Goal: Task Accomplishment & Management: Use online tool/utility

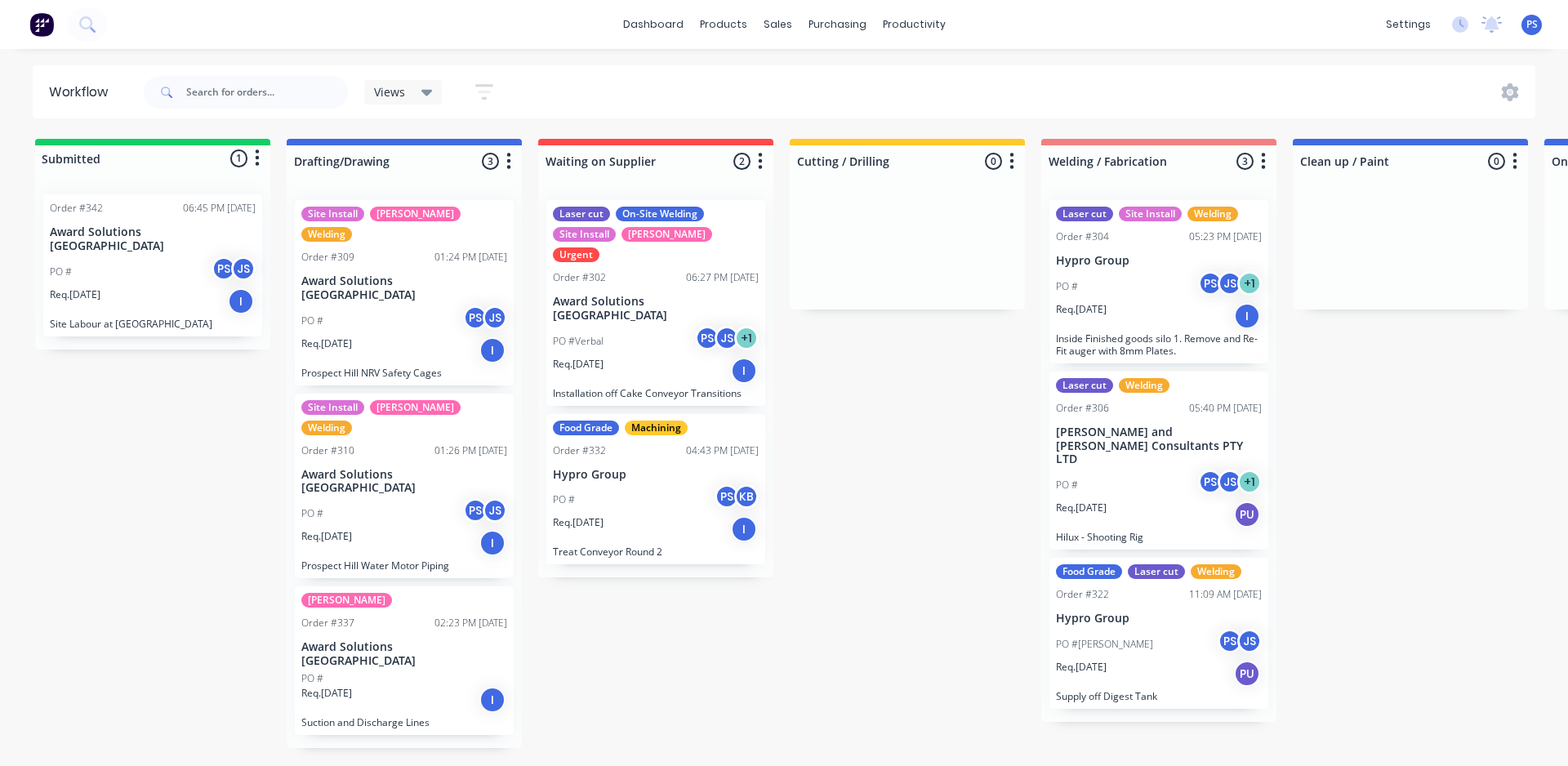
scroll to position [0, 240]
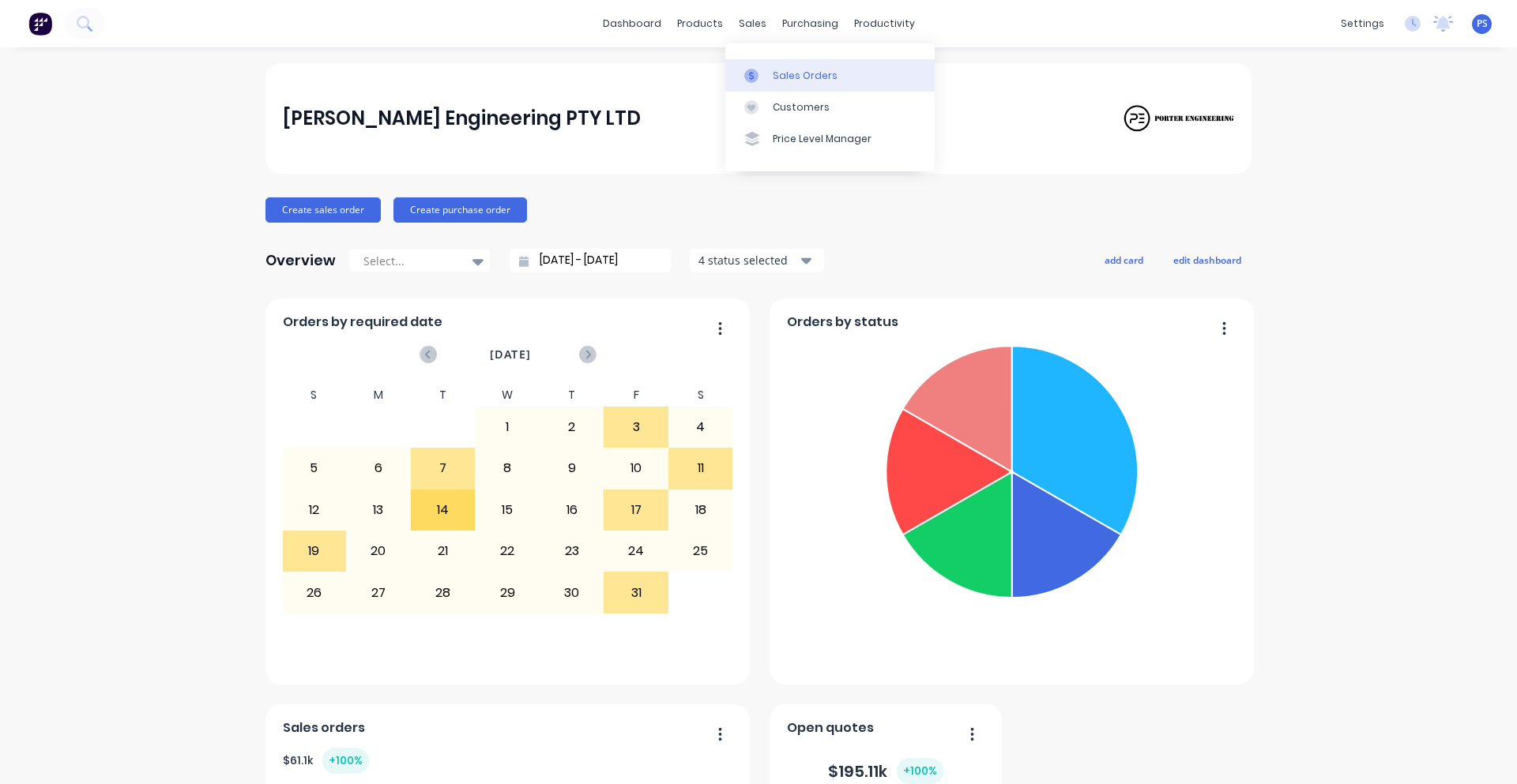
click at [769, 69] on link "Sales Orders" at bounding box center [830, 75] width 209 height 31
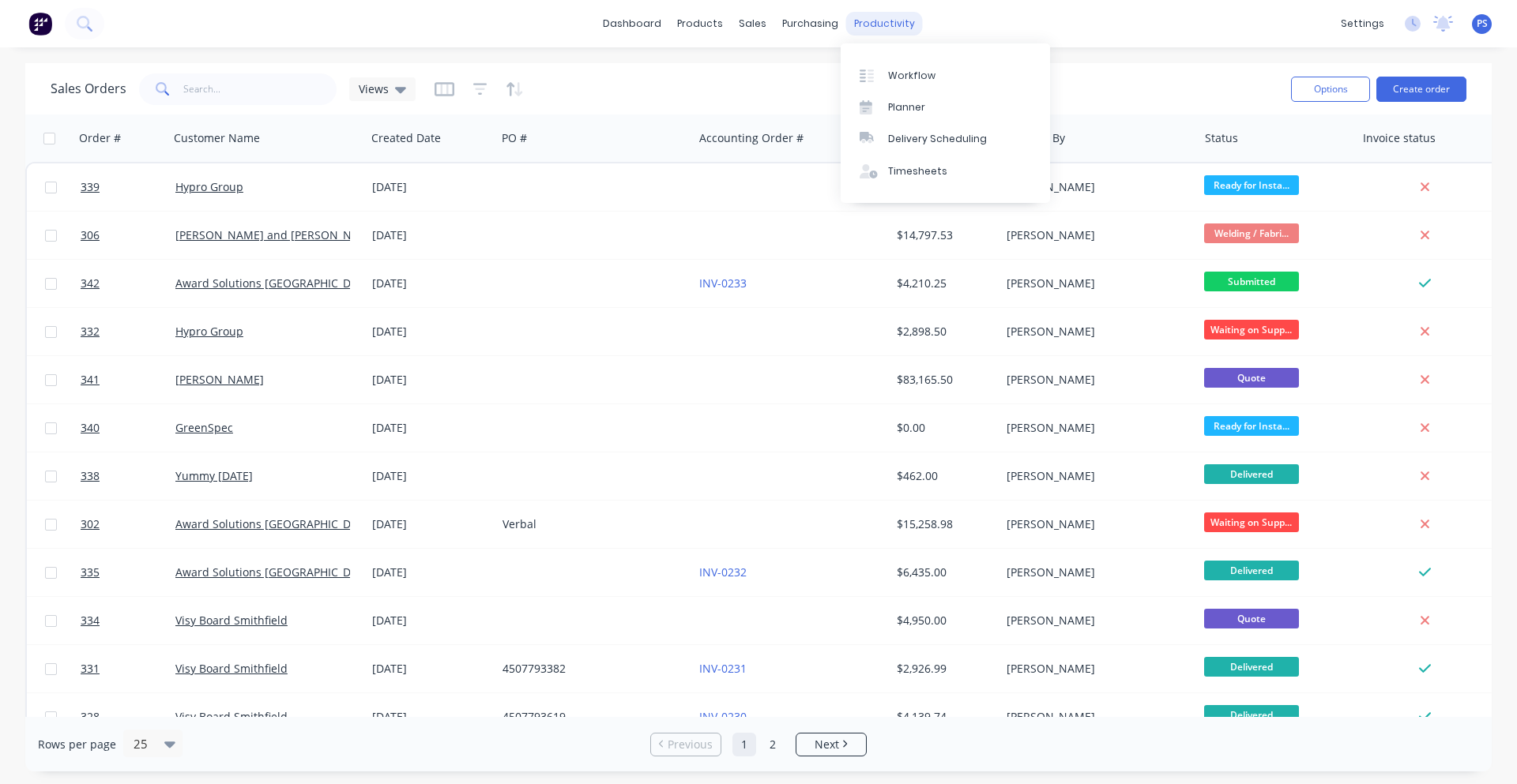
click at [849, 13] on div "productivity" at bounding box center [885, 24] width 76 height 24
click at [877, 73] on div at bounding box center [872, 76] width 24 height 14
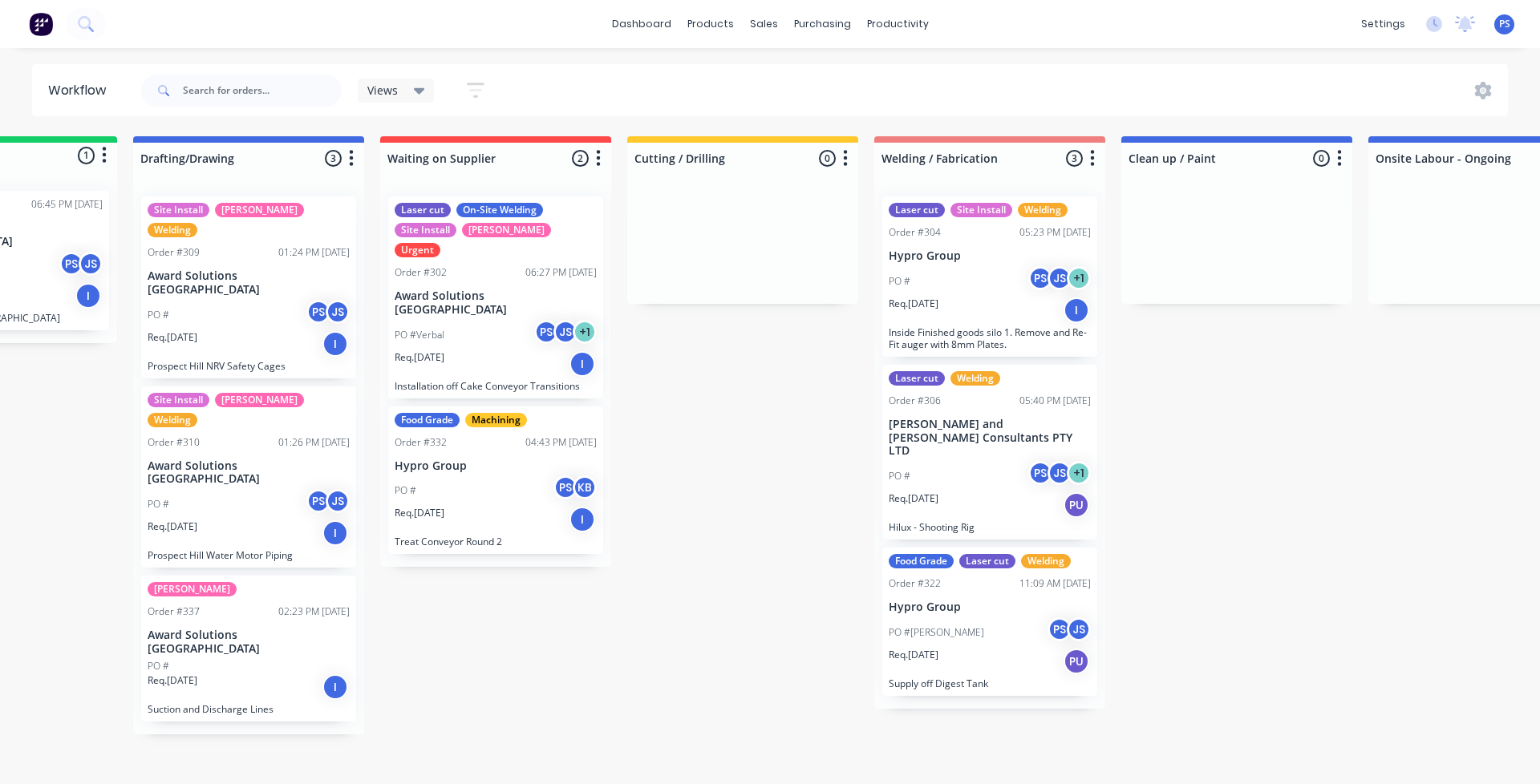
scroll to position [0, 173]
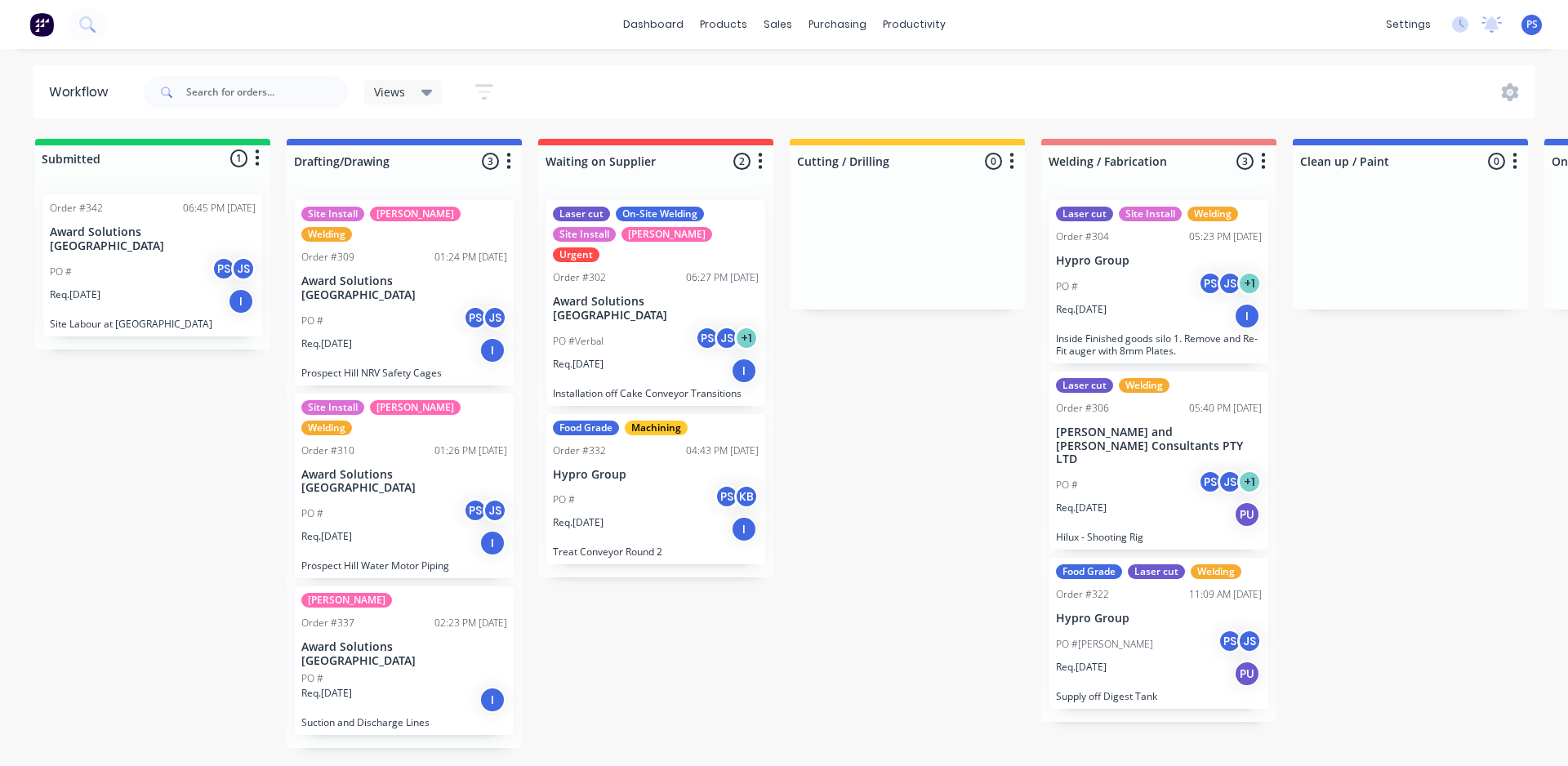
scroll to position [0, 240]
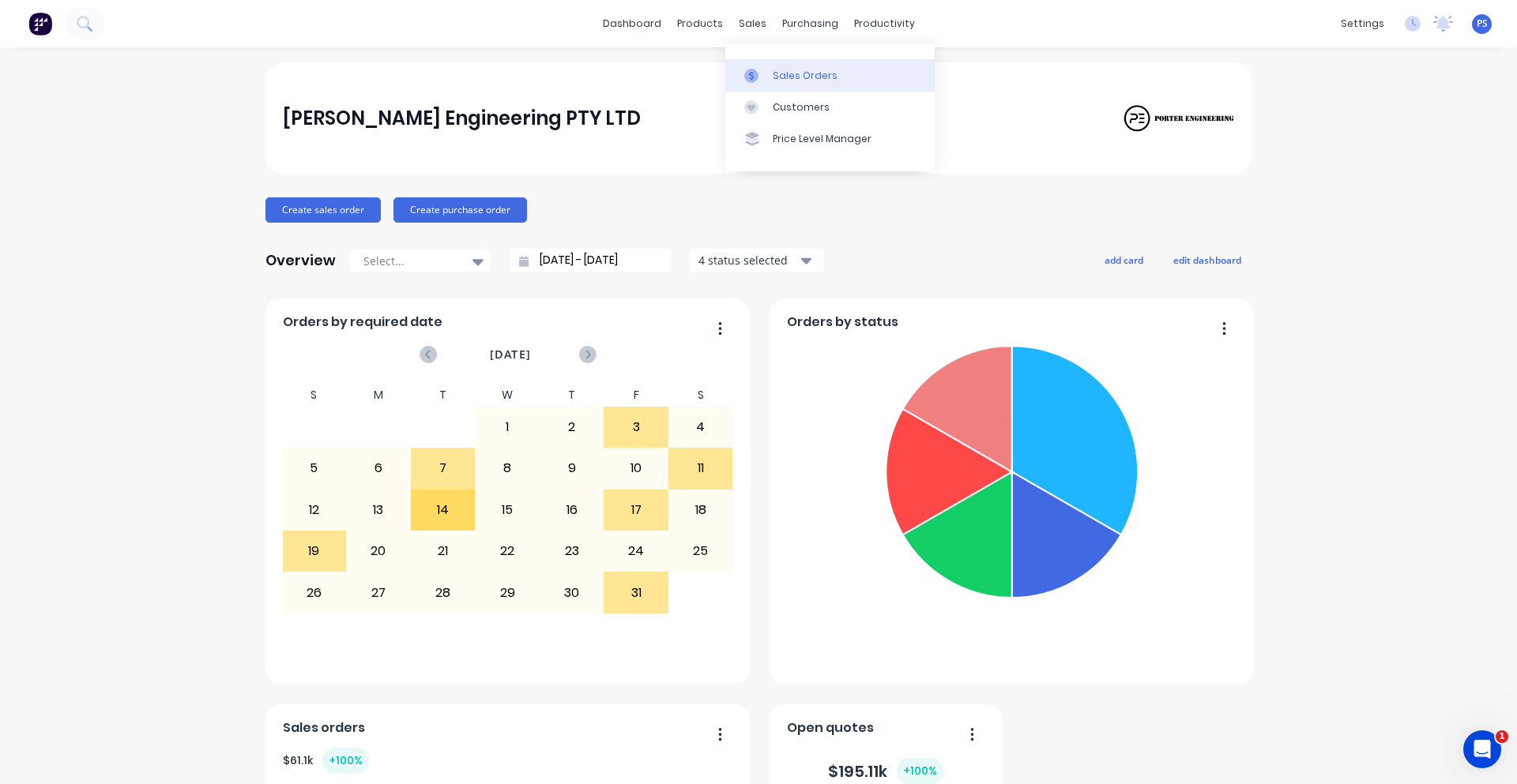
click at [760, 65] on link "Sales Orders" at bounding box center [830, 75] width 209 height 31
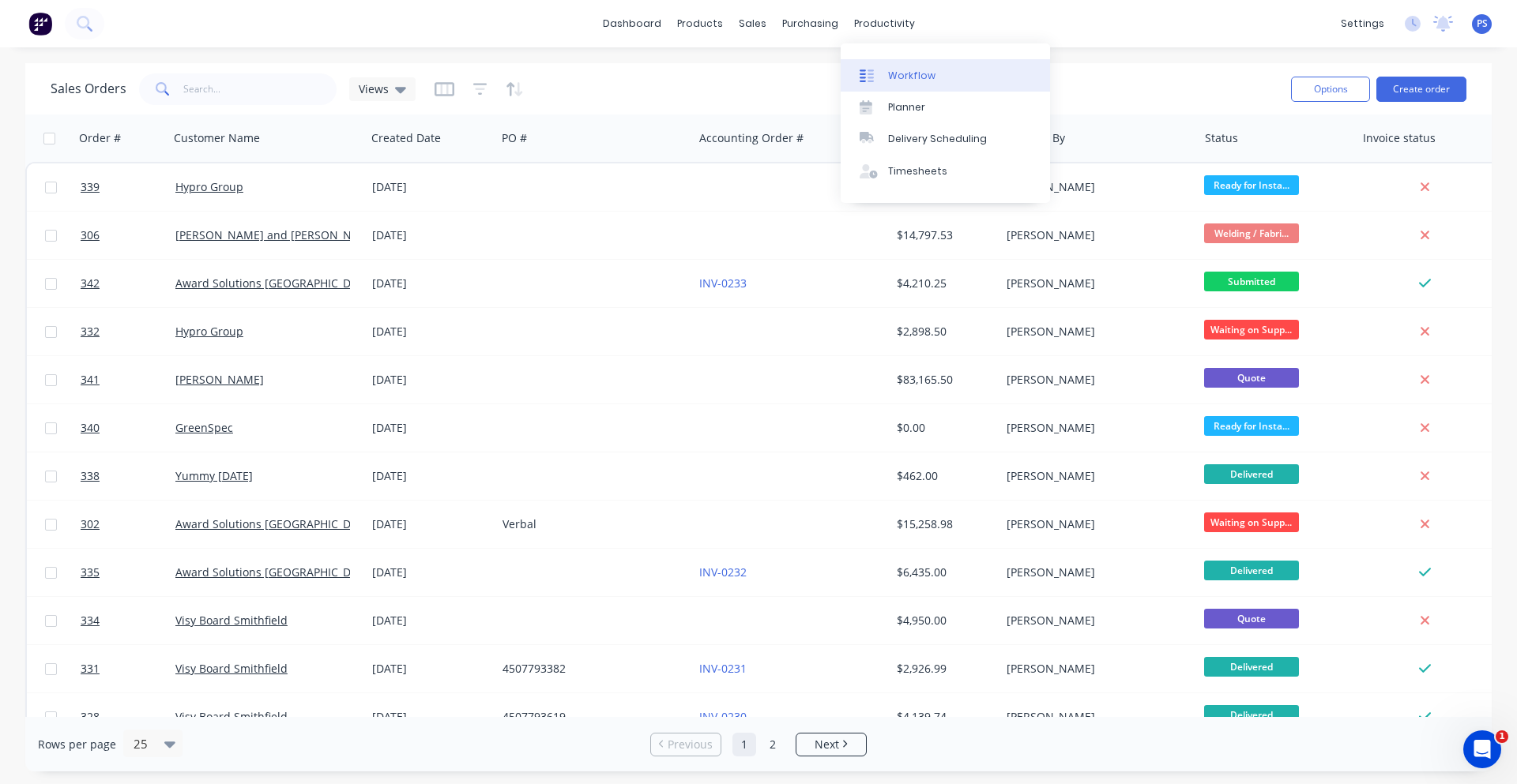
click at [879, 62] on link "Workflow" at bounding box center [945, 75] width 209 height 31
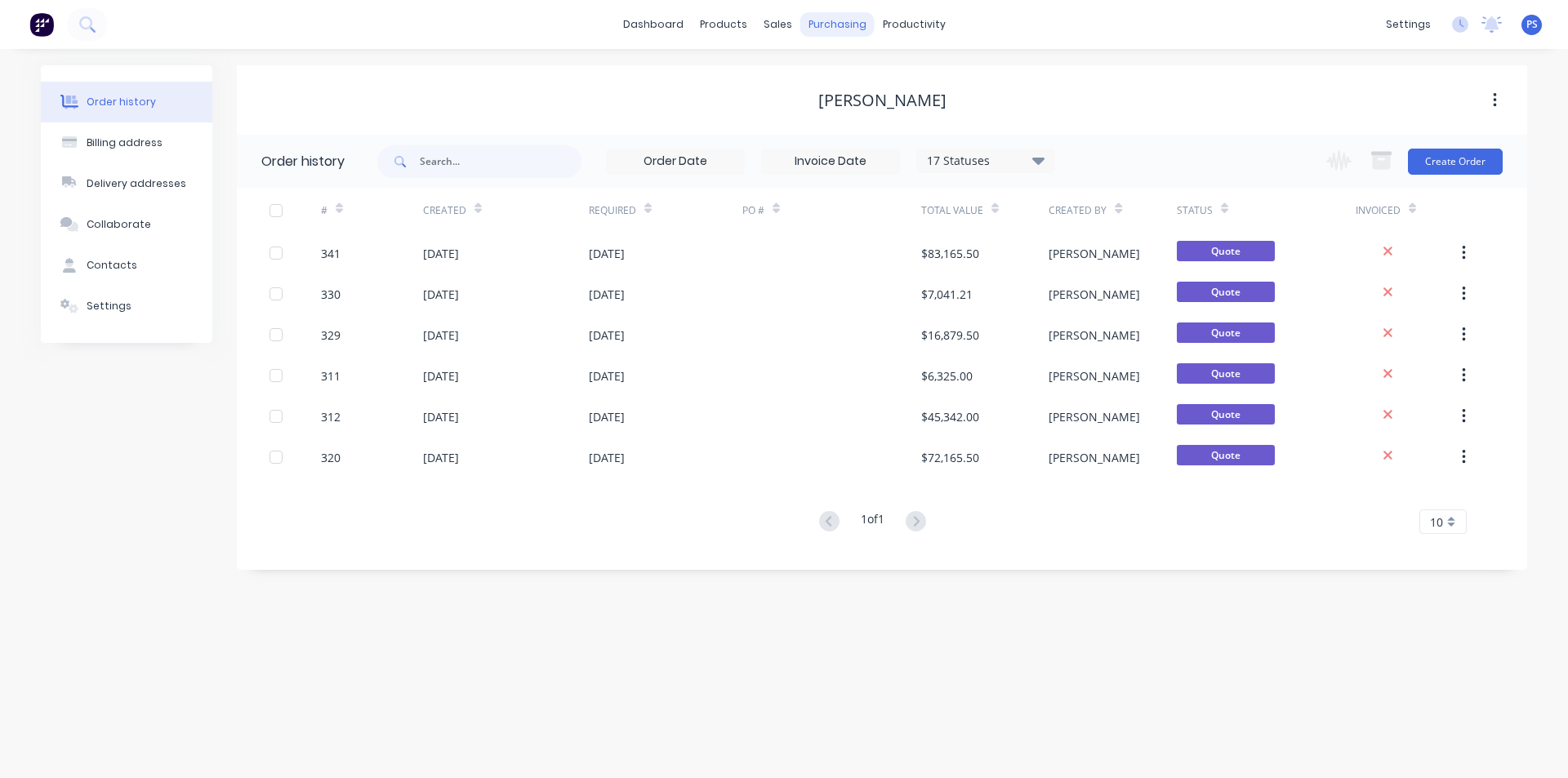
click at [844, 28] on div "purchasing" at bounding box center [837, 25] width 75 height 25
click at [910, 61] on div "Workflow Planner Delivery Scheduling Timesheets" at bounding box center [977, 127] width 216 height 165
click at [909, 64] on link "Workflow" at bounding box center [977, 77] width 216 height 32
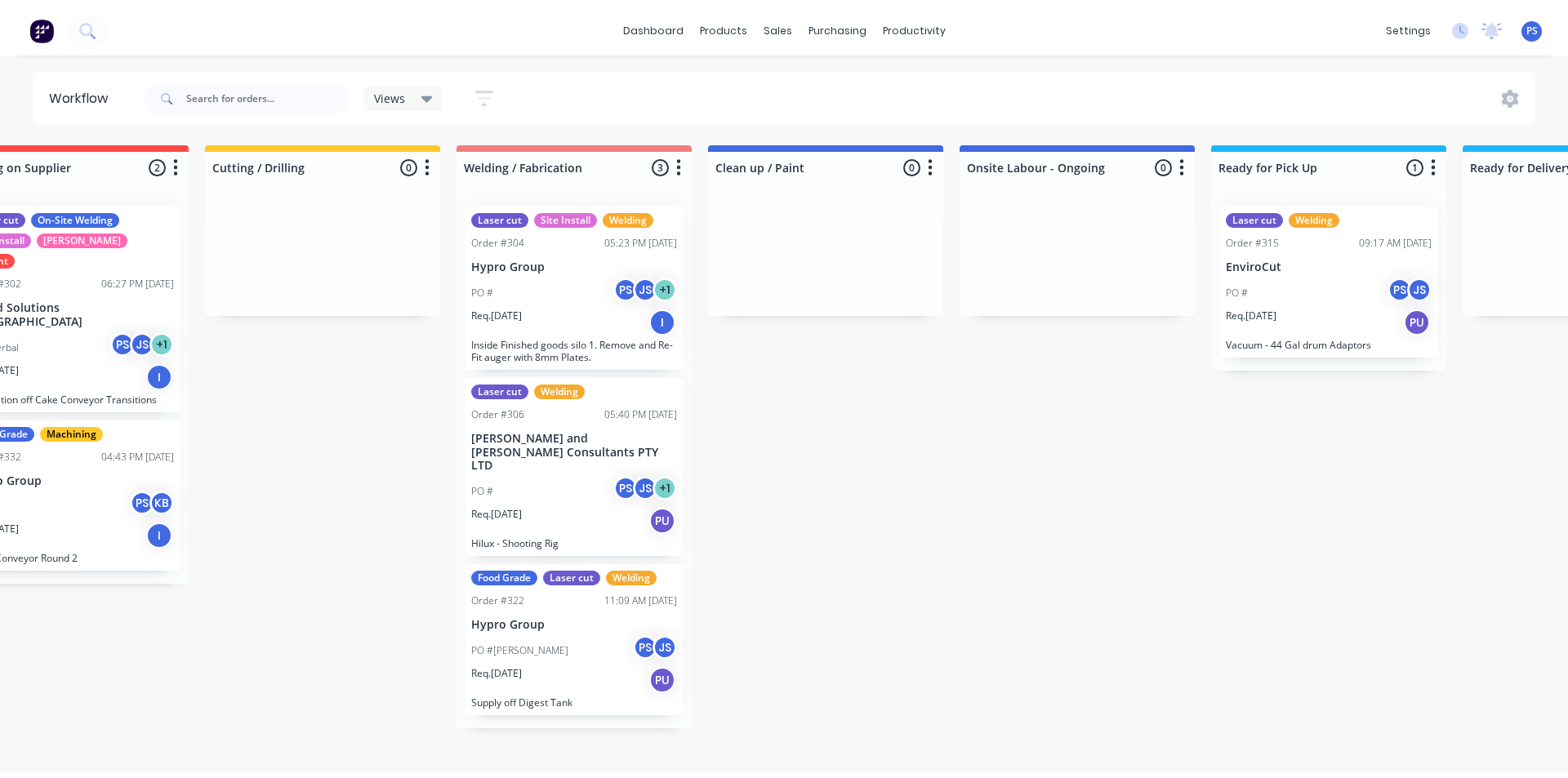
scroll to position [0, 582]
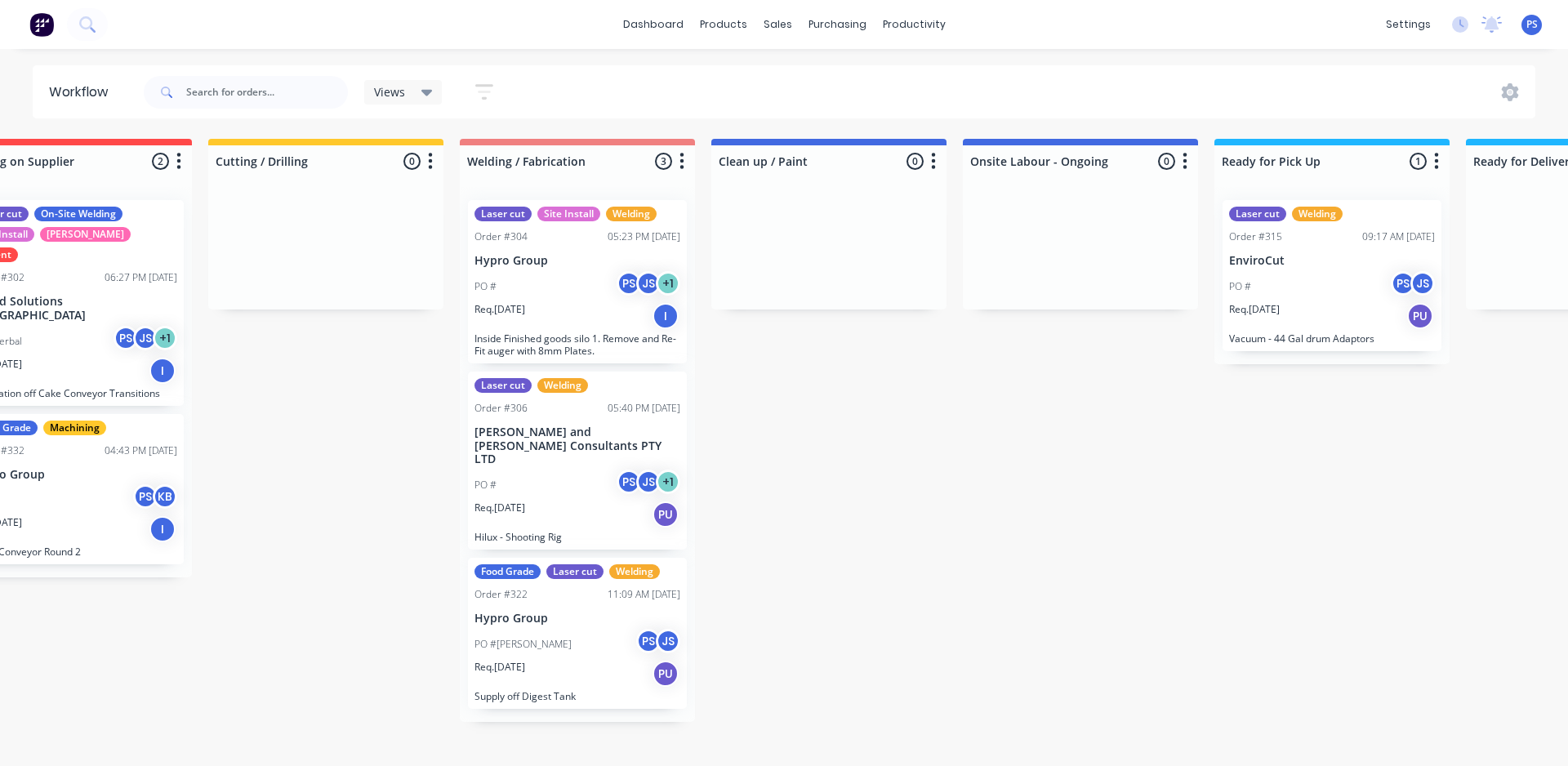
click at [600, 501] on div "Req. [DATE] PU" at bounding box center [577, 515] width 206 height 28
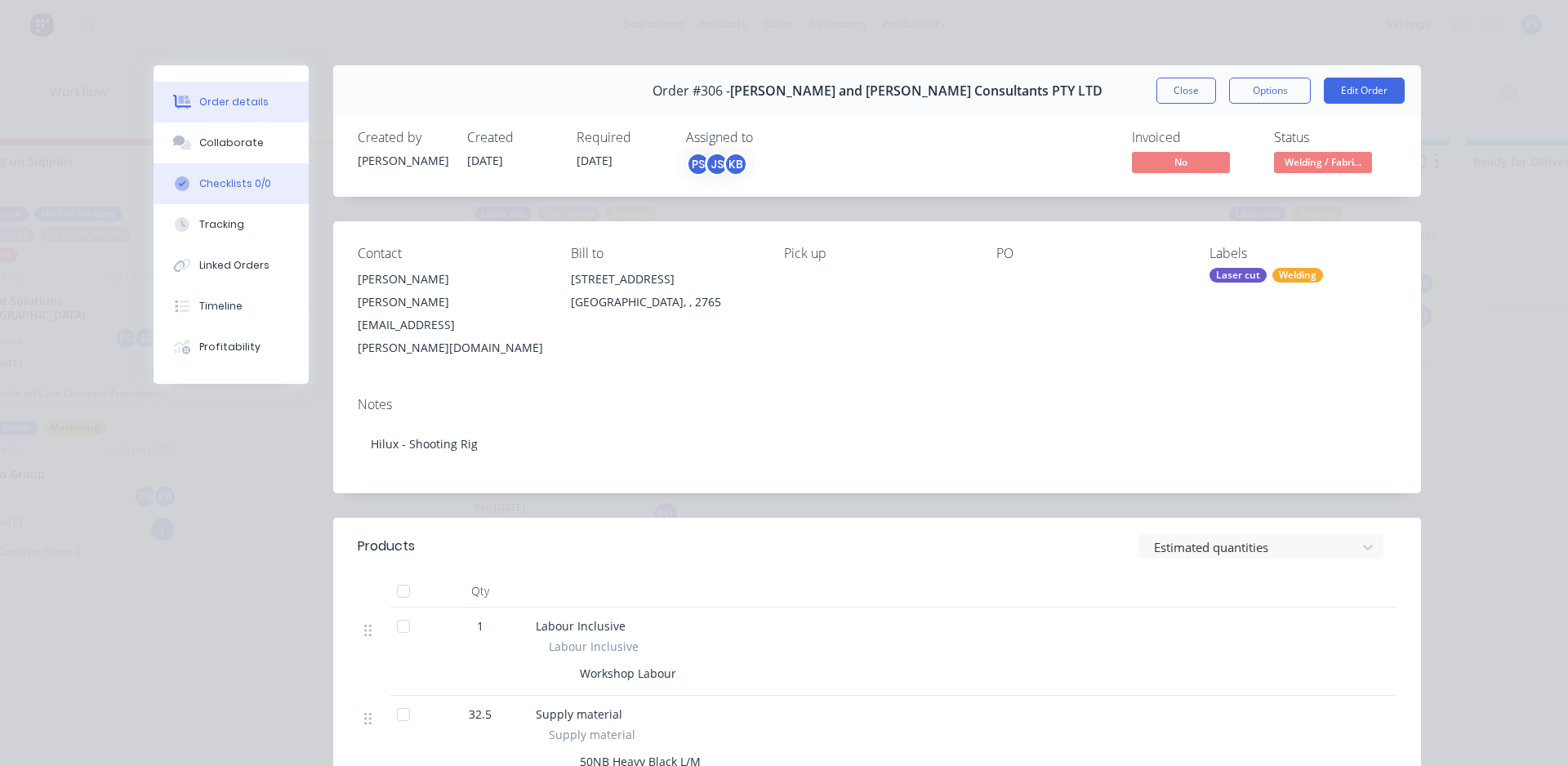
click at [199, 190] on div "Checklists 0/0" at bounding box center [235, 184] width 72 height 15
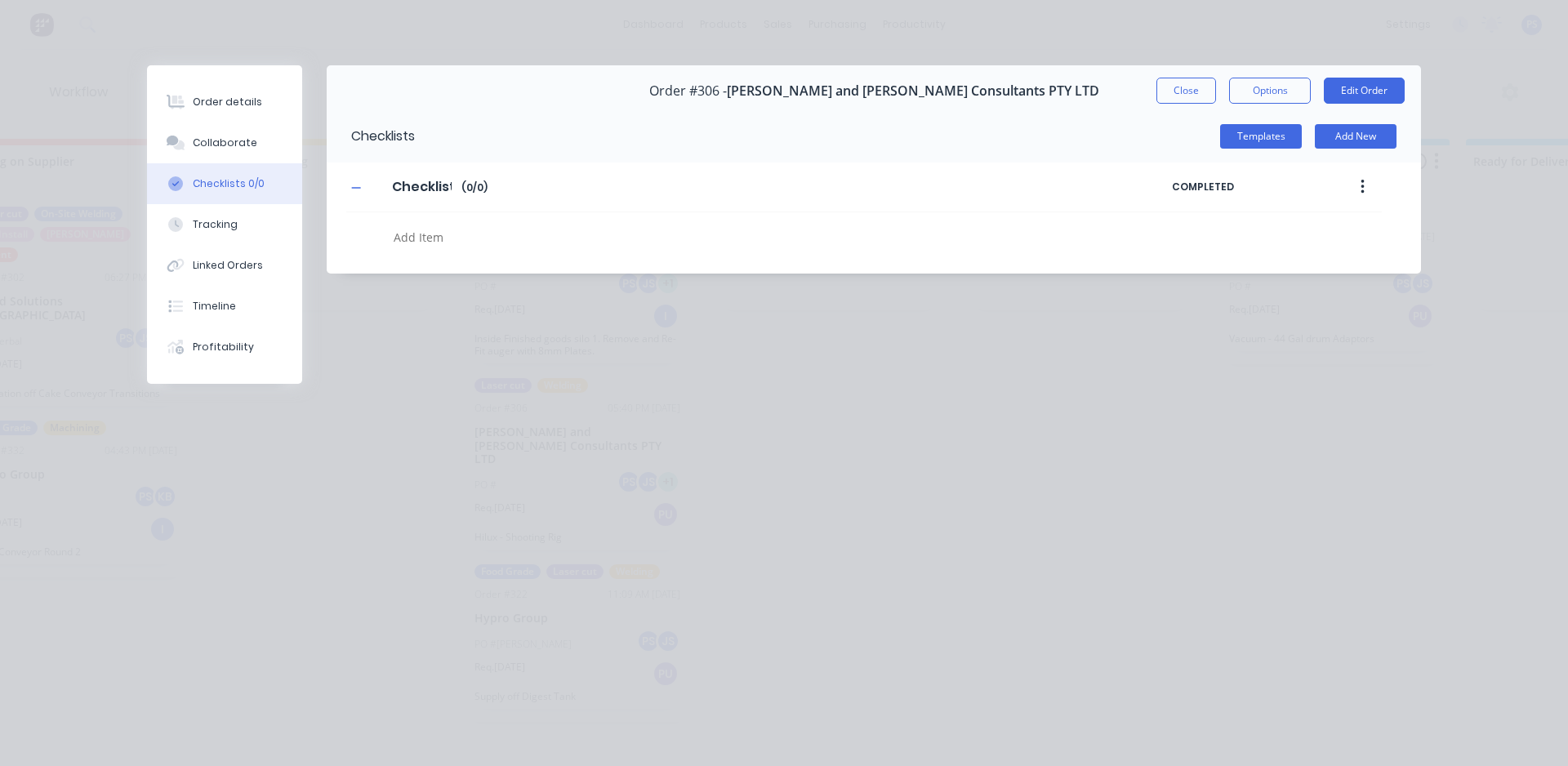
click at [194, 204] on button "Checklists 0/0" at bounding box center [224, 184] width 155 height 40
click at [197, 227] on div "Tracking" at bounding box center [214, 224] width 45 height 15
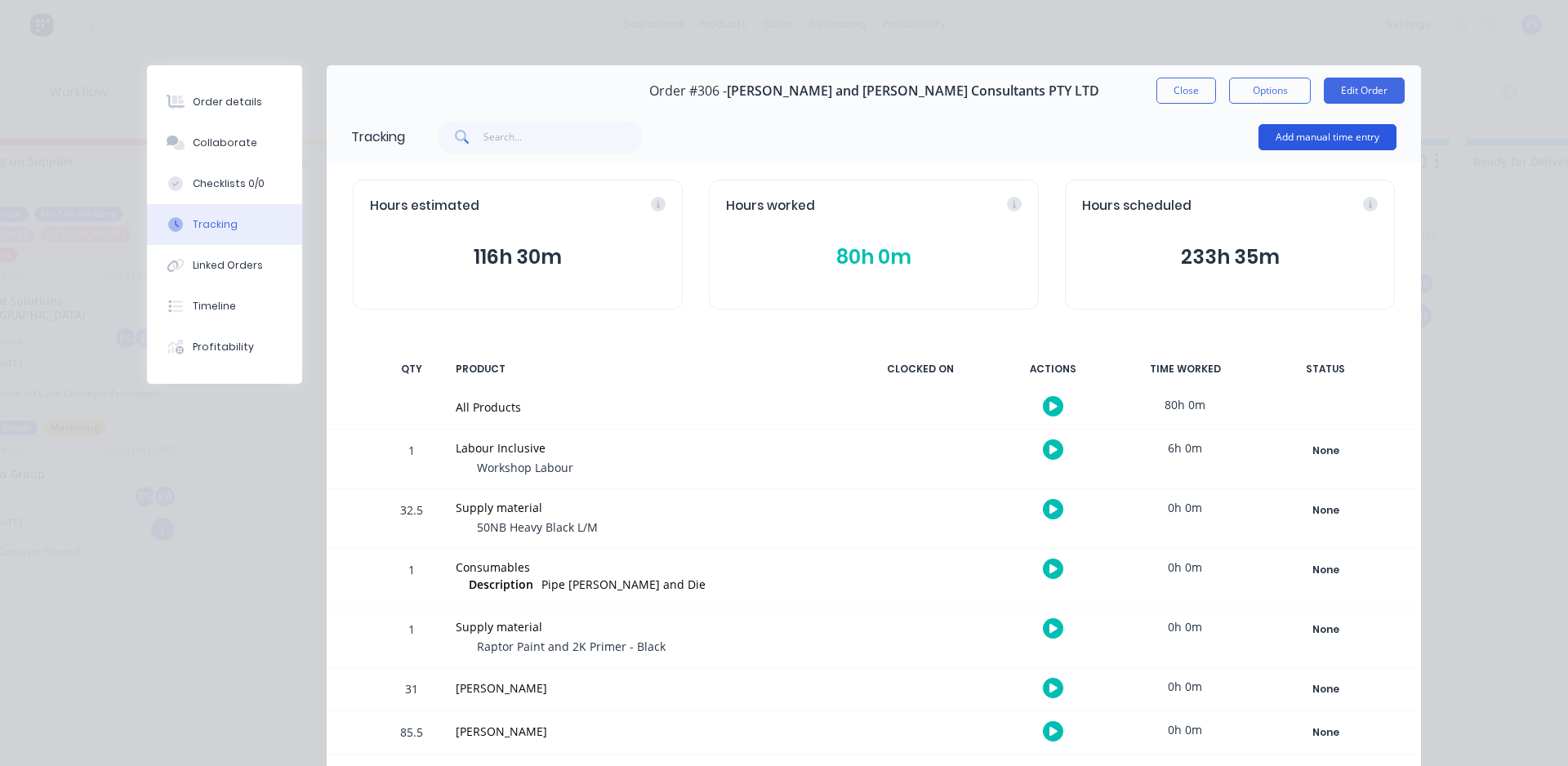
click at [1315, 128] on button "Add manual time entry" at bounding box center [1327, 137] width 138 height 26
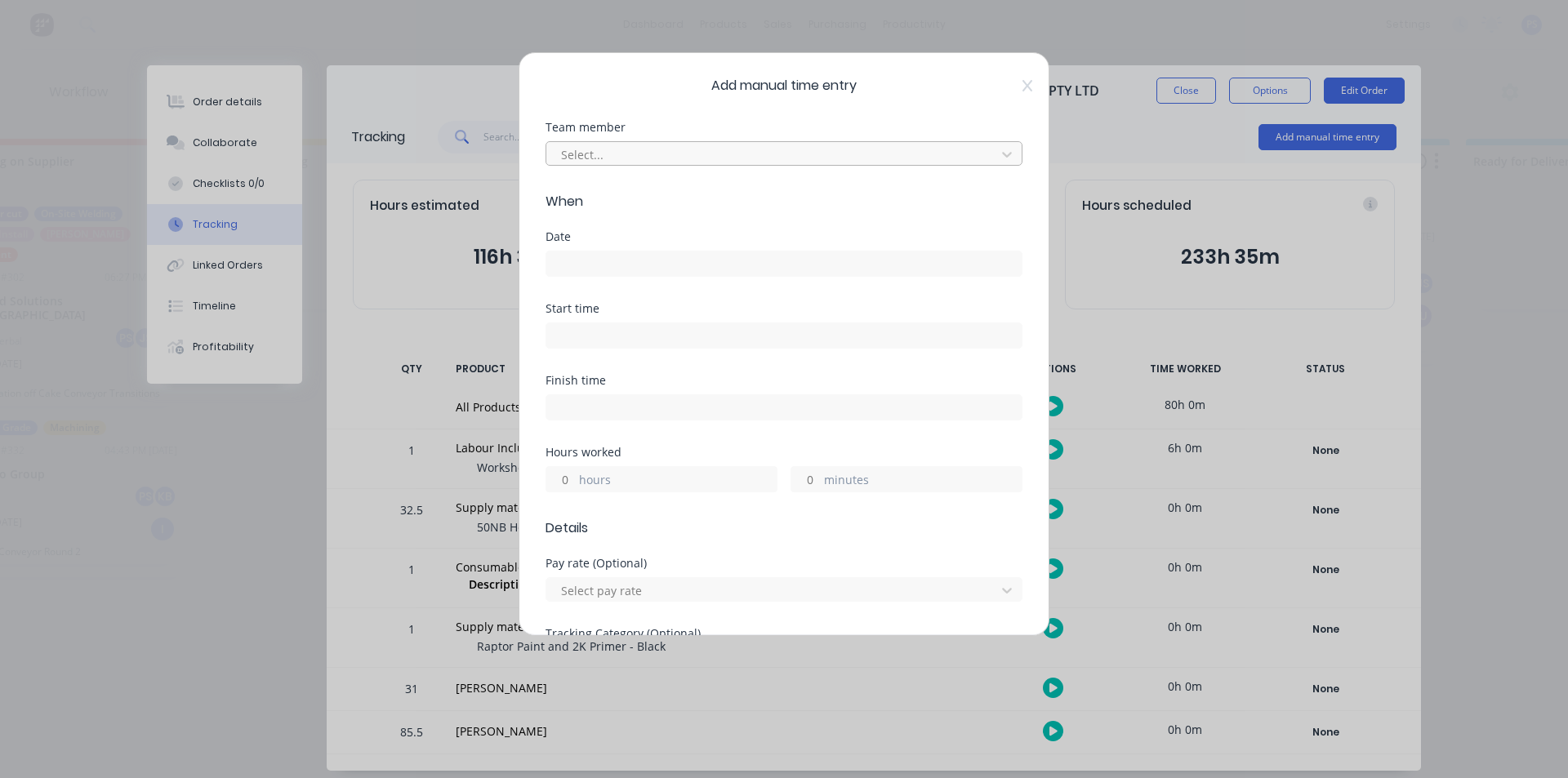
click at [716, 160] on div at bounding box center [773, 155] width 428 height 20
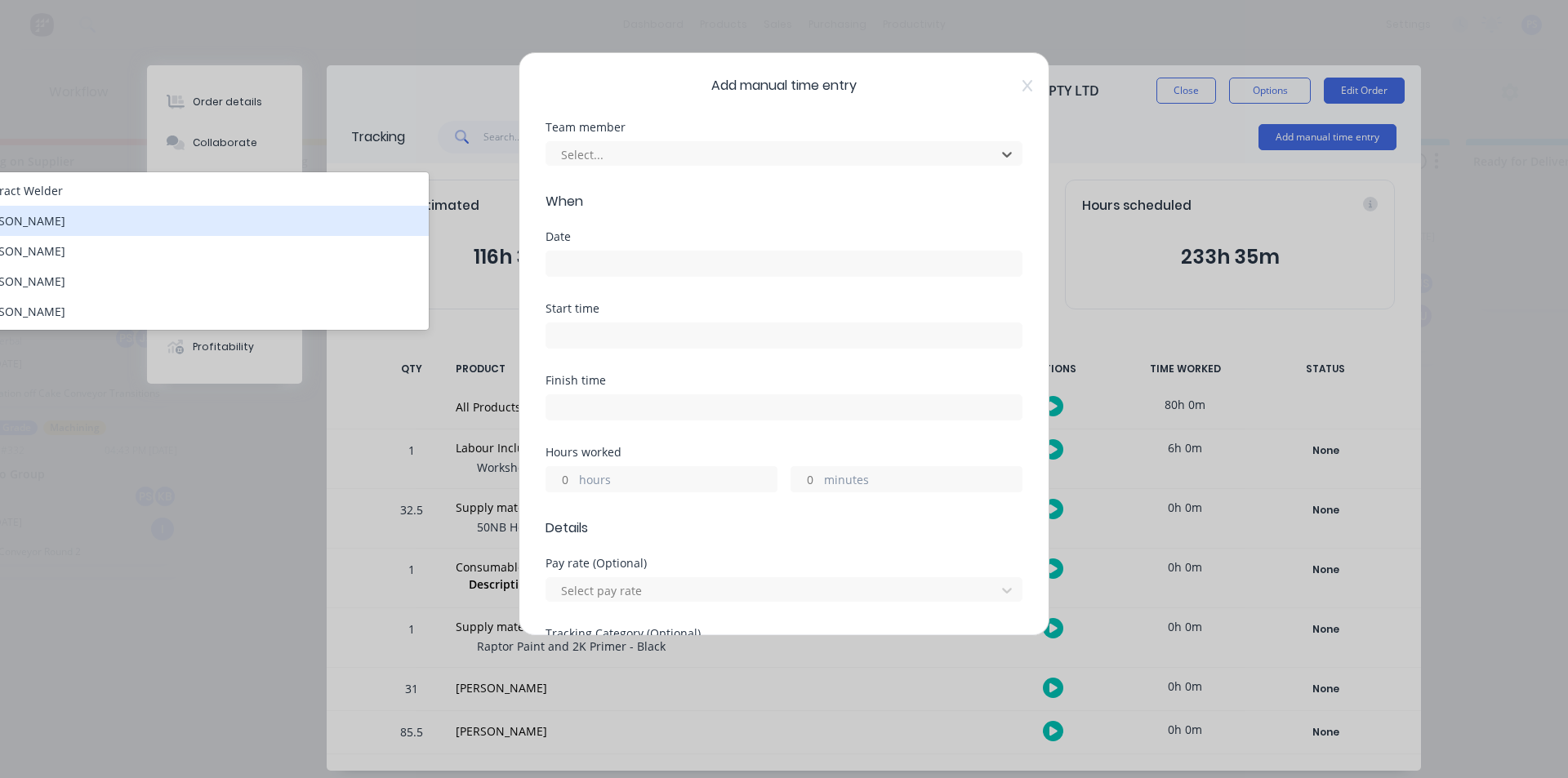
click at [249, 214] on div "[PERSON_NAME]" at bounding box center [196, 220] width 465 height 30
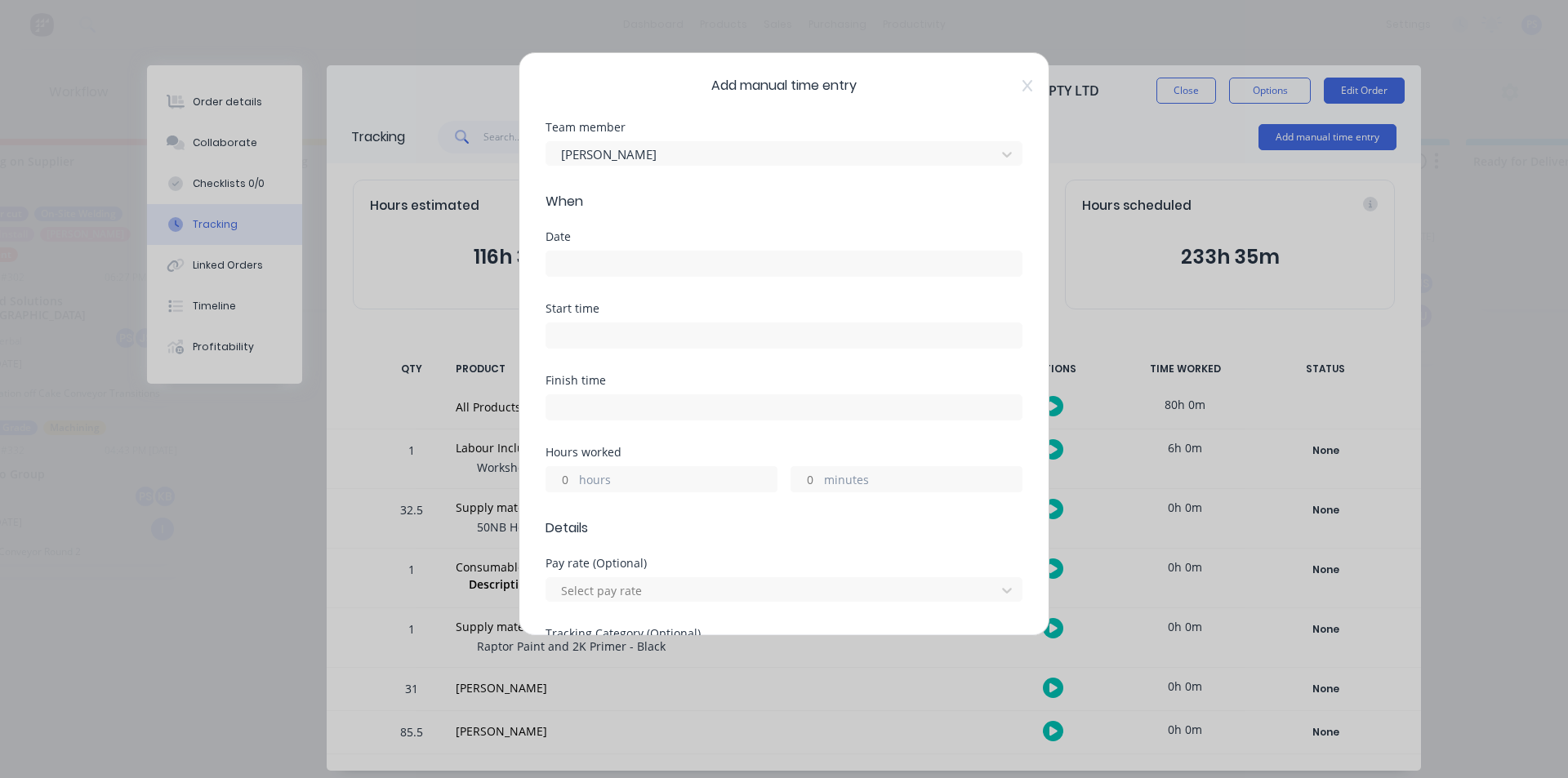
click at [605, 255] on input at bounding box center [784, 263] width 475 height 25
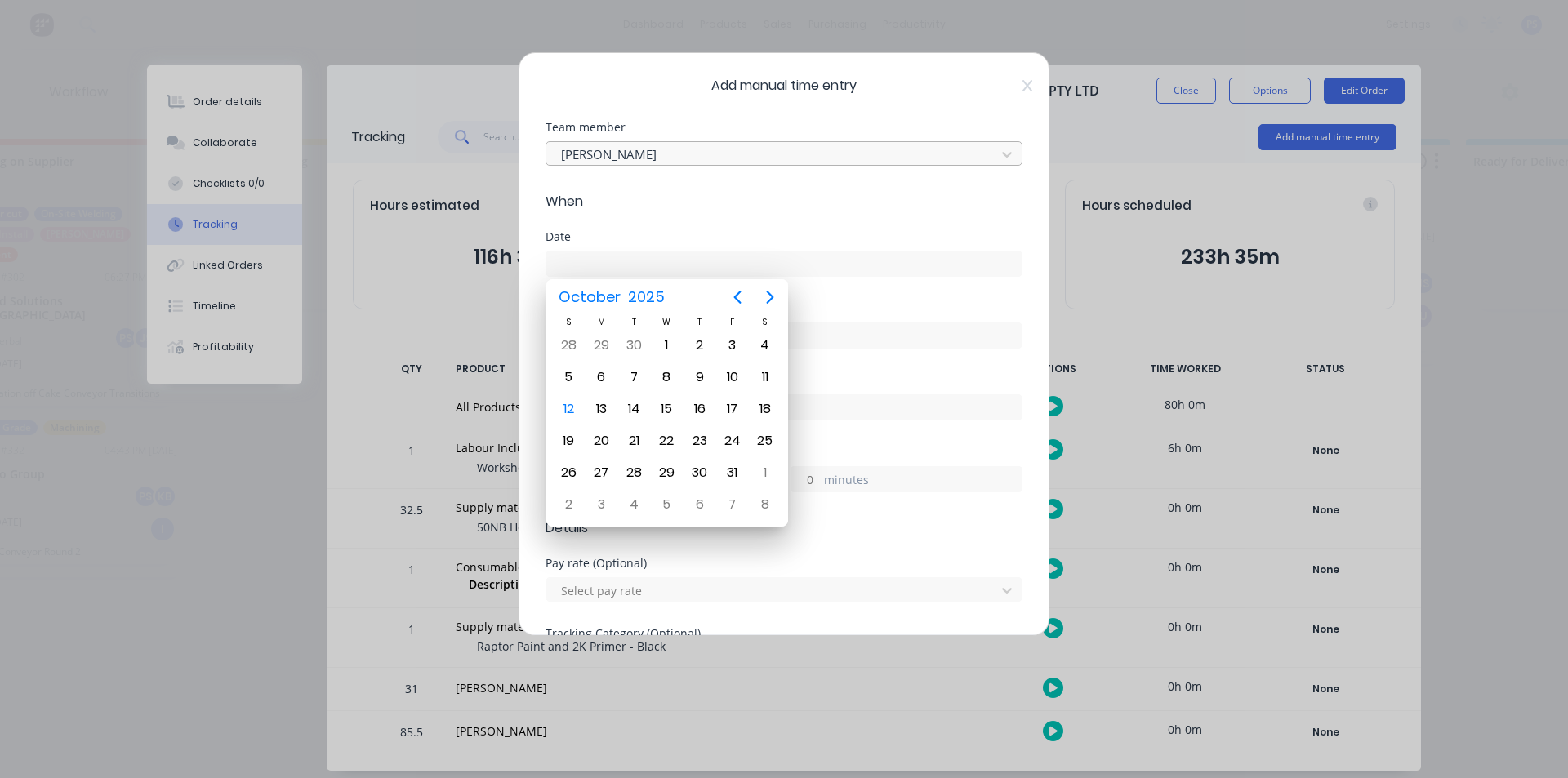
click at [635, 146] on div at bounding box center [773, 155] width 428 height 20
click at [560, 400] on div "12" at bounding box center [568, 409] width 25 height 25
type input "[DATE]"
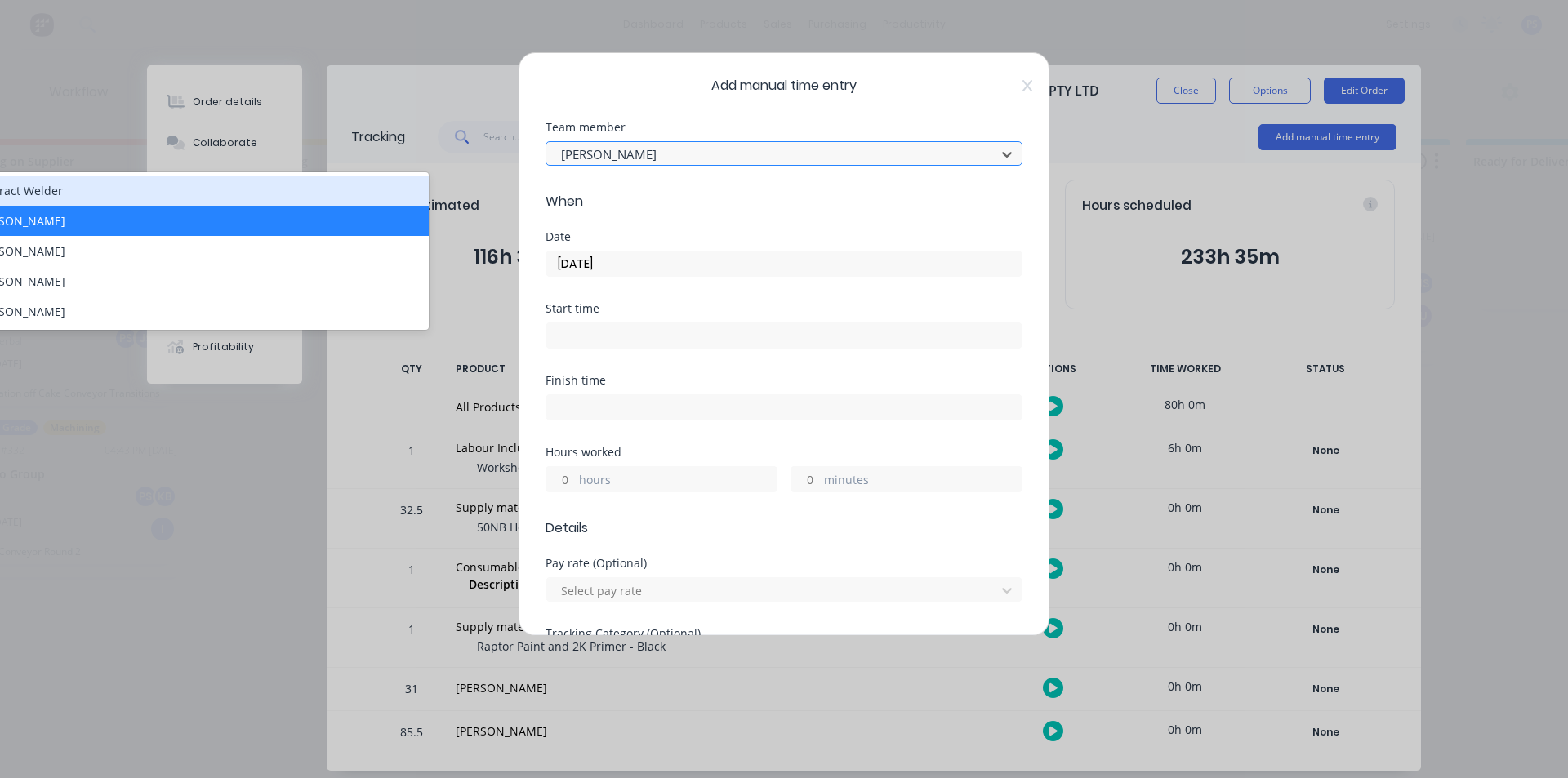
click at [640, 155] on div at bounding box center [773, 155] width 428 height 20
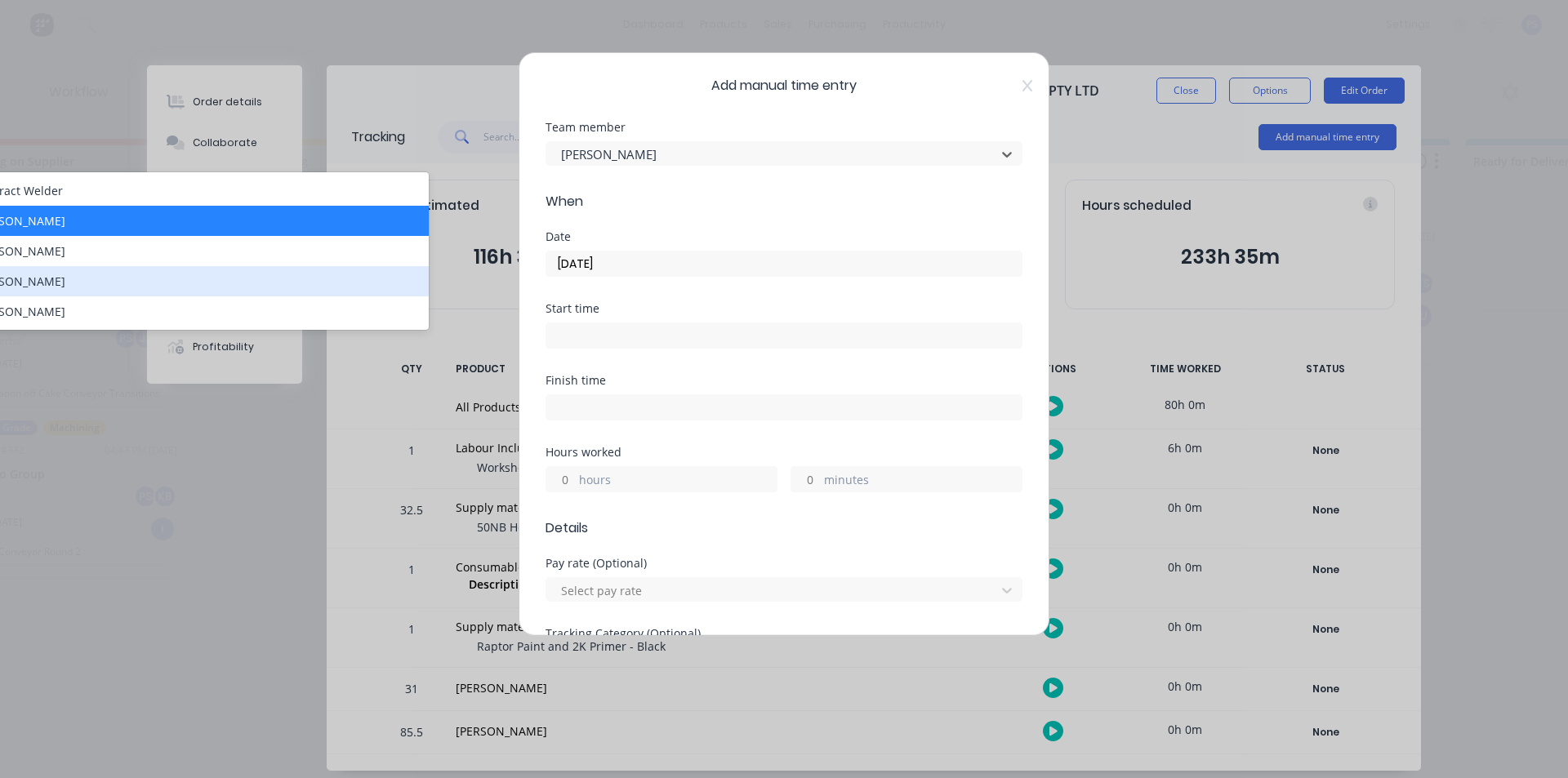
click at [285, 282] on div "[PERSON_NAME]" at bounding box center [196, 281] width 465 height 30
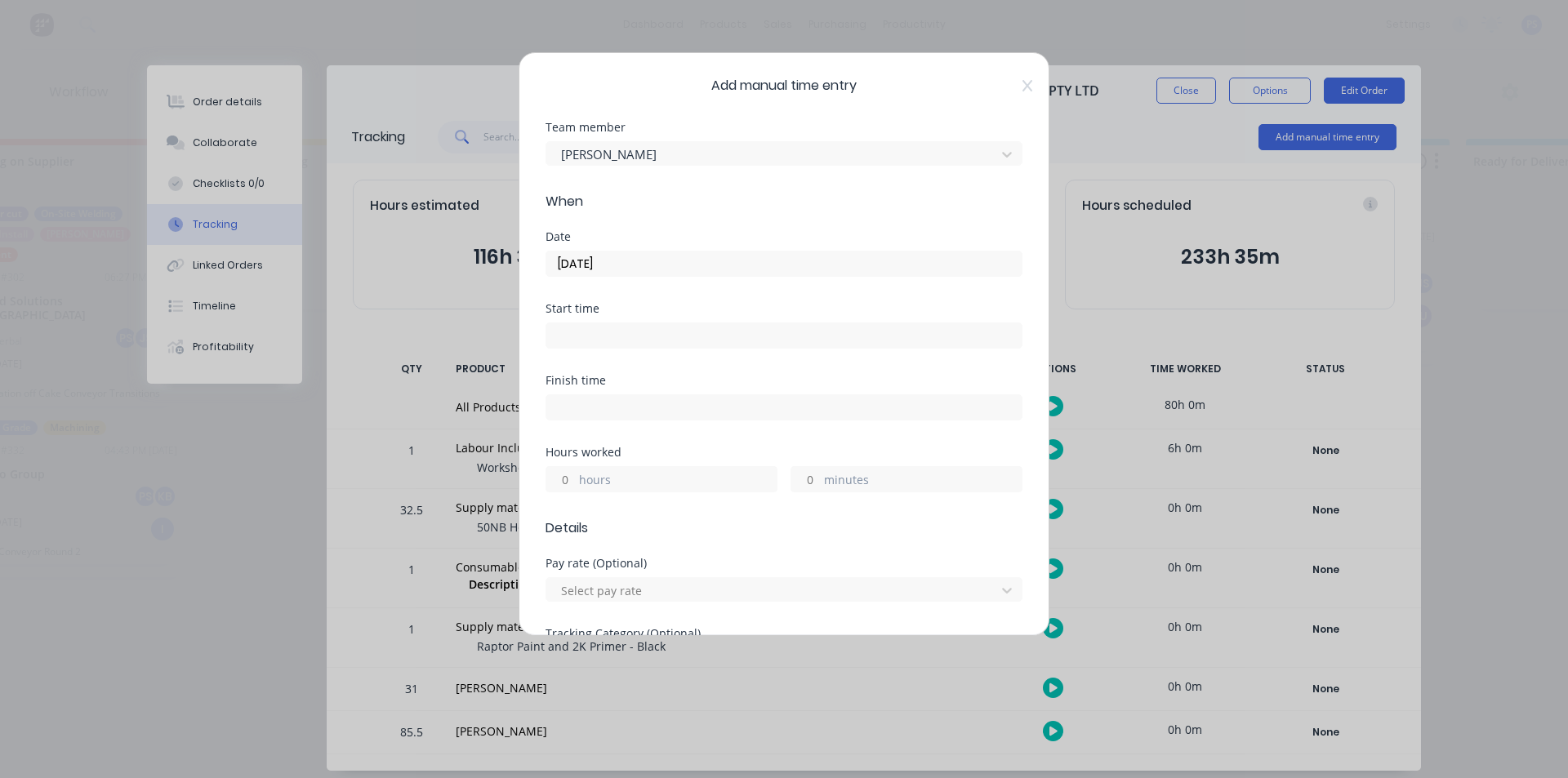
scroll to position [82, 0]
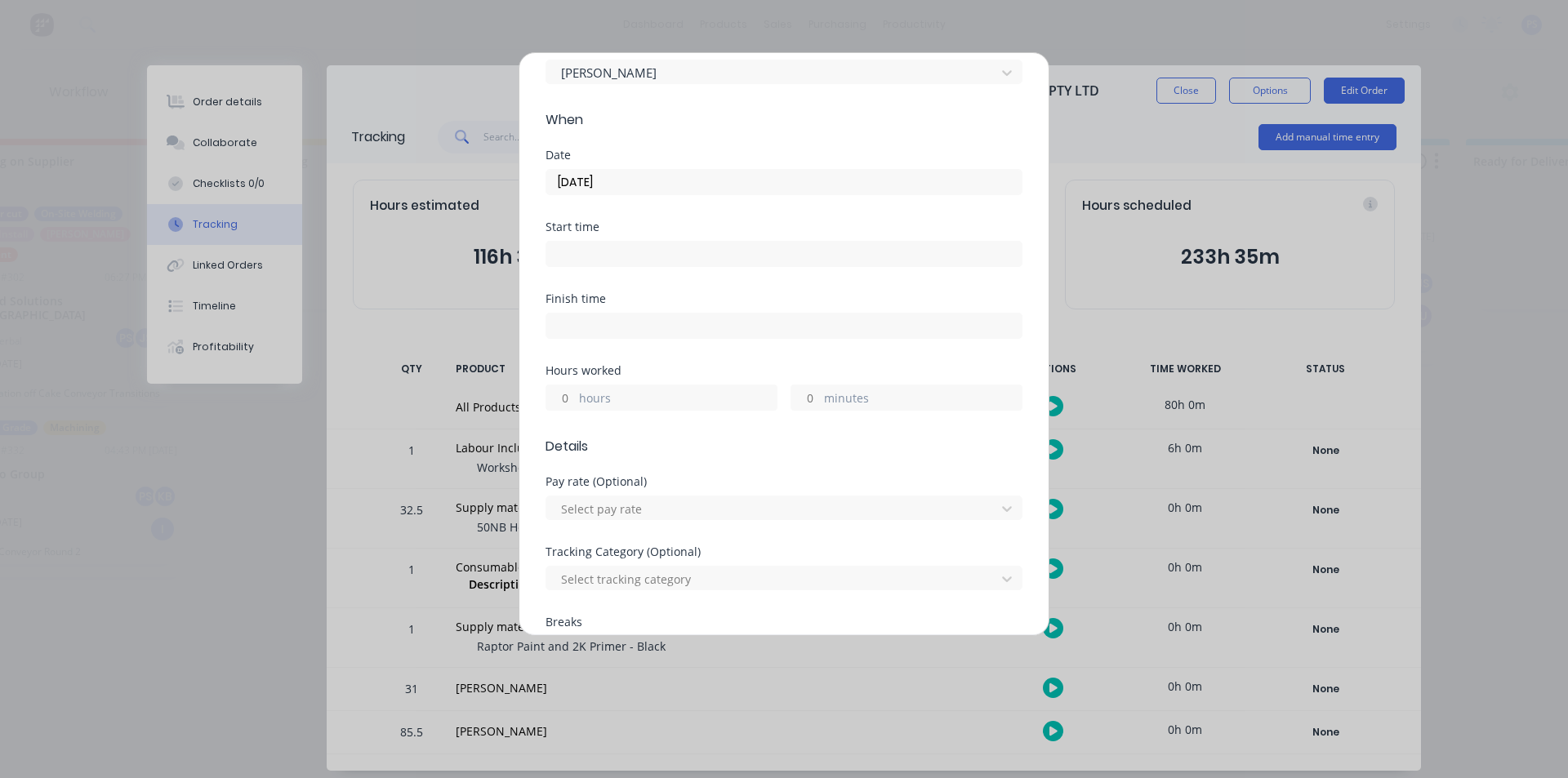
click at [575, 401] on div "hours" at bounding box center [661, 398] width 232 height 26
click at [573, 401] on input "hours" at bounding box center [560, 398] width 29 height 25
type input "4"
click at [712, 451] on span "Details" at bounding box center [784, 446] width 477 height 19
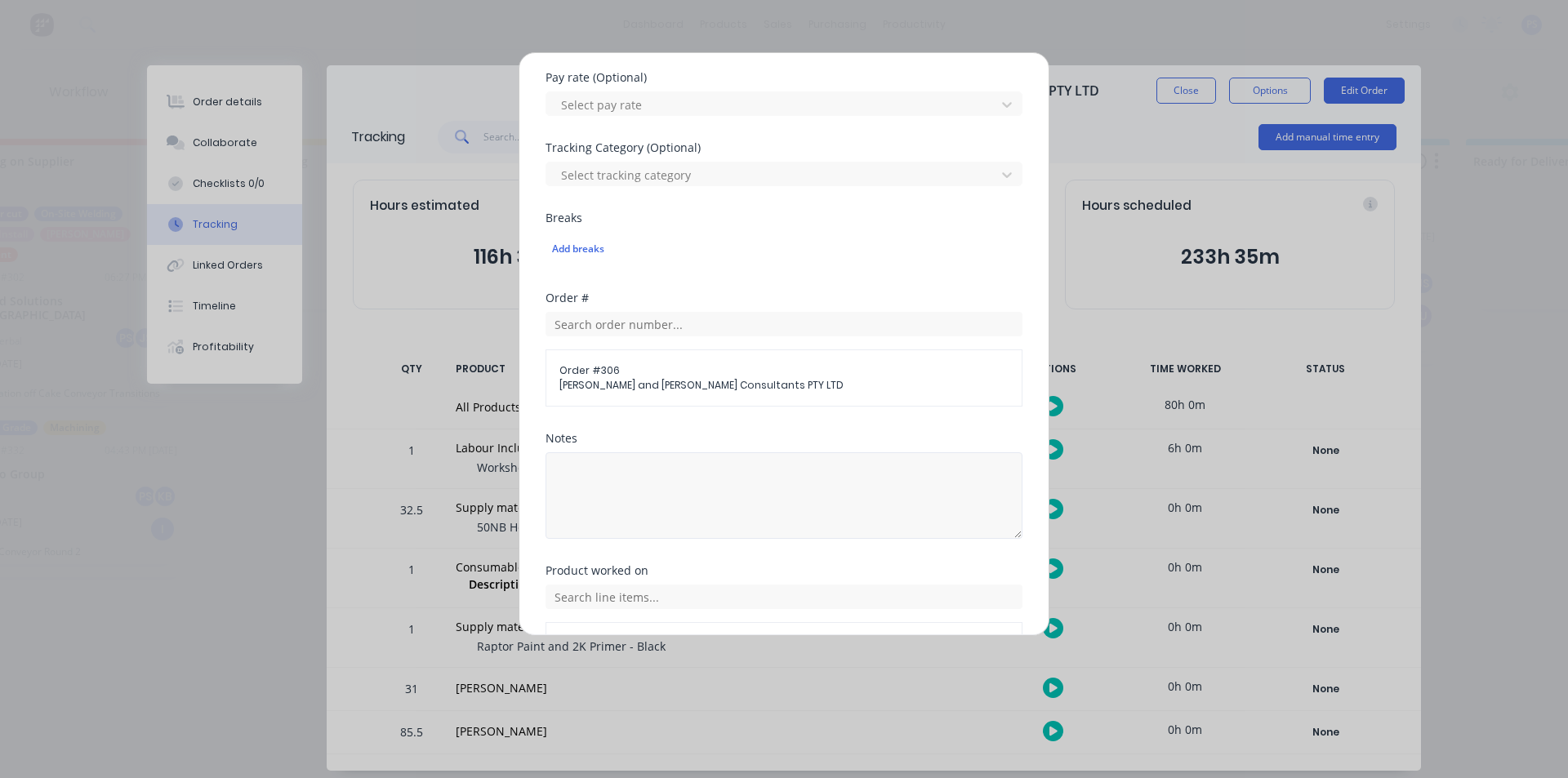
scroll to position [490, 0]
click at [658, 494] on textarea at bounding box center [784, 491] width 477 height 87
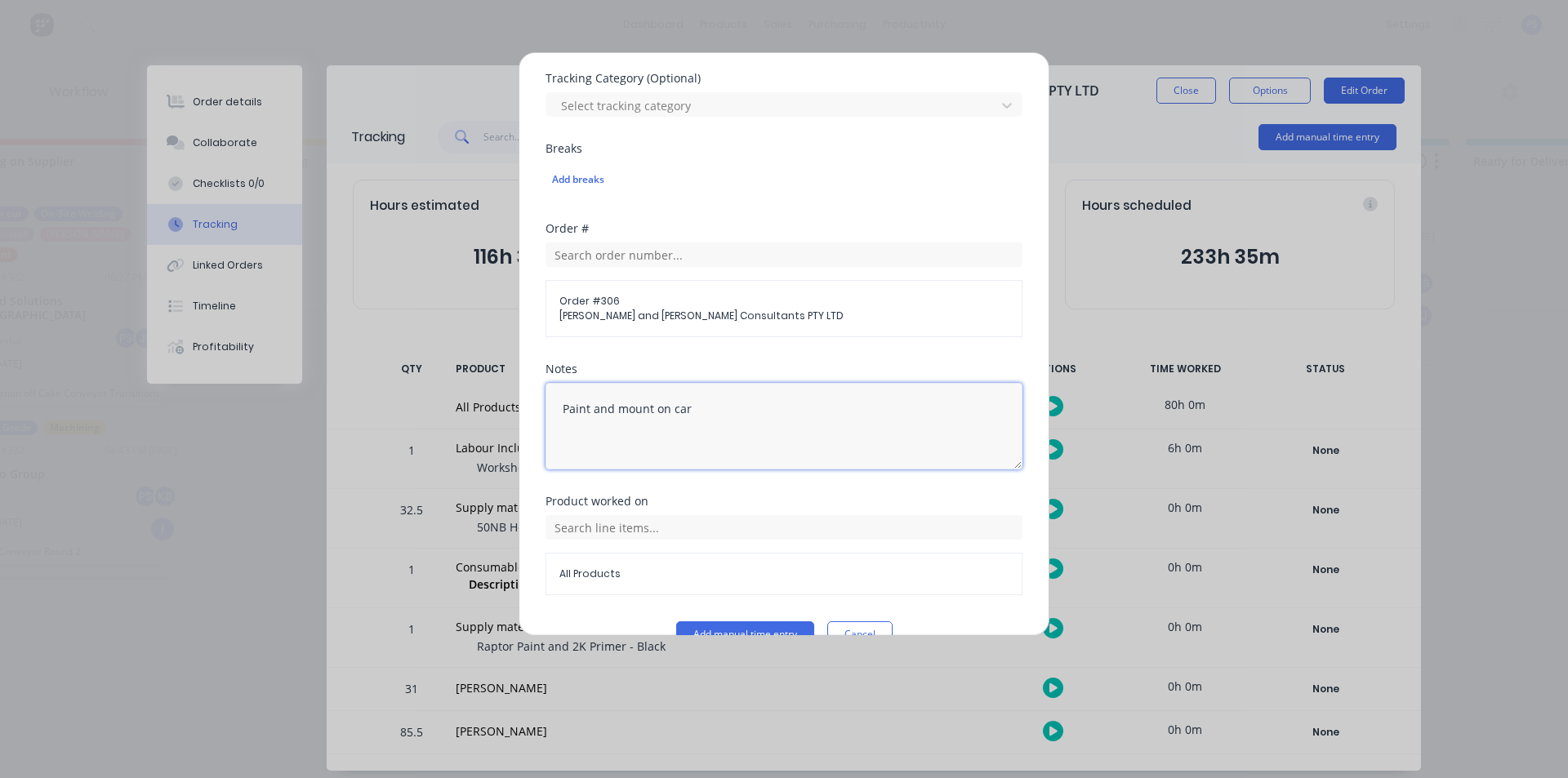
scroll to position [590, 0]
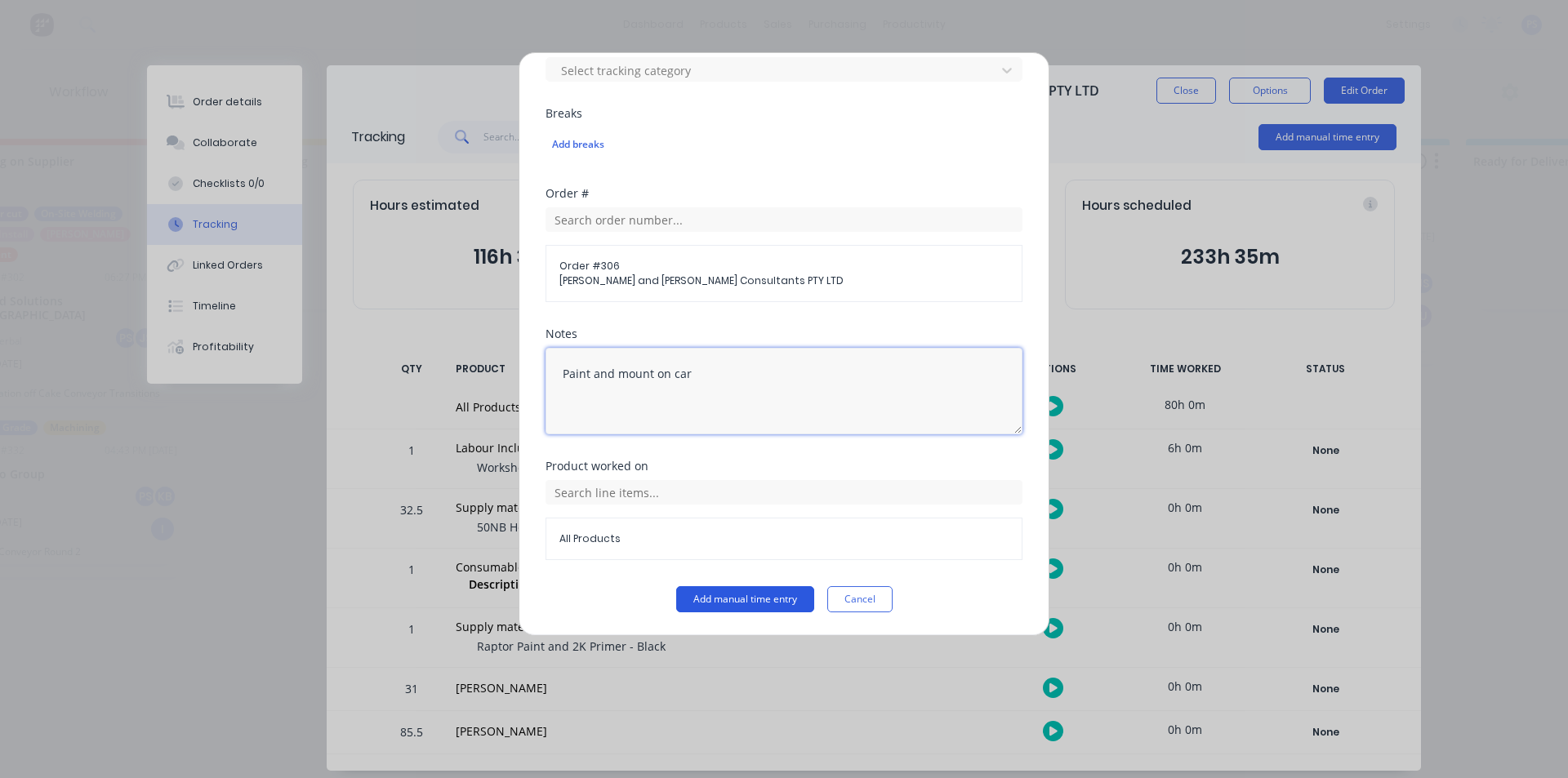
type textarea "Paint and mount on car"
click at [716, 606] on button "Add manual time entry" at bounding box center [745, 600] width 138 height 26
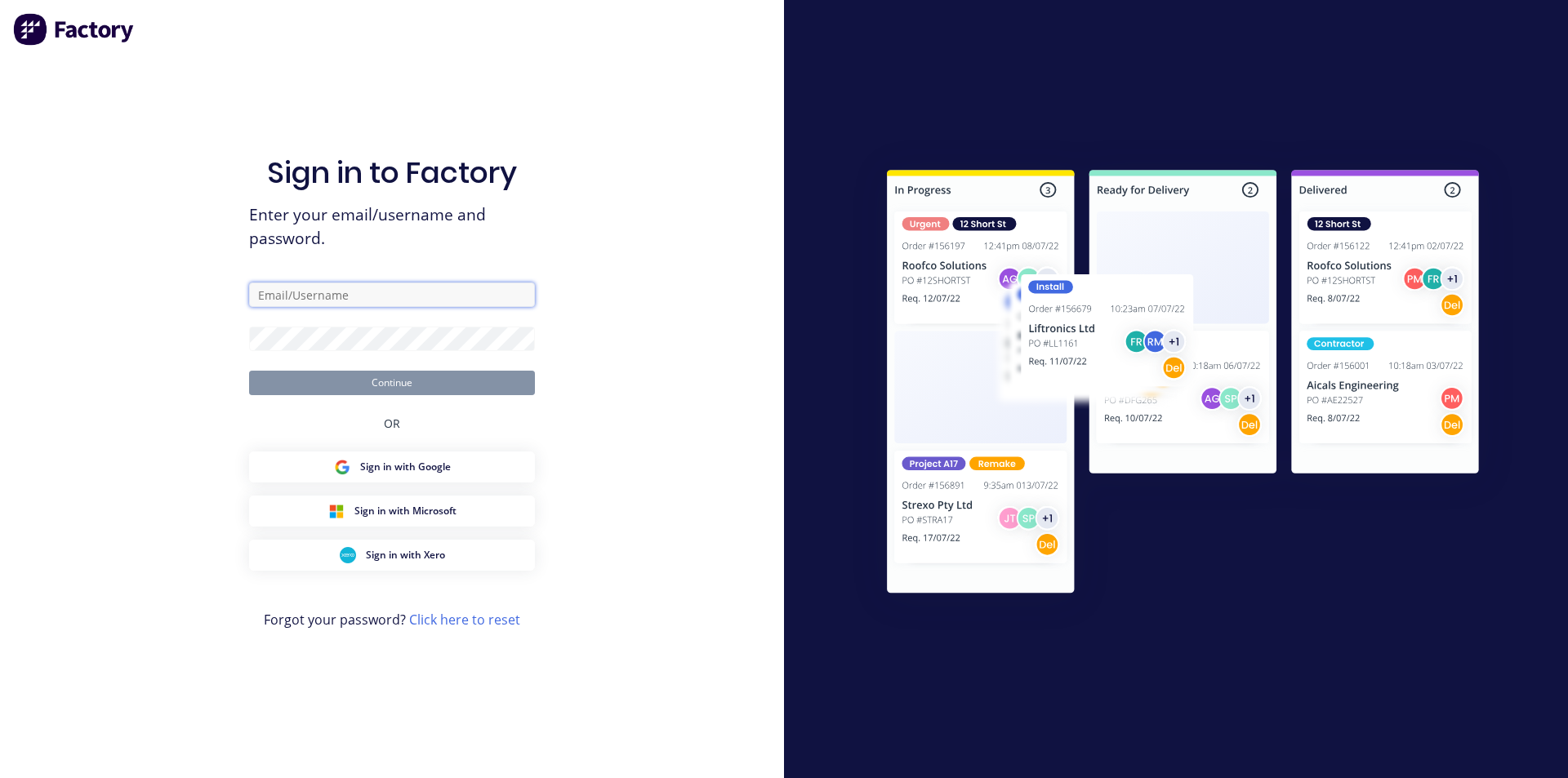
type input "[PERSON_NAME][EMAIL_ADDRESS][DOMAIN_NAME]"
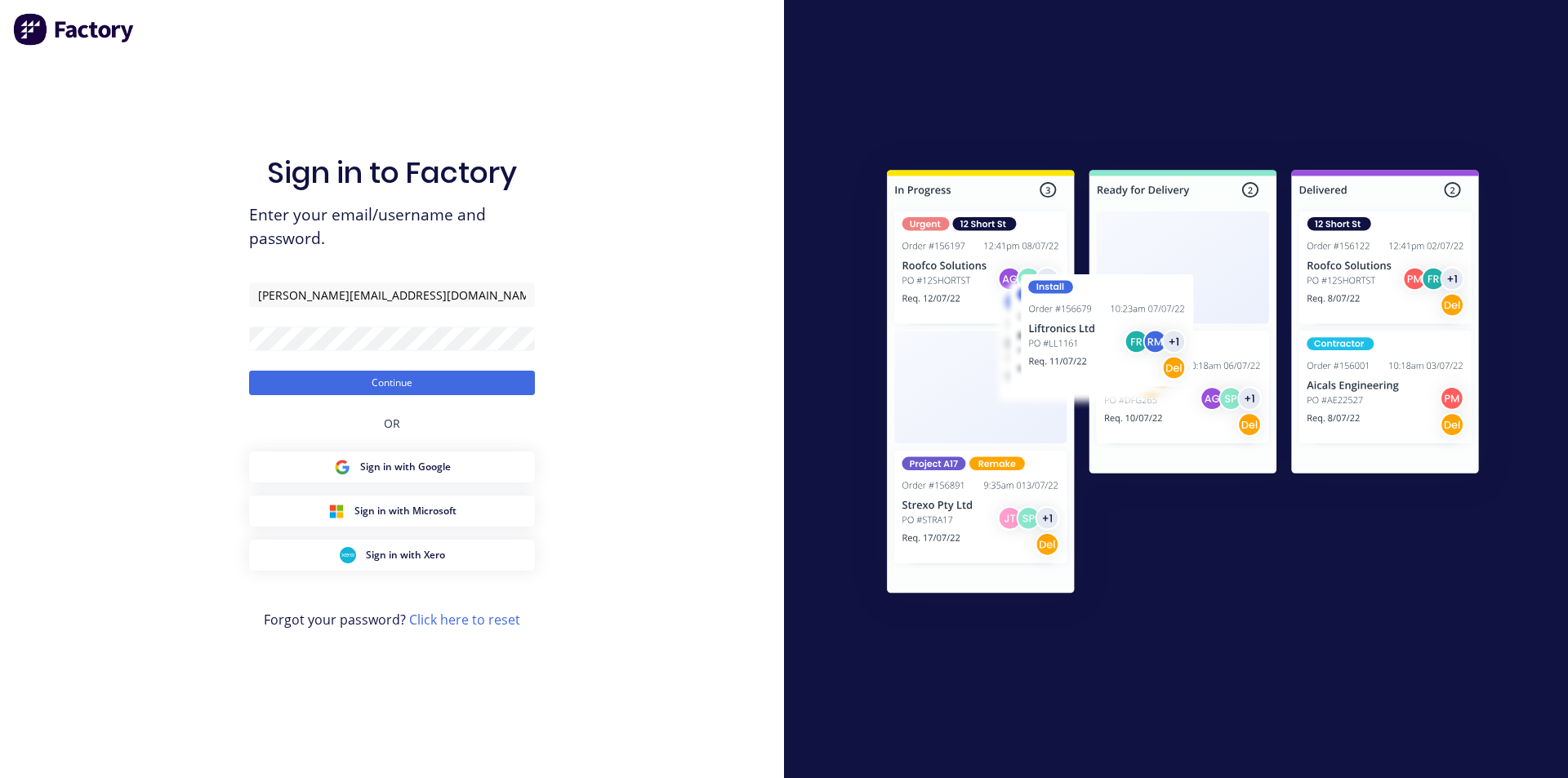
click at [399, 358] on form "[PERSON_NAME][EMAIL_ADDRESS][DOMAIN_NAME] Continue" at bounding box center [392, 339] width 285 height 112
click at [396, 364] on form "[PERSON_NAME][EMAIL_ADDRESS][DOMAIN_NAME] Continue" at bounding box center [392, 339] width 285 height 112
click at [394, 380] on button "Continue" at bounding box center [392, 383] width 285 height 25
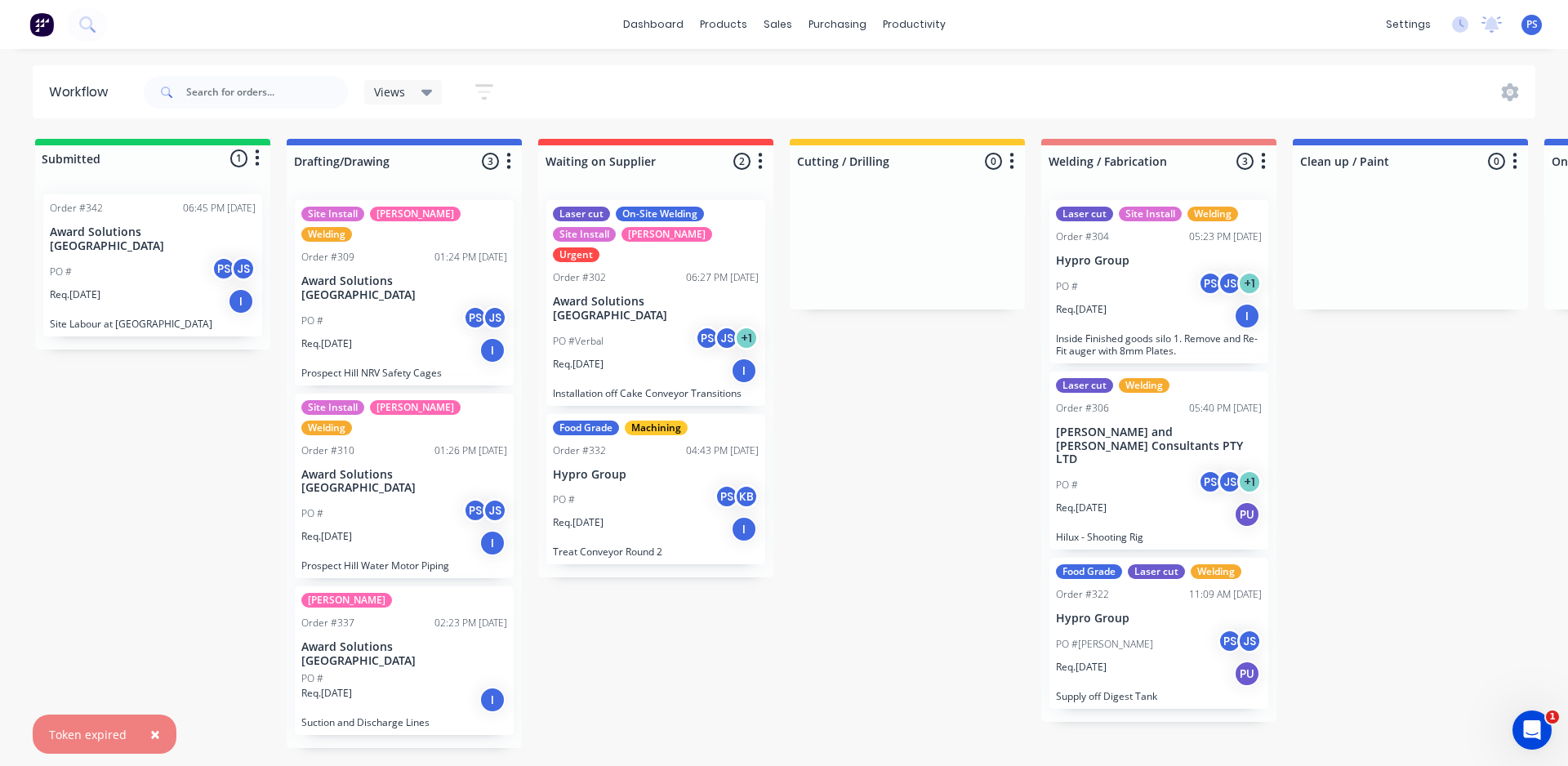
click at [1170, 501] on div "Req. [DATE] PU" at bounding box center [1159, 515] width 206 height 28
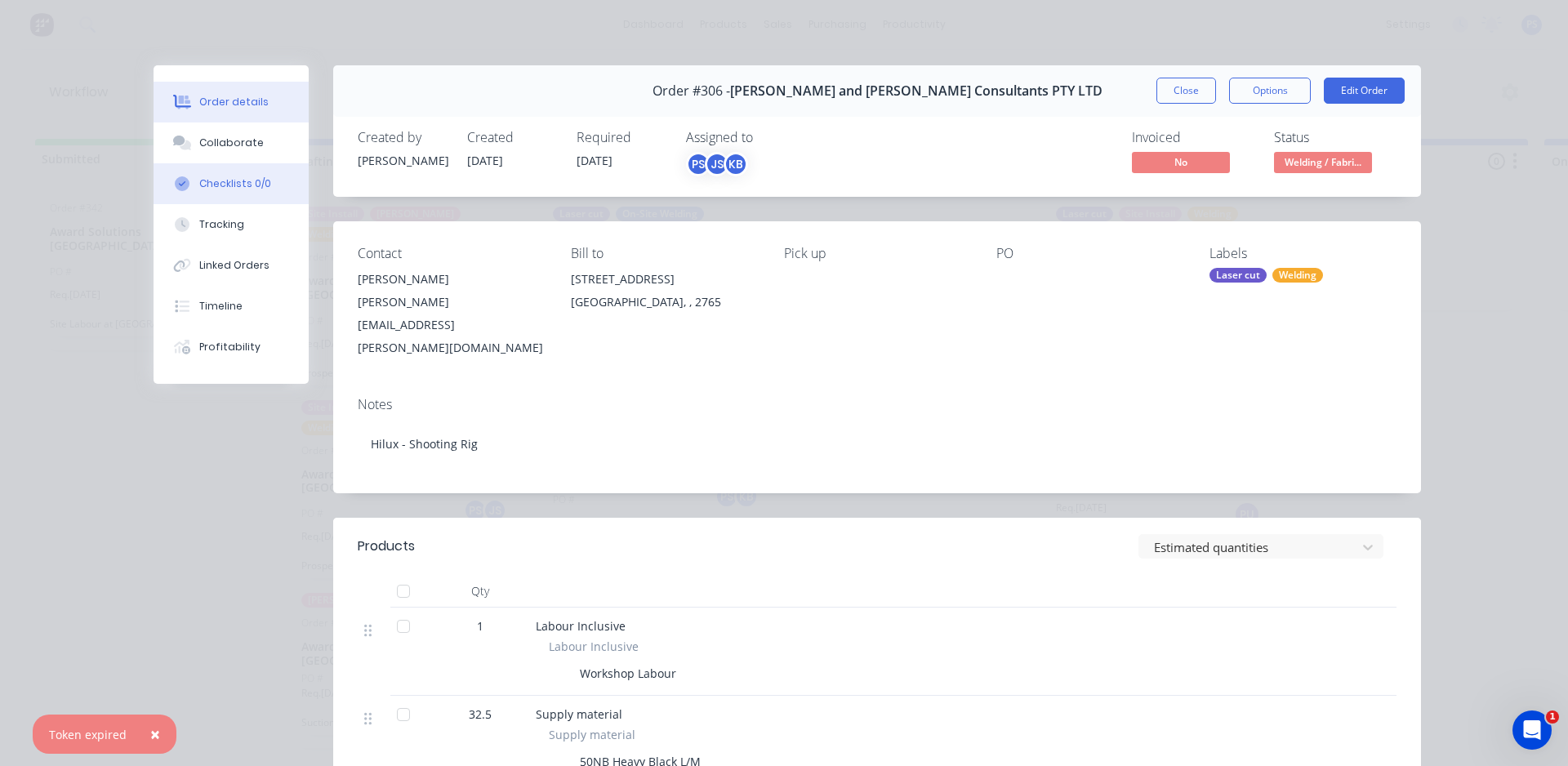
click at [257, 199] on button "Checklists 0/0" at bounding box center [231, 184] width 155 height 40
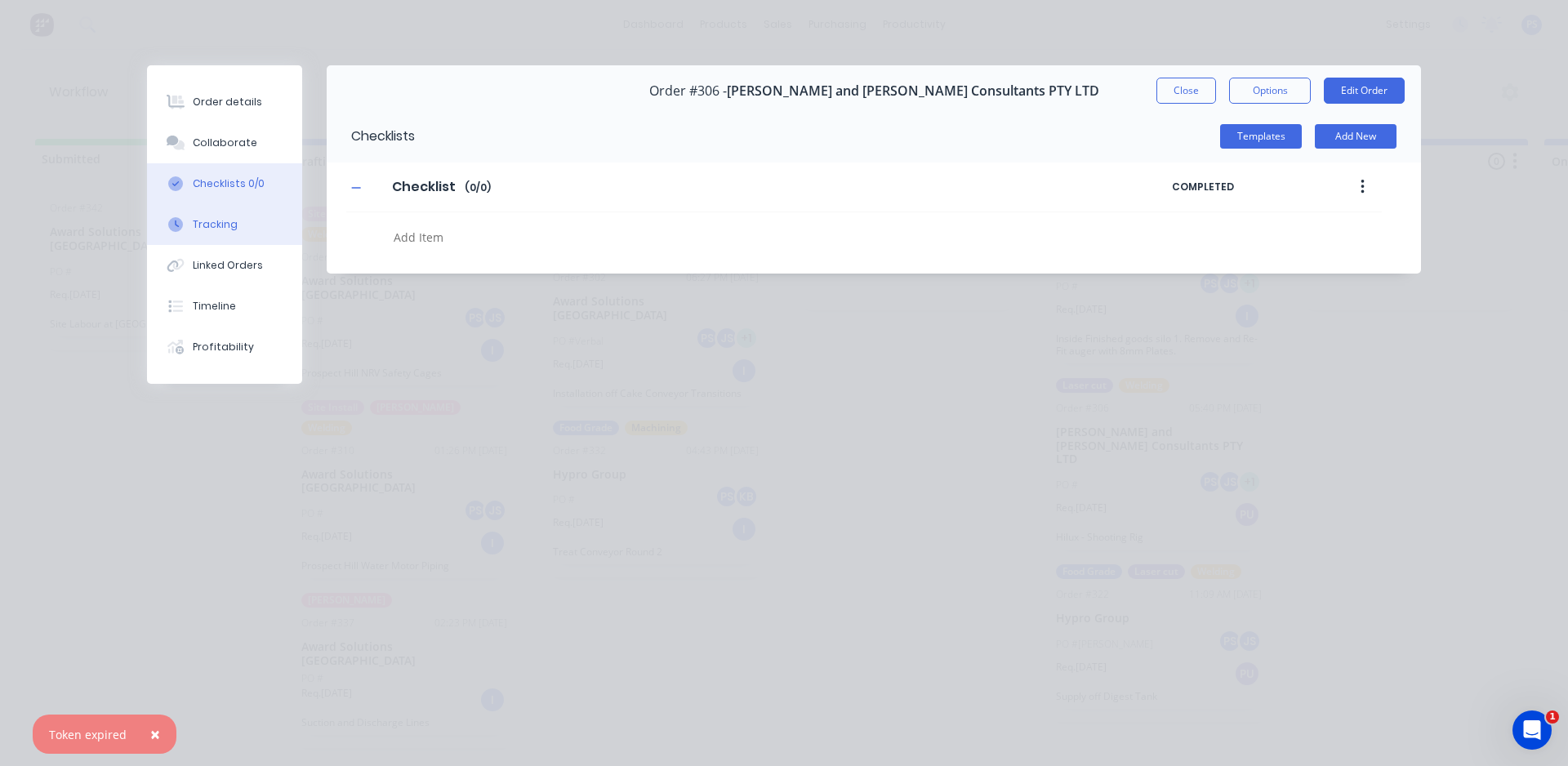
click at [254, 215] on button "Tracking" at bounding box center [224, 224] width 155 height 40
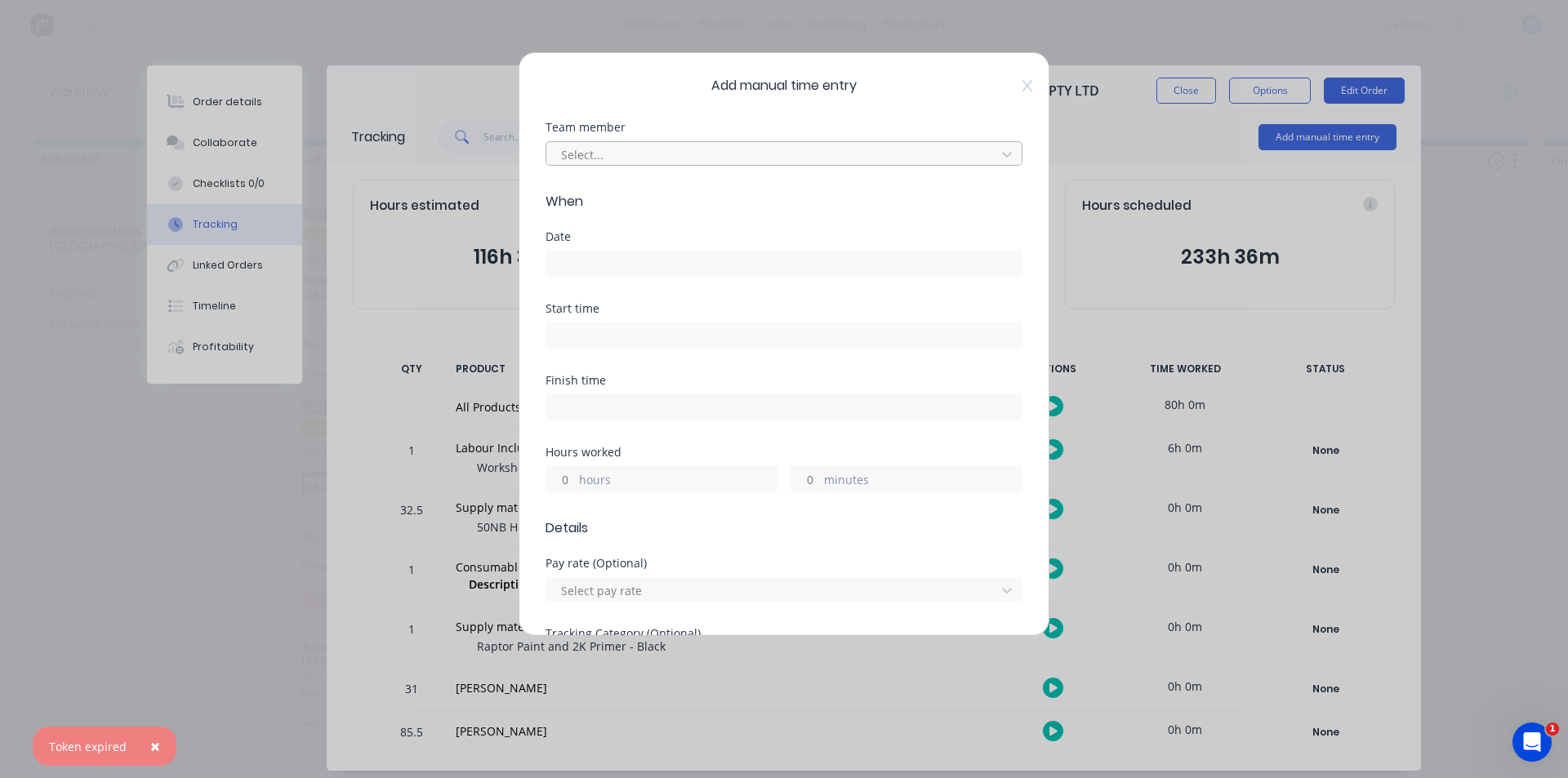
click at [710, 154] on div at bounding box center [773, 155] width 428 height 20
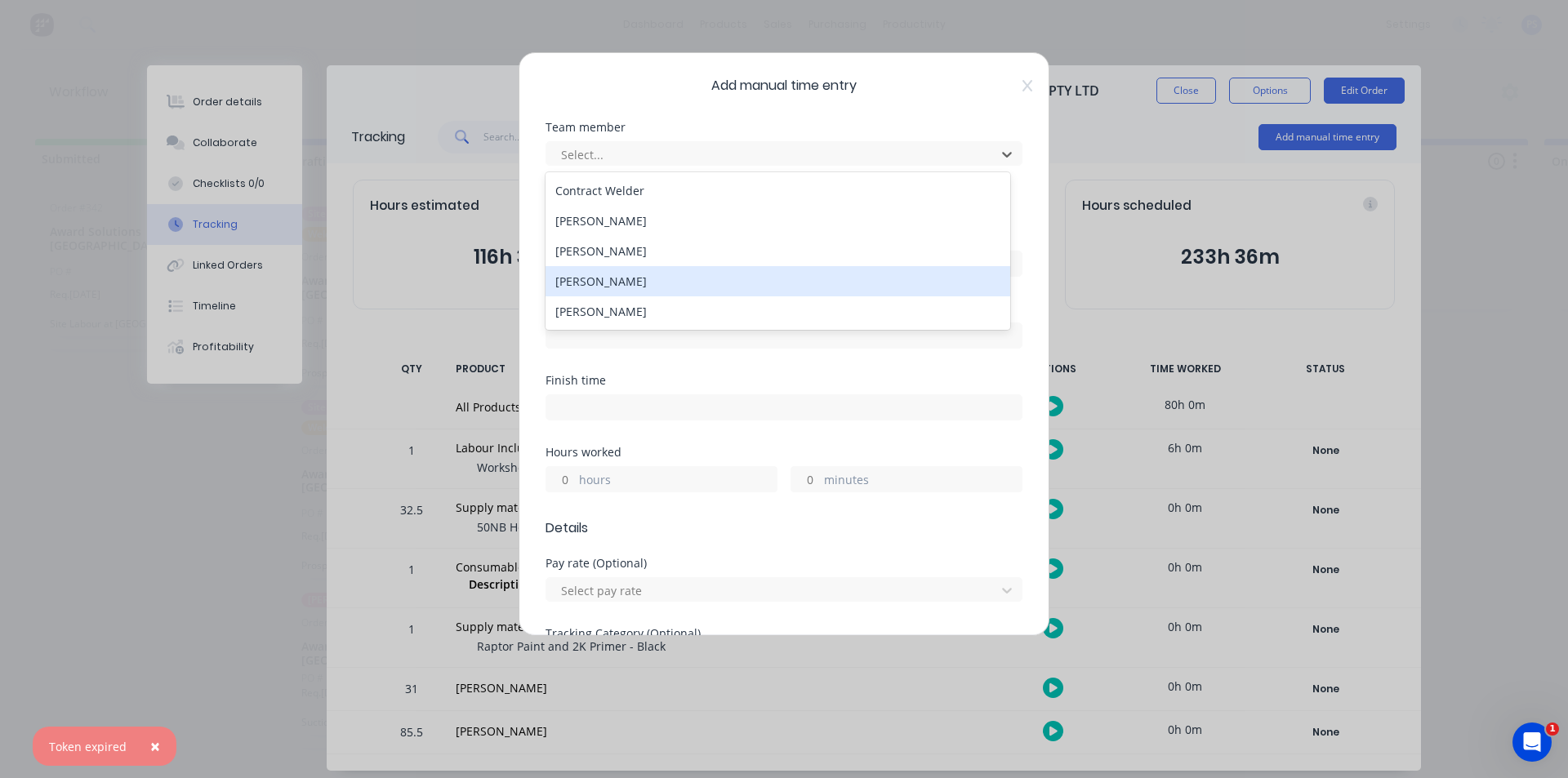
click at [574, 281] on div "[PERSON_NAME]" at bounding box center [777, 281] width 465 height 30
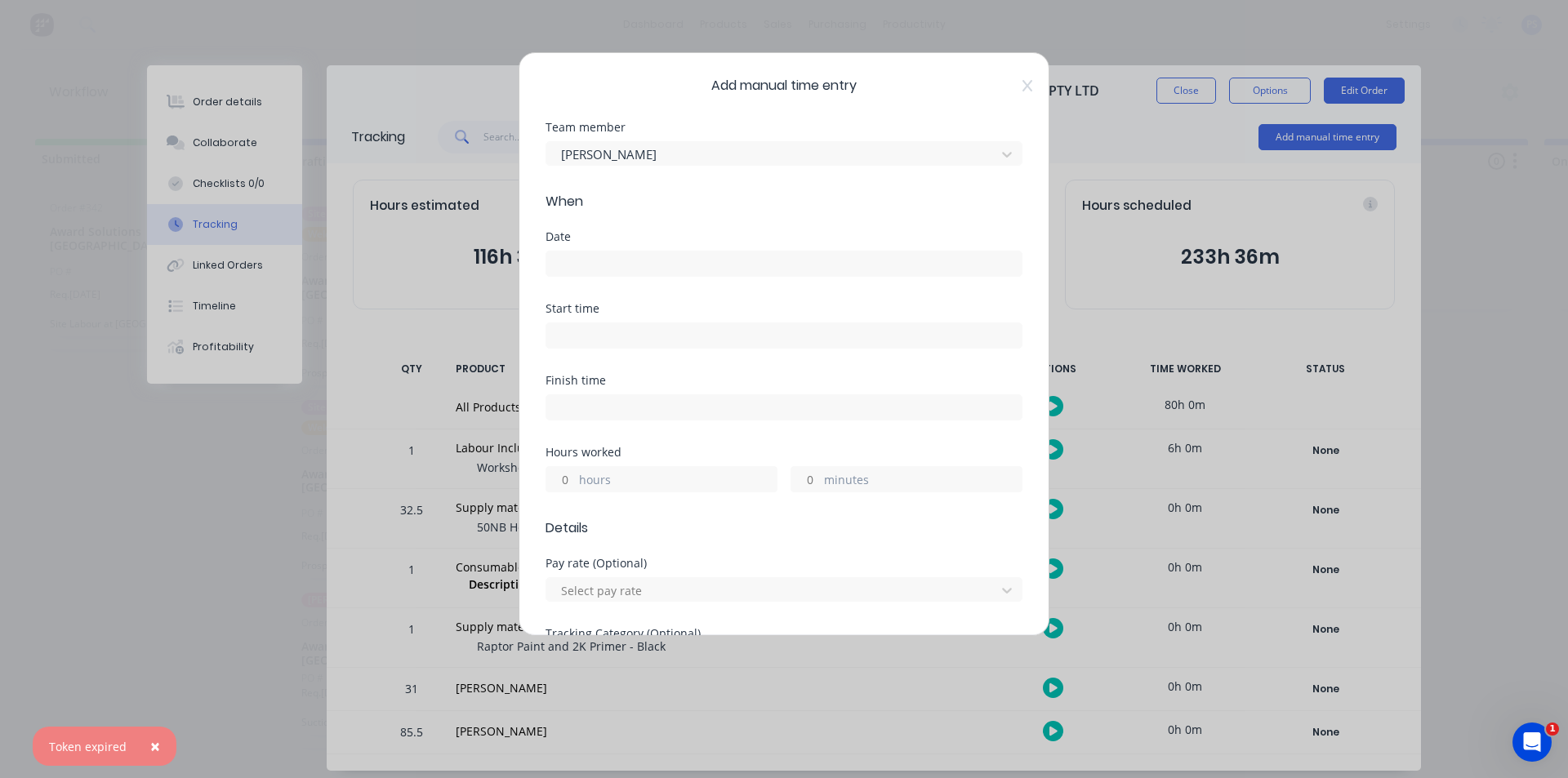
click at [590, 263] on input at bounding box center [784, 263] width 475 height 25
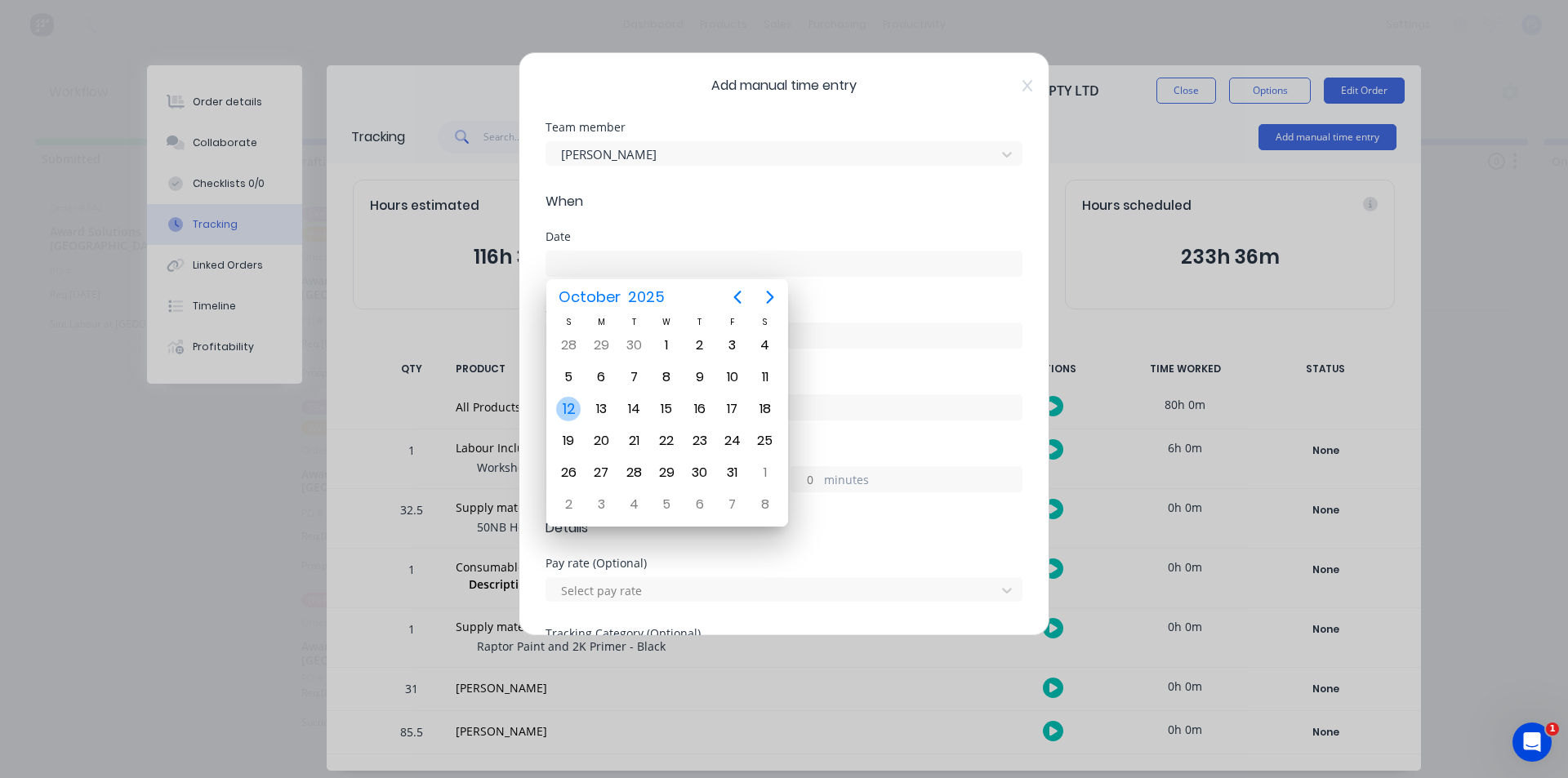
click at [572, 407] on div "12" at bounding box center [568, 409] width 25 height 25
type input "[DATE]"
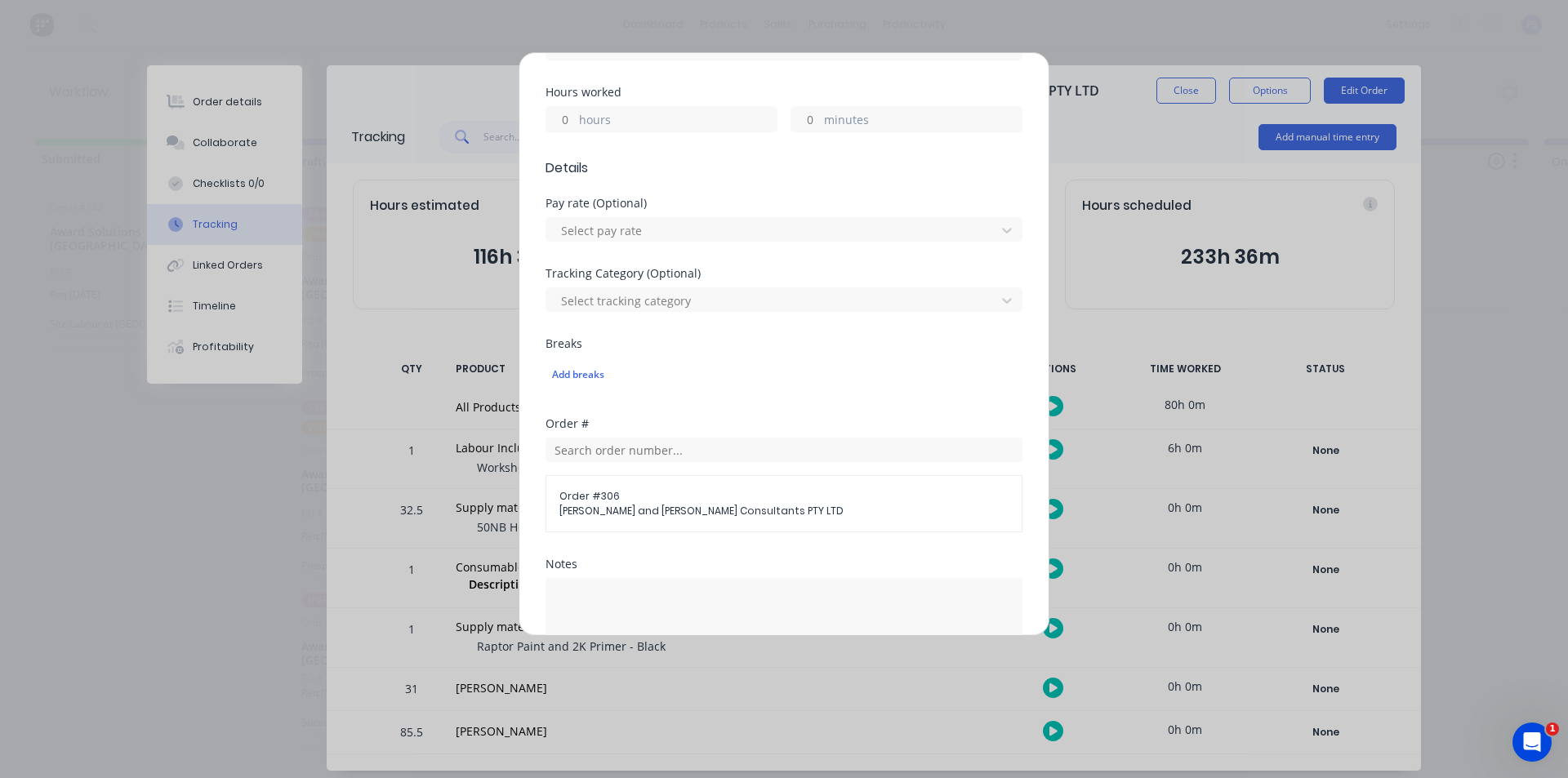
scroll to position [345, 0]
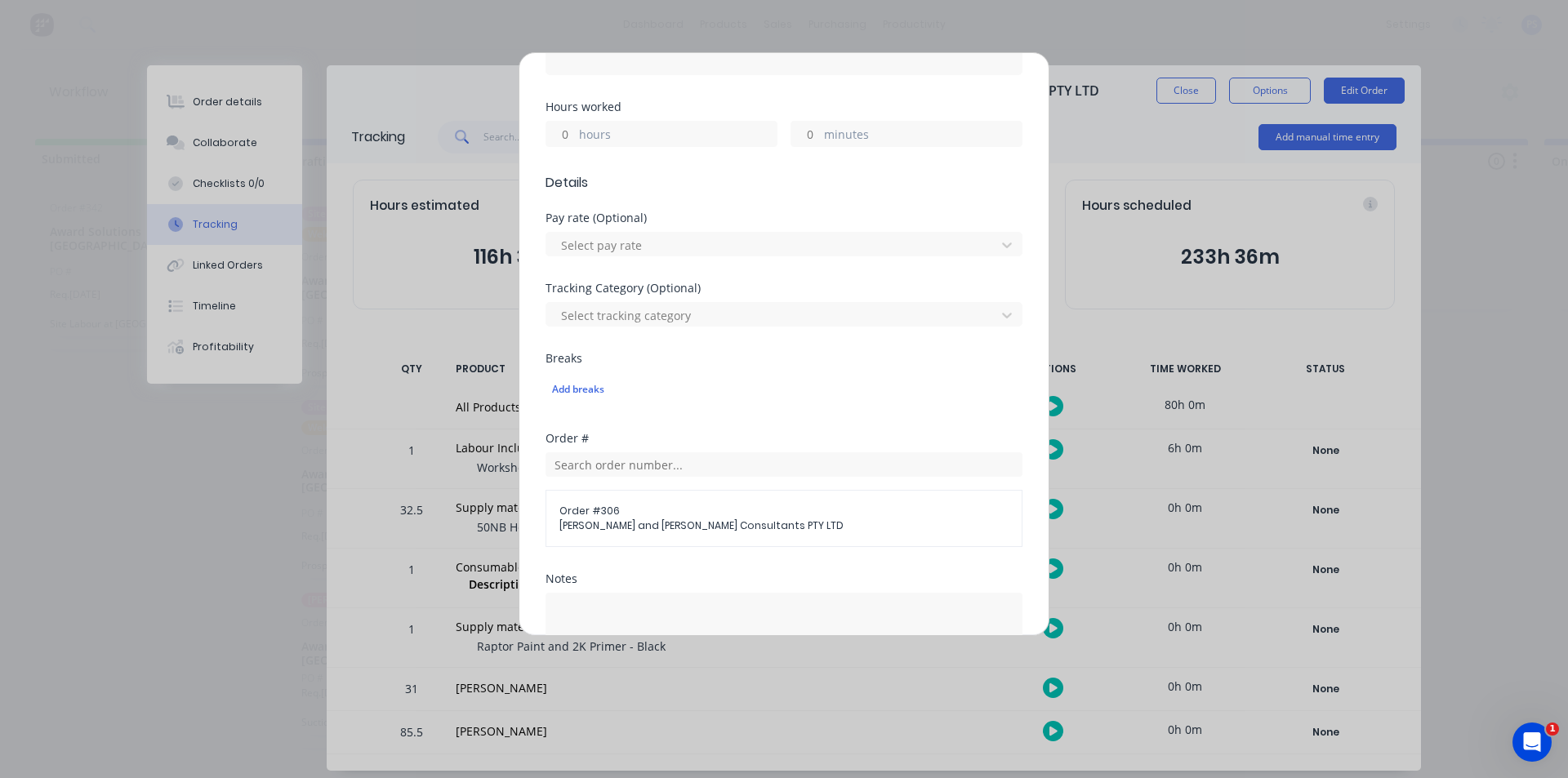
click at [582, 137] on label "hours" at bounding box center [677, 135] width 198 height 20
click at [575, 137] on input "hours" at bounding box center [560, 134] width 29 height 25
click at [571, 135] on input "hours" at bounding box center [560, 134] width 29 height 25
type input "4"
type input "5"
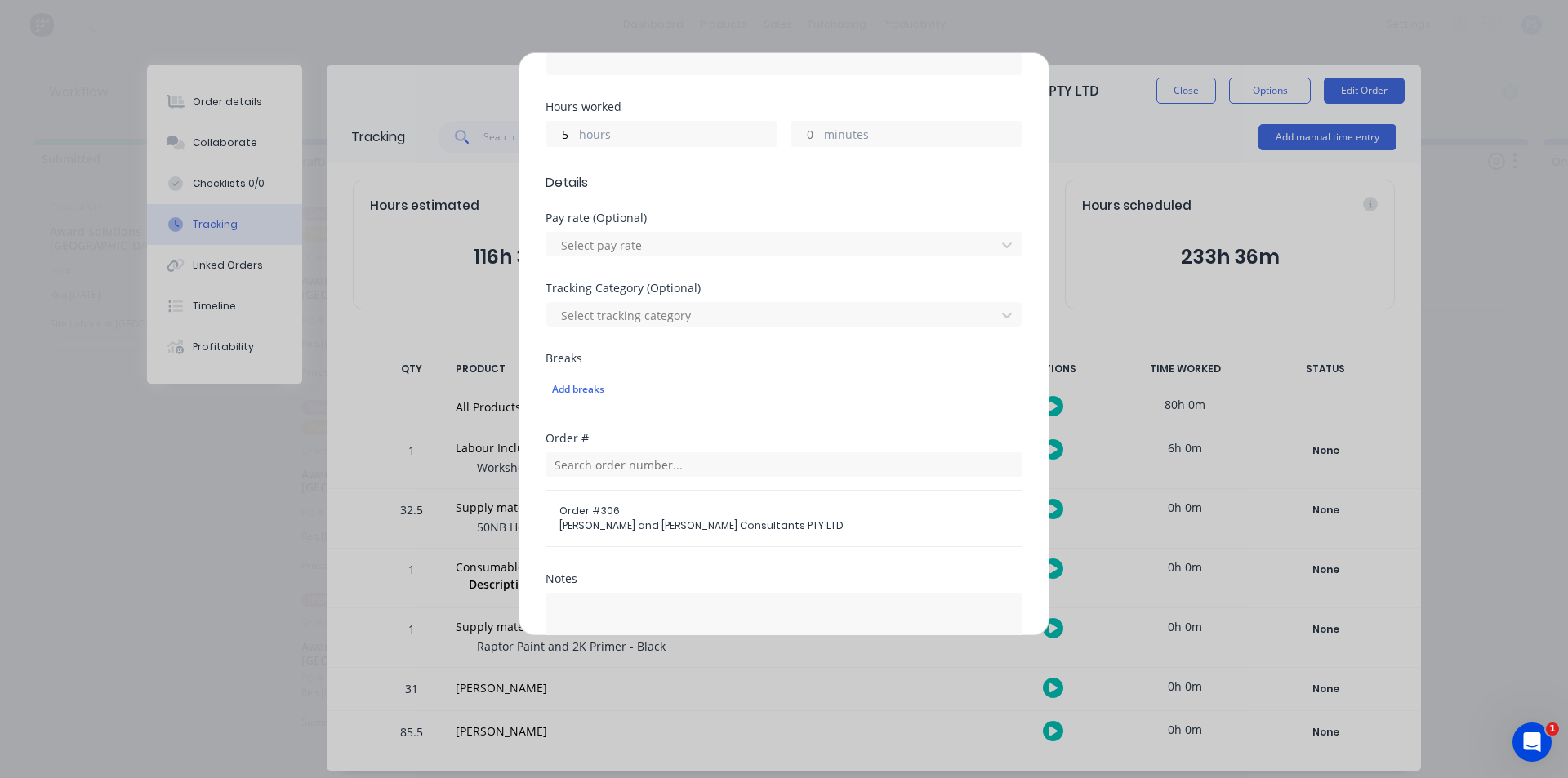
click at [824, 133] on label "minutes" at bounding box center [922, 135] width 198 height 20
click at [820, 133] on input "minutes" at bounding box center [806, 134] width 29 height 25
click at [814, 133] on div "minutes" at bounding box center [907, 134] width 232 height 26
click at [813, 133] on div "minutes" at bounding box center [907, 134] width 232 height 26
click at [813, 133] on input "minutes" at bounding box center [806, 134] width 29 height 25
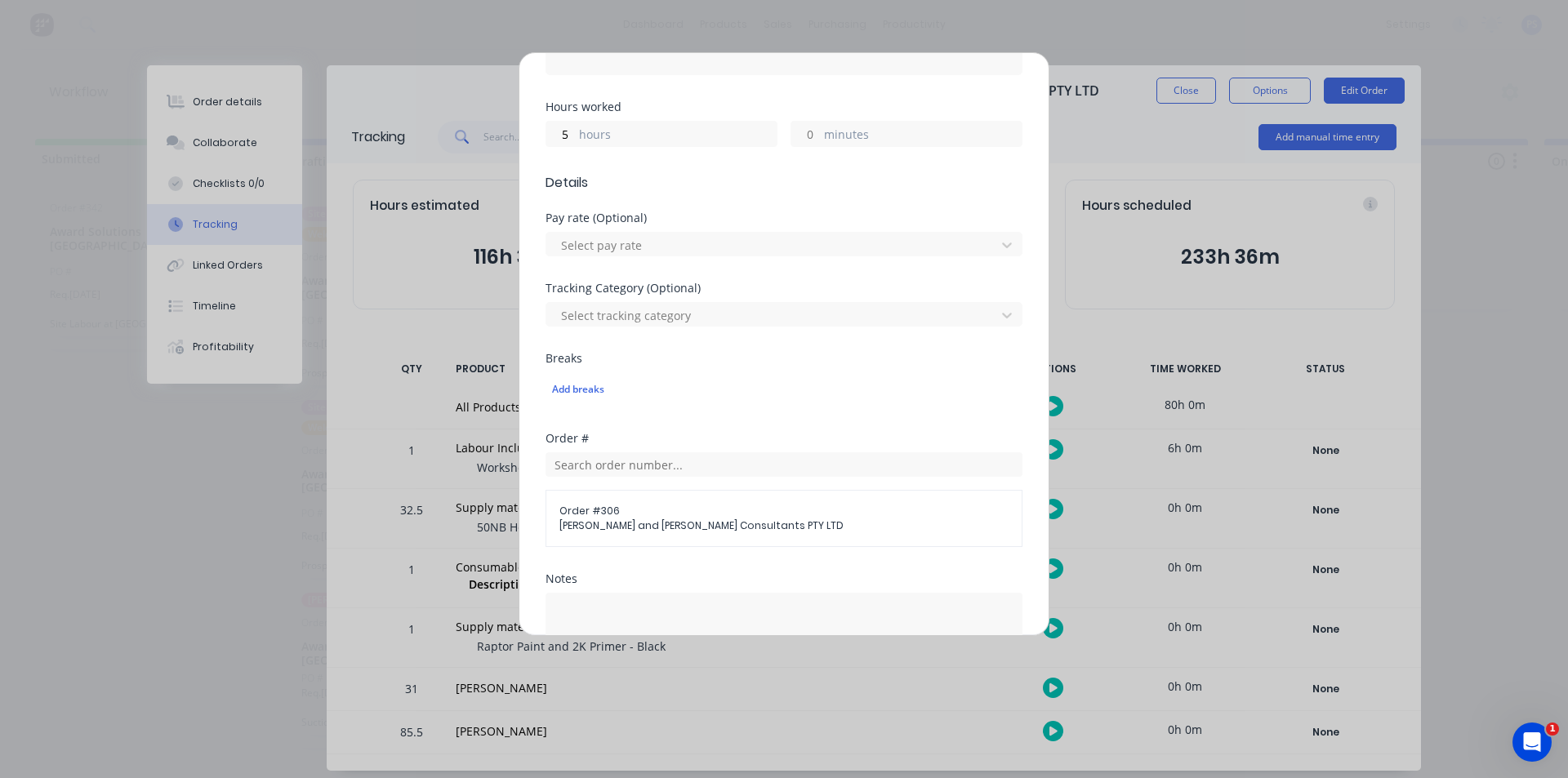
click at [808, 133] on input "minutes" at bounding box center [806, 134] width 29 height 25
type input "30"
click at [598, 606] on textarea at bounding box center [784, 636] width 477 height 87
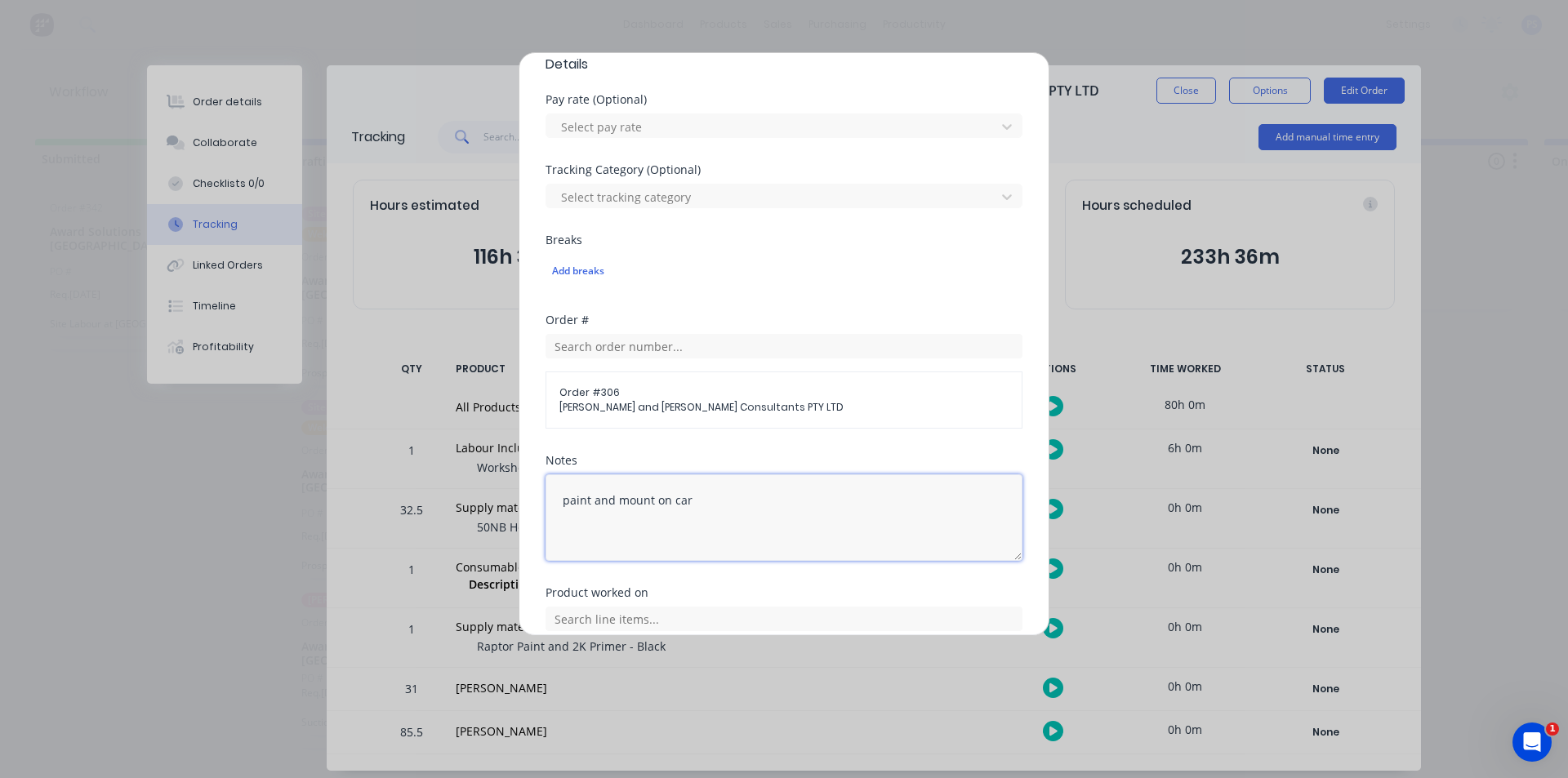
scroll to position [590, 0]
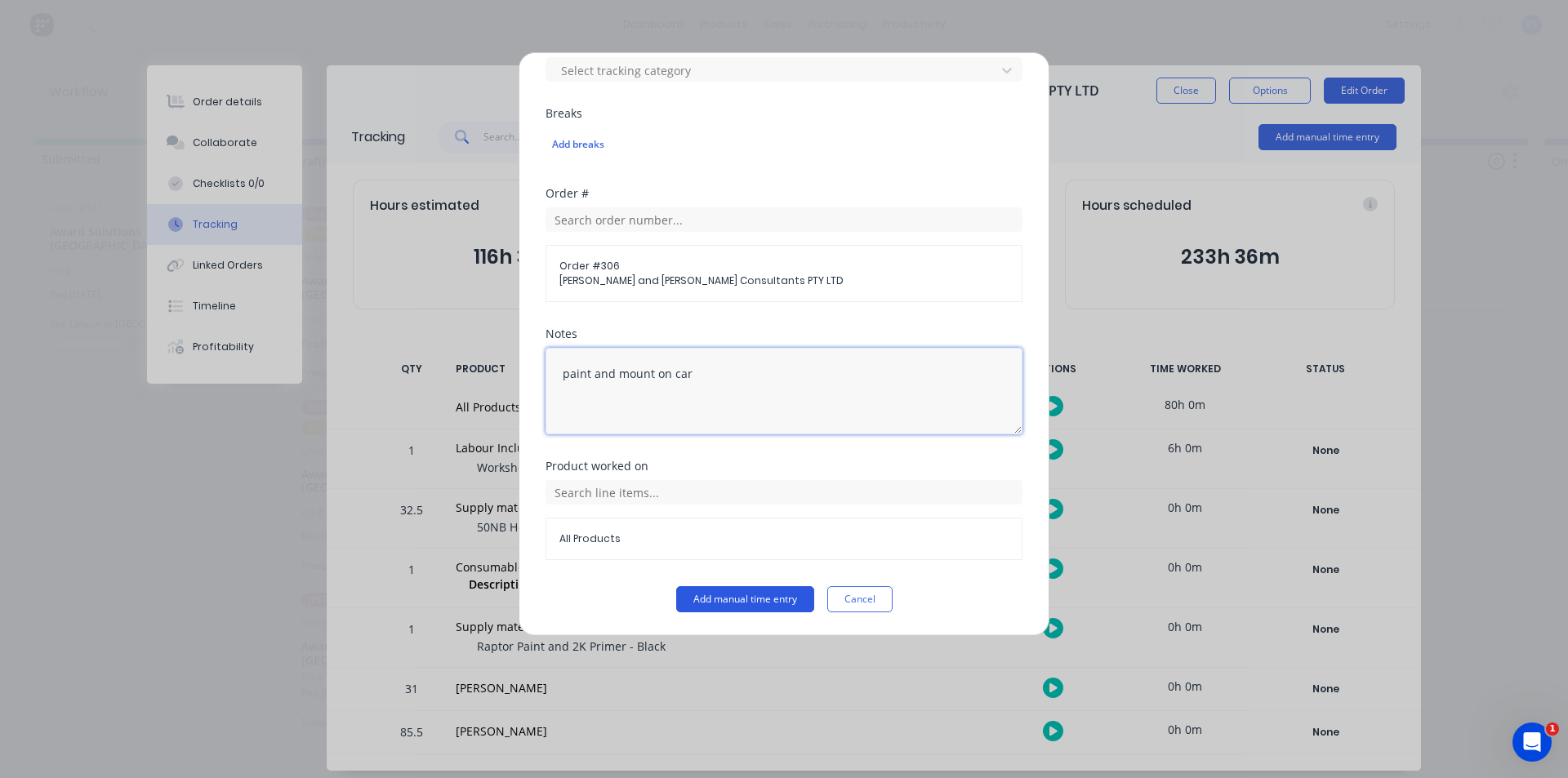
type textarea "paint and mount on car"
click at [724, 589] on button "Add manual time entry" at bounding box center [745, 600] width 138 height 26
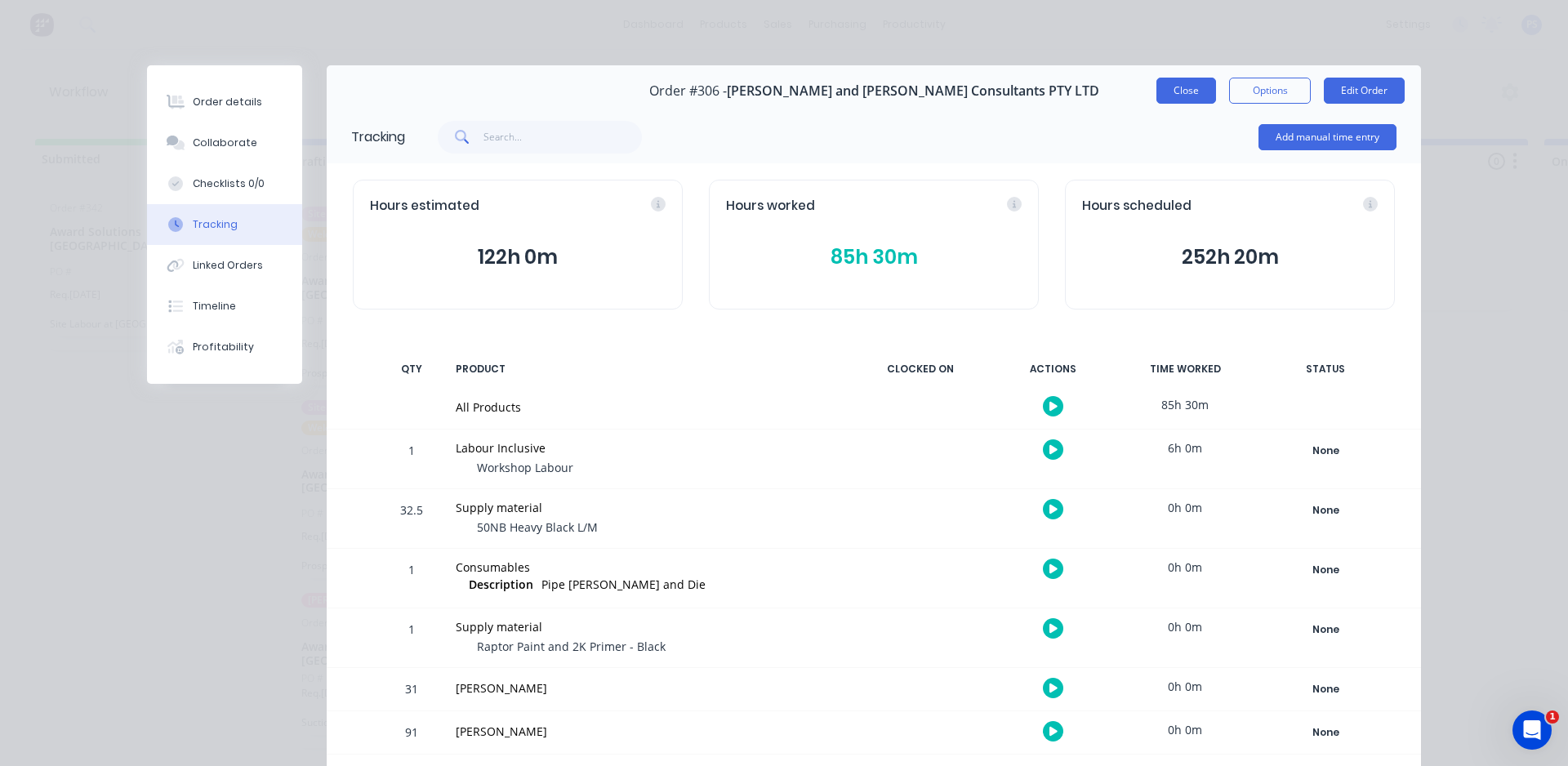
click at [1201, 96] on button "Close" at bounding box center [1187, 90] width 60 height 26
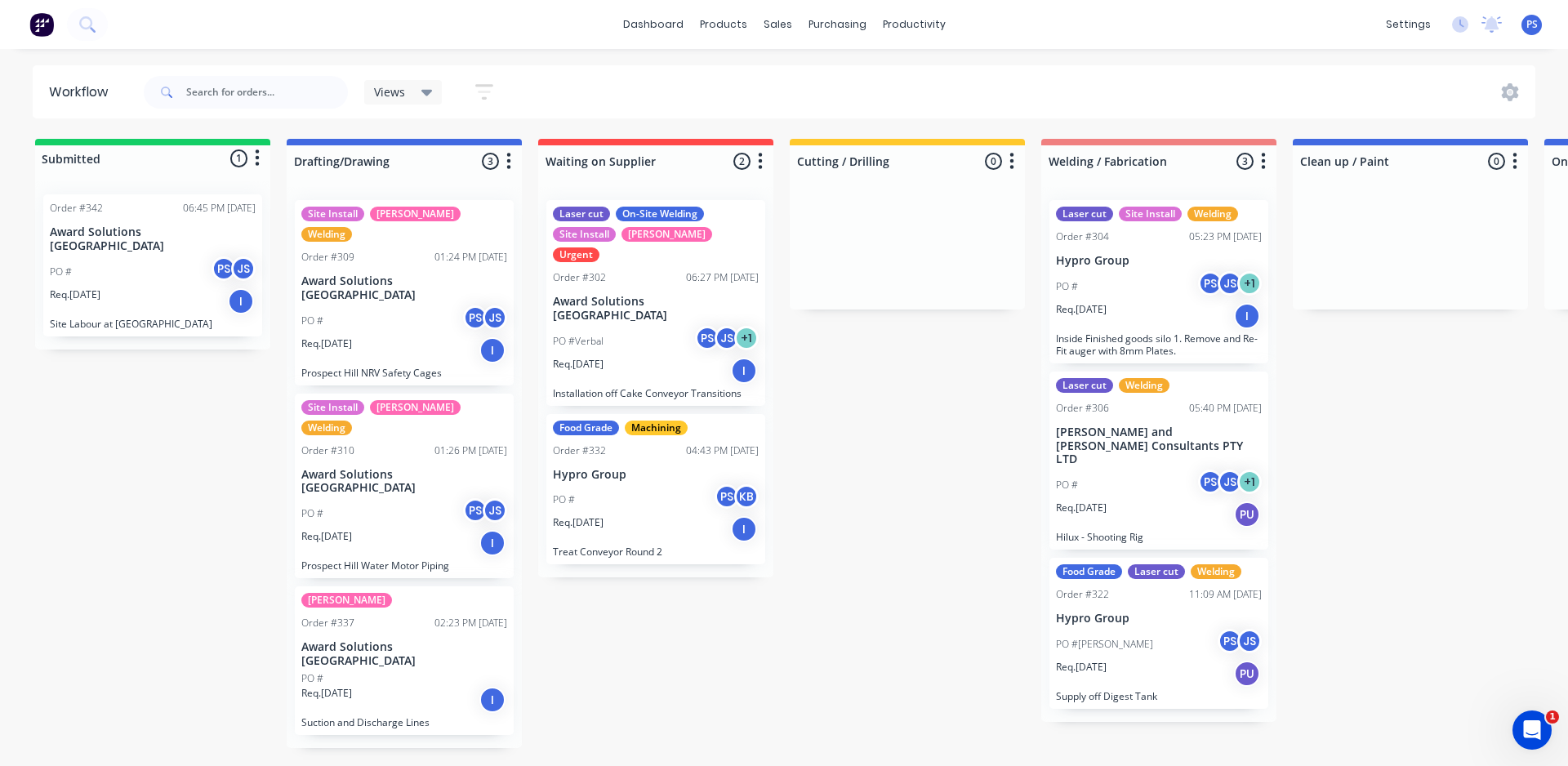
click at [632, 484] on div "PO # PS KB" at bounding box center [656, 499] width 206 height 31
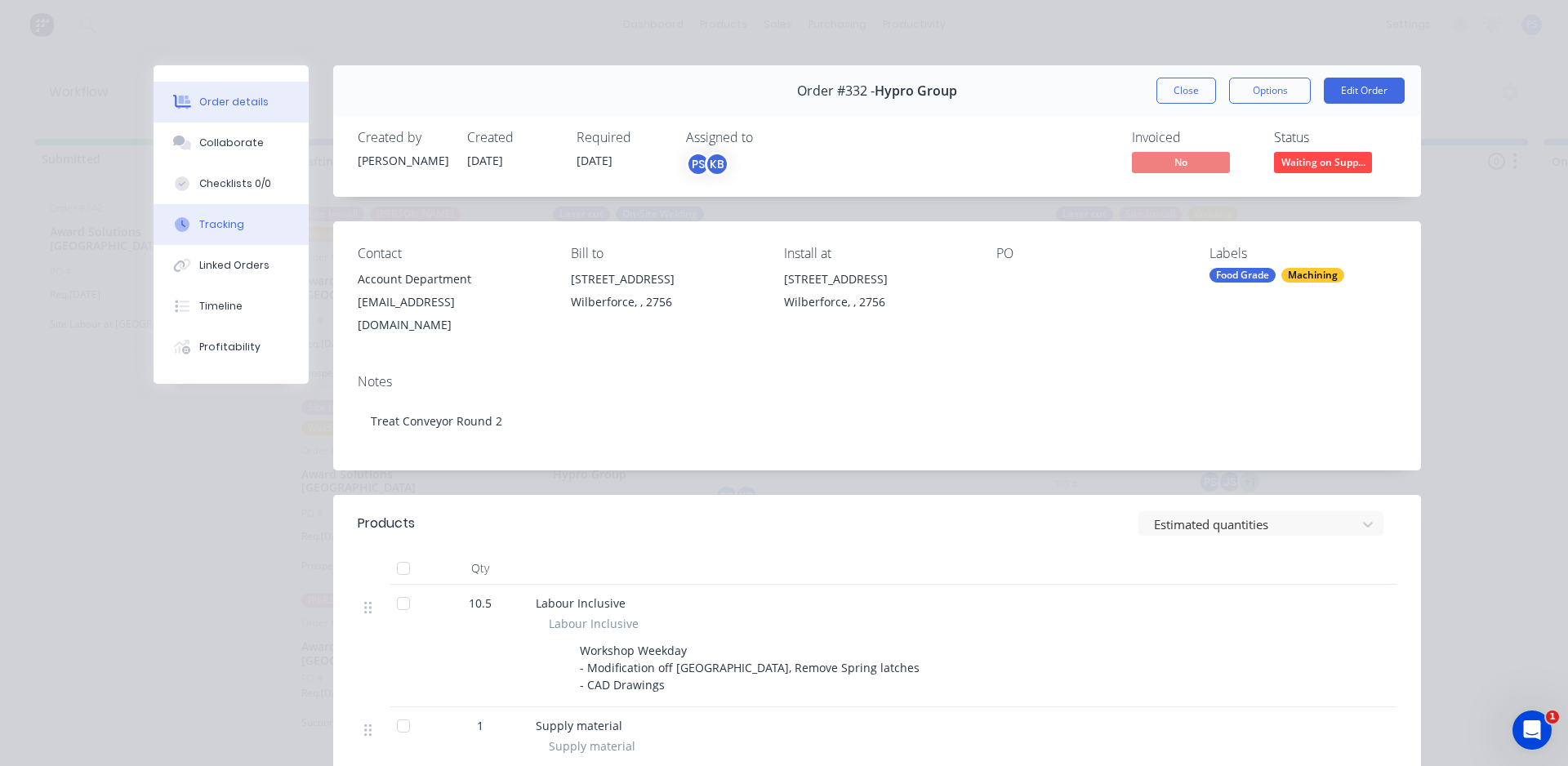
click at [235, 210] on button "Tracking" at bounding box center [231, 224] width 155 height 40
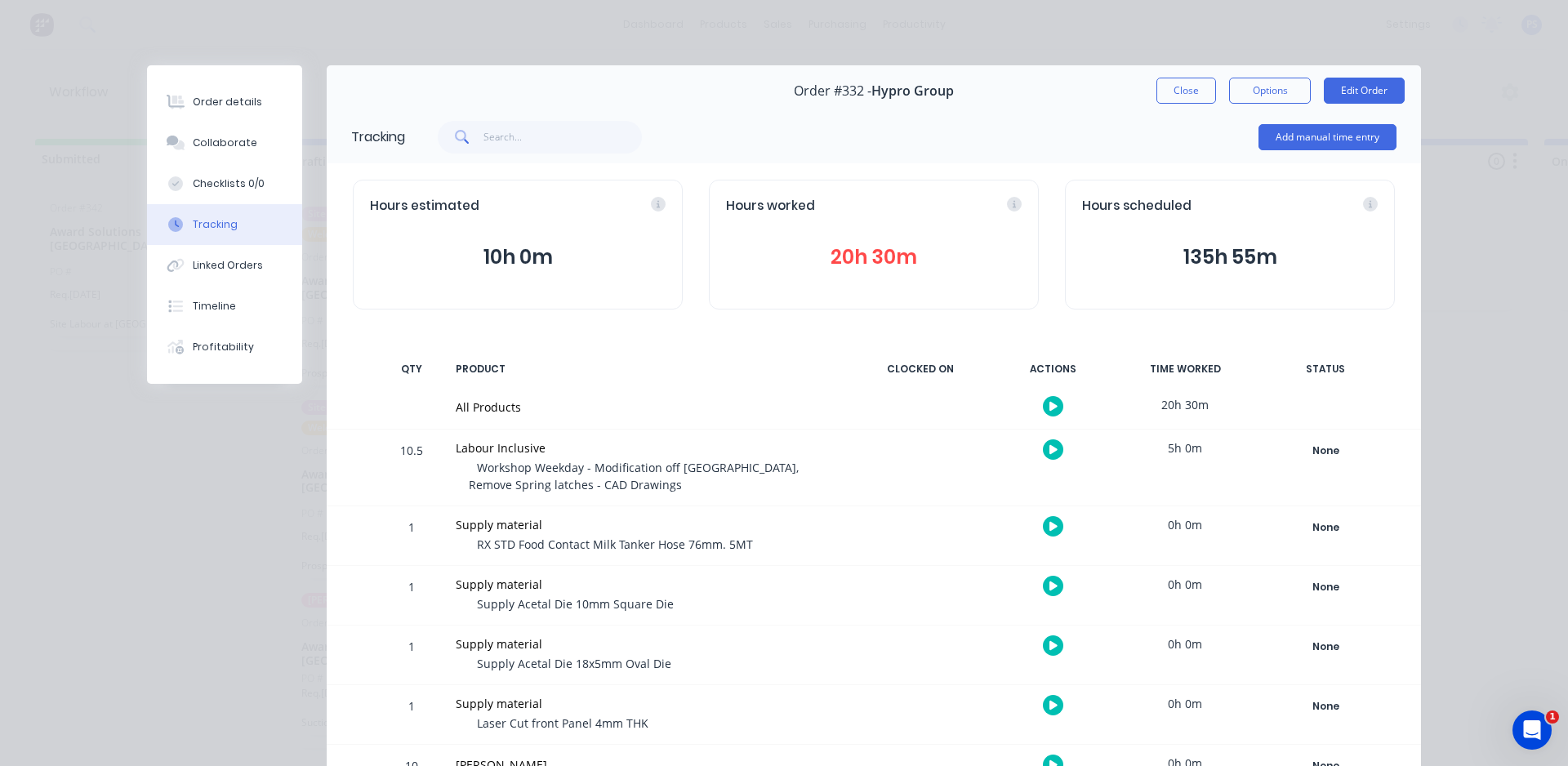
click at [507, 250] on button "10h 0m" at bounding box center [517, 257] width 296 height 31
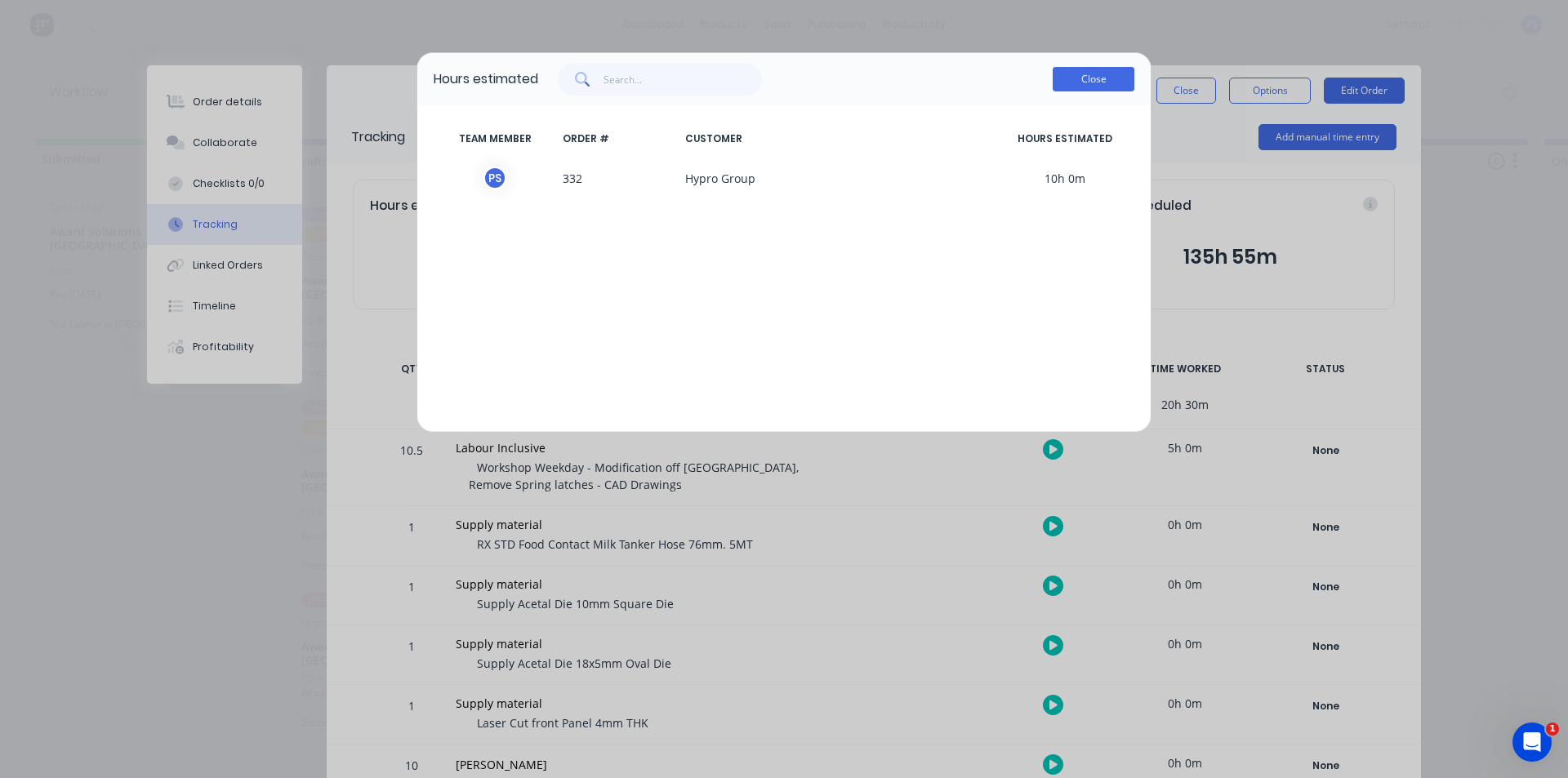
click at [1124, 81] on button "Close" at bounding box center [1094, 79] width 82 height 25
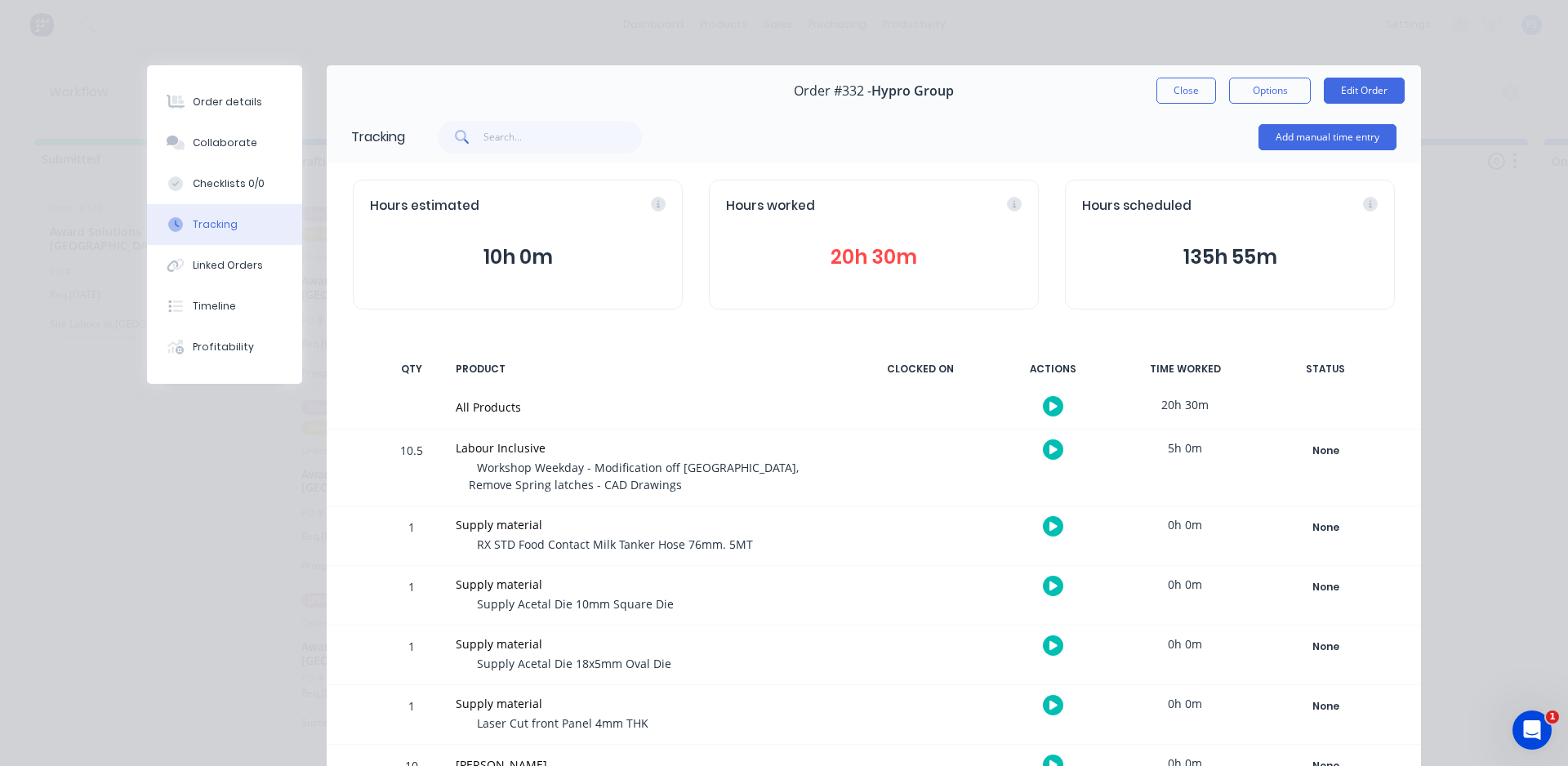
click at [857, 214] on div "Hours worked" at bounding box center [874, 206] width 296 height 18
click at [840, 249] on button "20h 30m" at bounding box center [874, 257] width 296 height 31
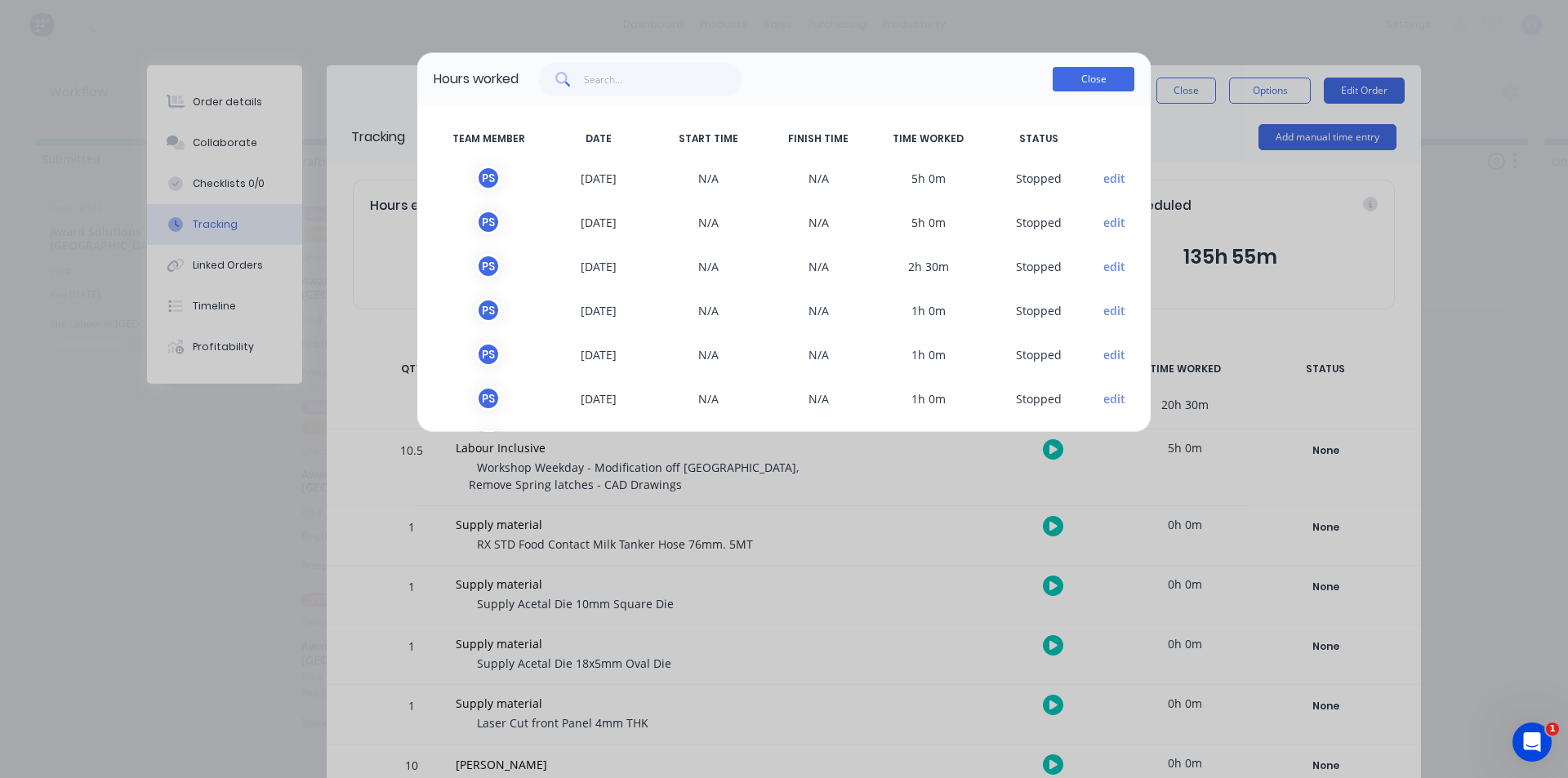
click at [1089, 78] on button "Close" at bounding box center [1094, 79] width 82 height 25
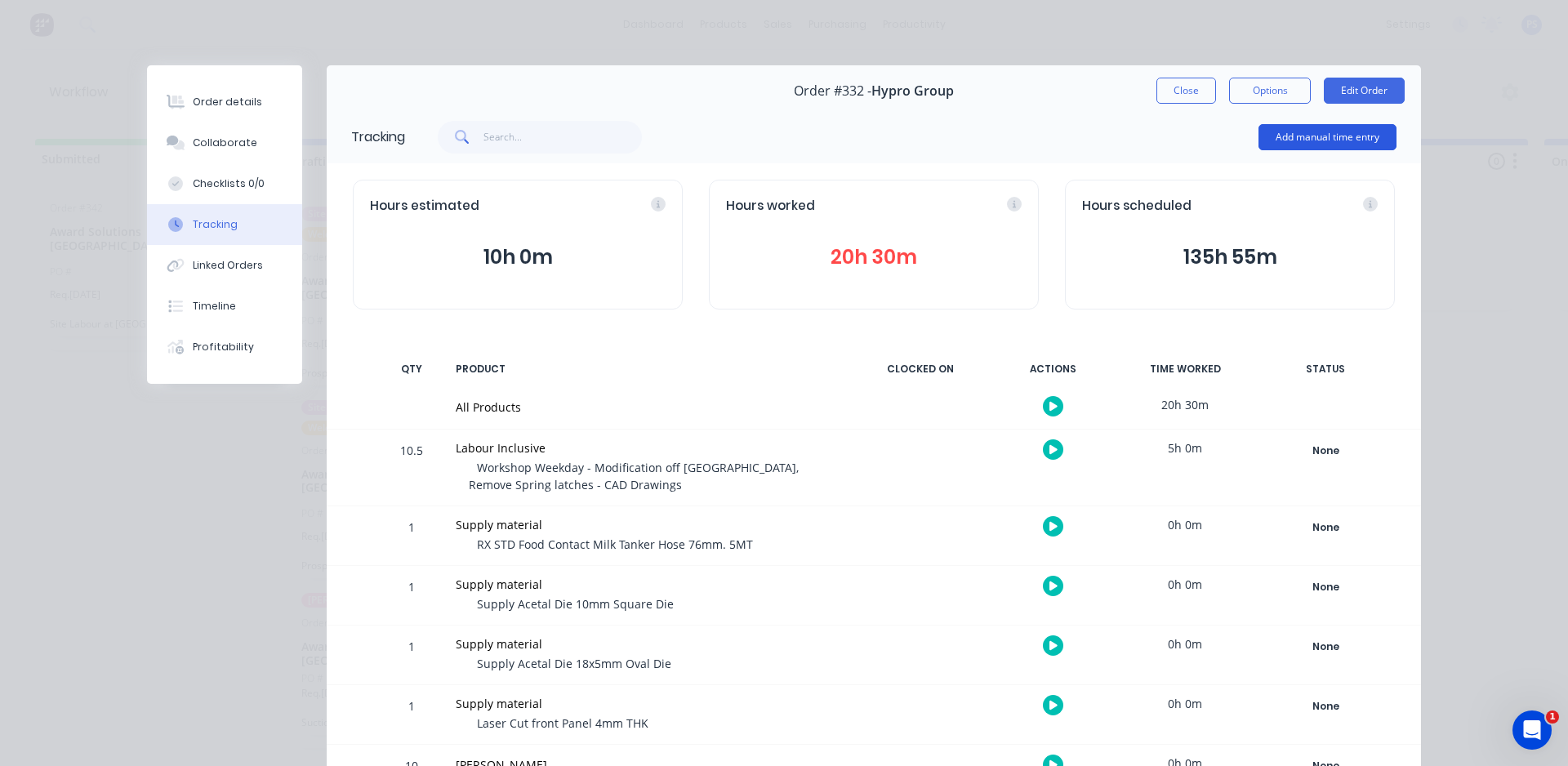
click at [1272, 141] on button "Add manual time entry" at bounding box center [1327, 137] width 138 height 26
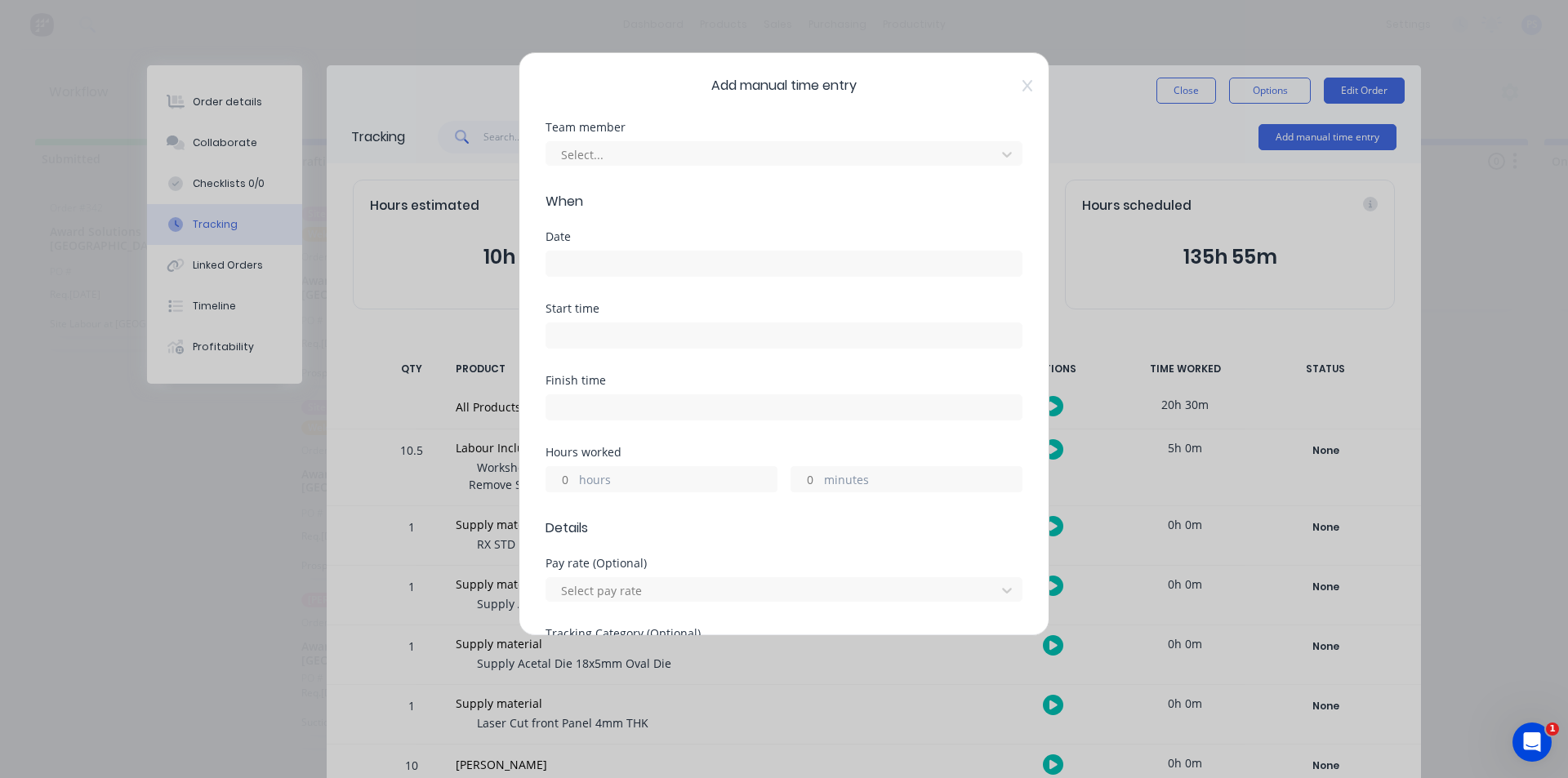
click at [669, 134] on div "Team member Select..." at bounding box center [784, 144] width 477 height 44
click at [639, 162] on div at bounding box center [773, 155] width 428 height 20
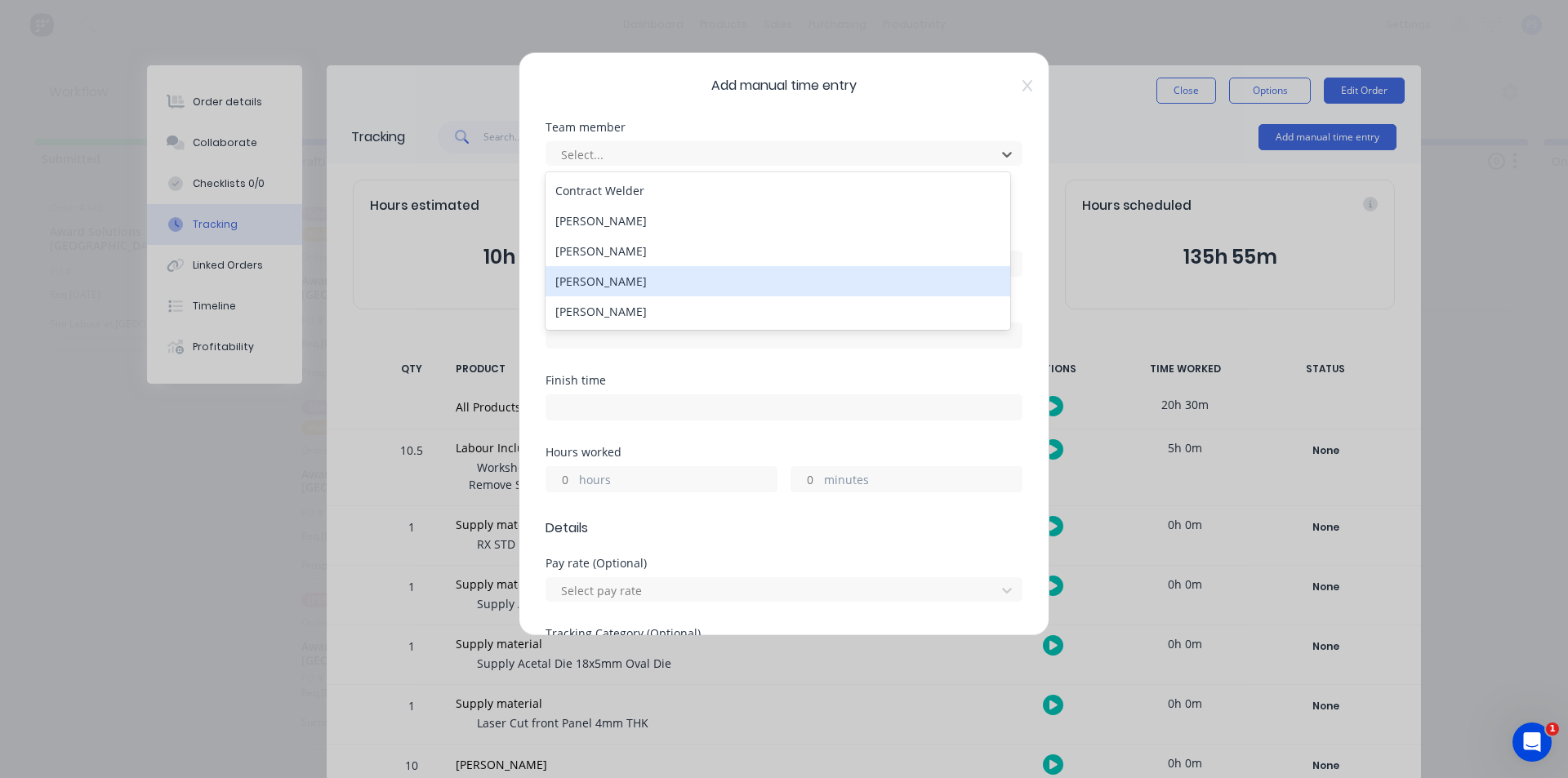
click at [616, 273] on div "[PERSON_NAME]" at bounding box center [777, 281] width 465 height 30
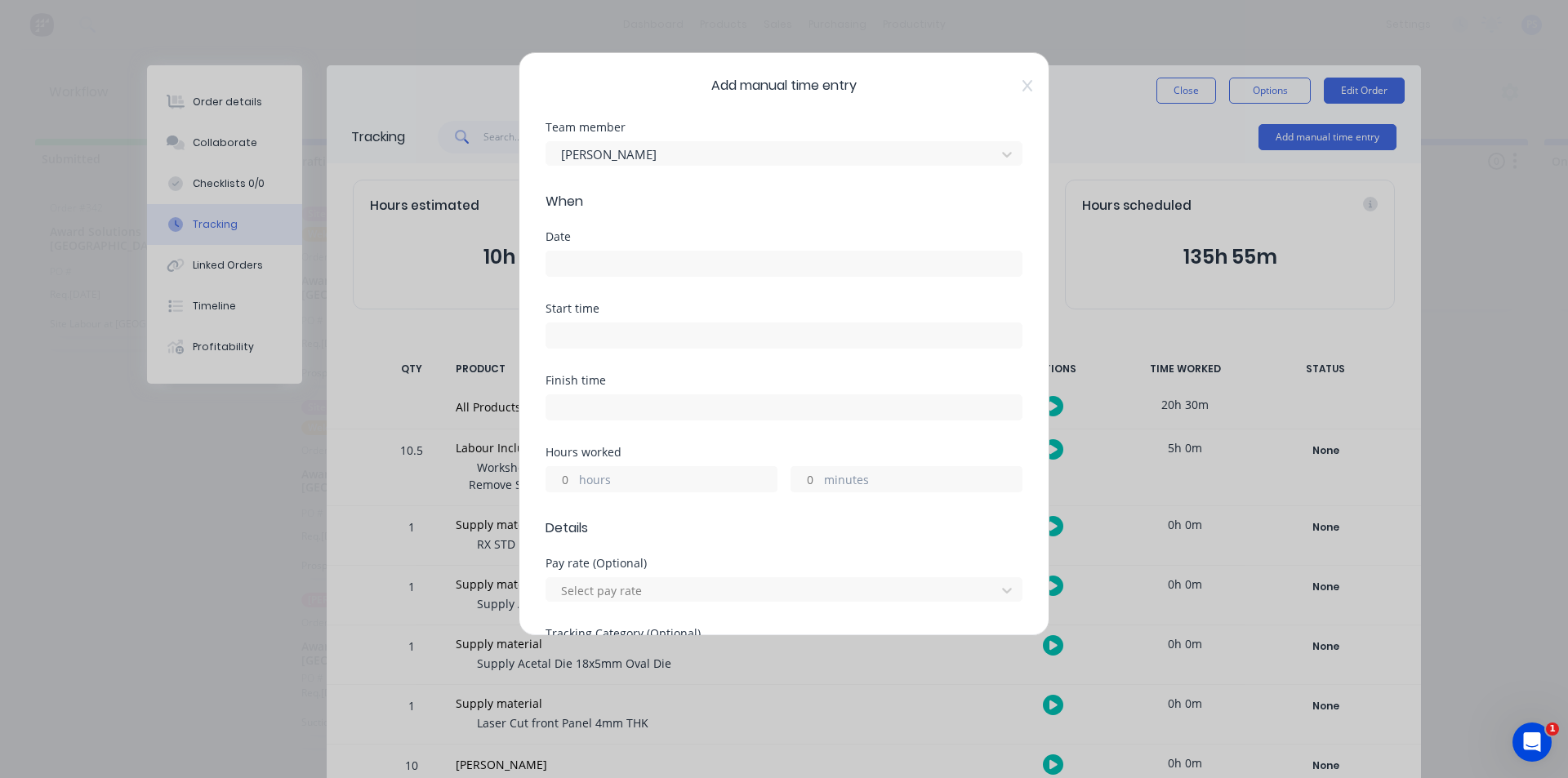
click at [611, 273] on input at bounding box center [784, 263] width 475 height 25
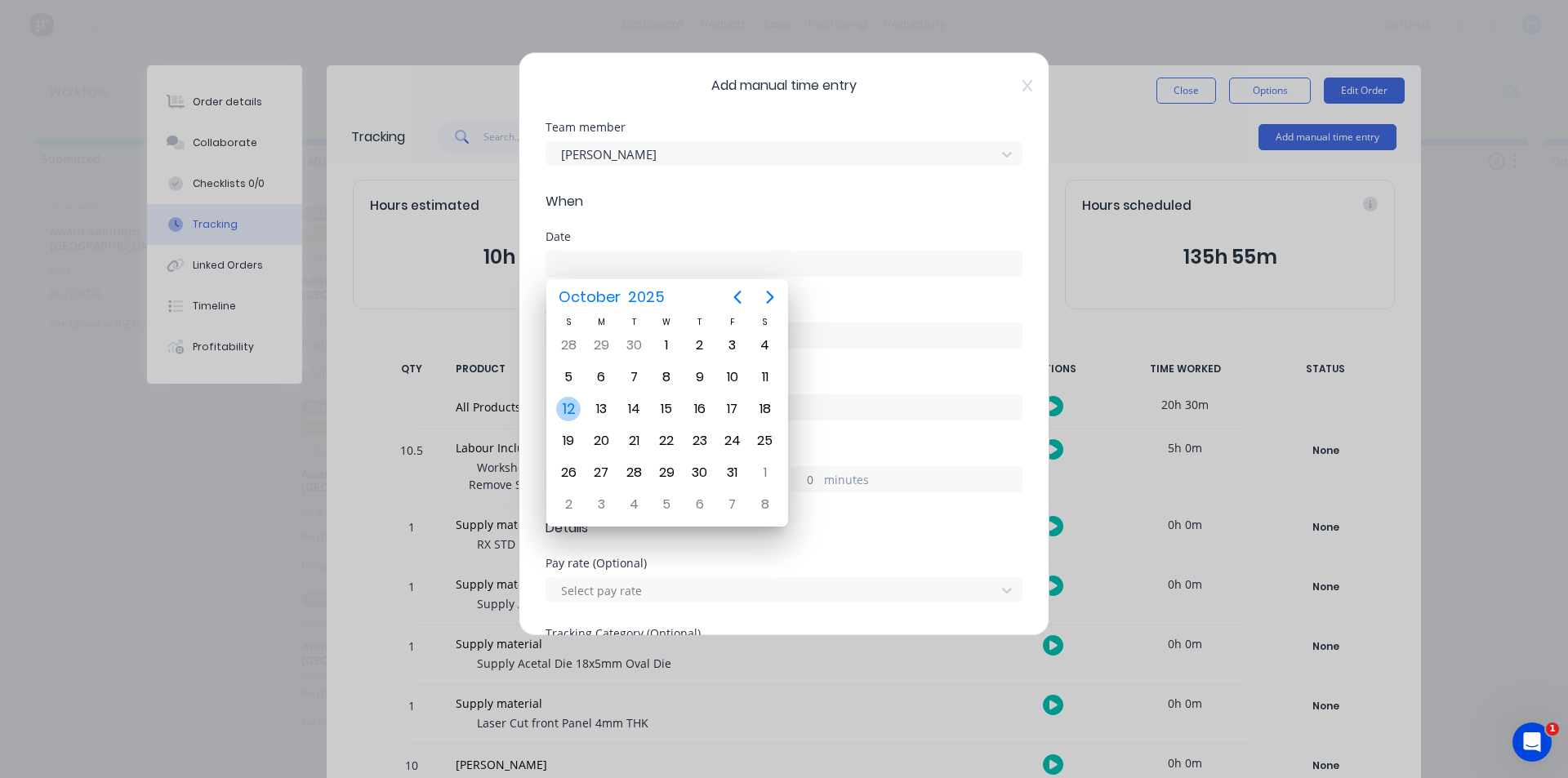
click at [571, 411] on div "12" at bounding box center [568, 409] width 25 height 25
type input "[DATE]"
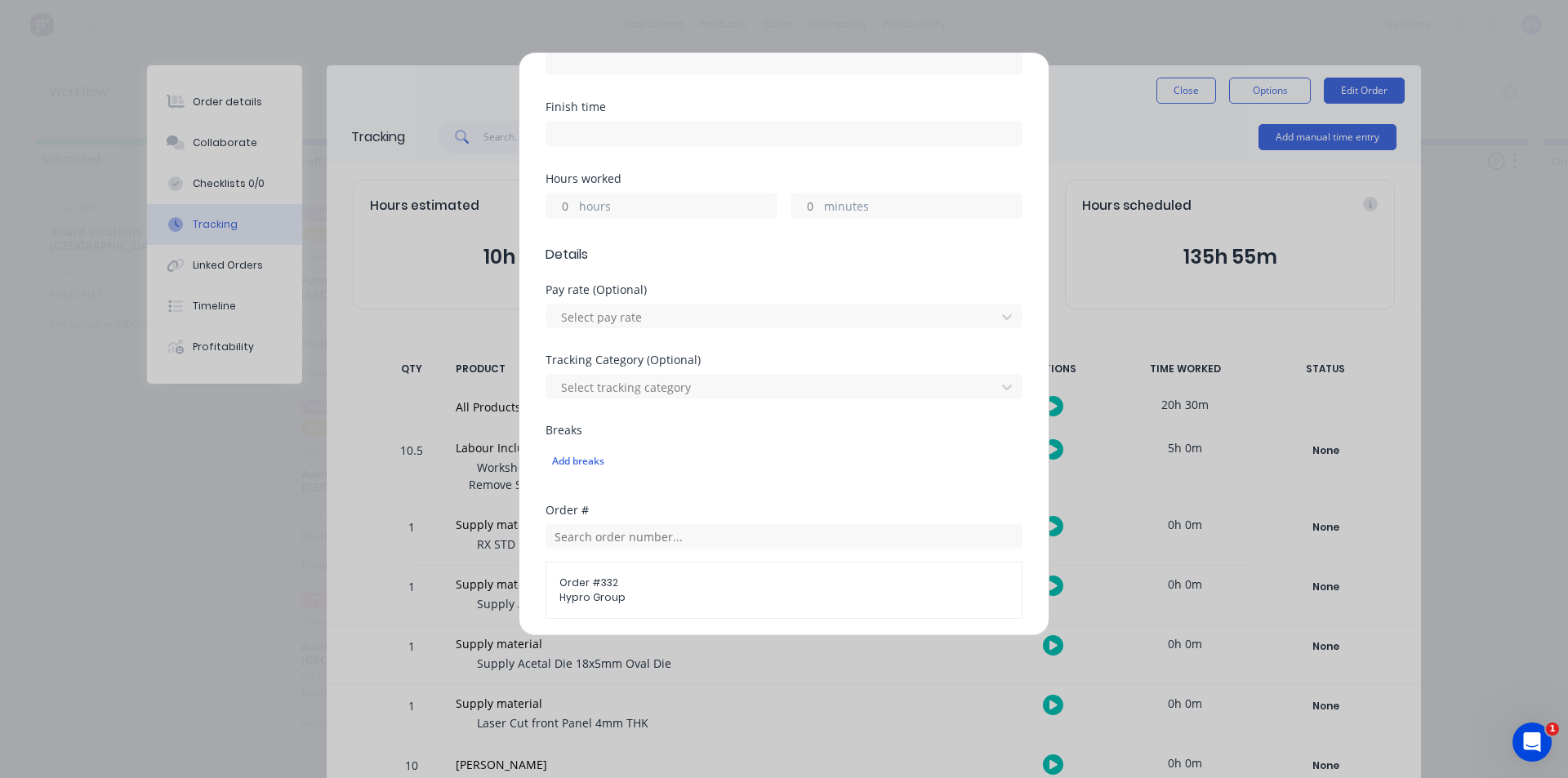
scroll to position [327, 0]
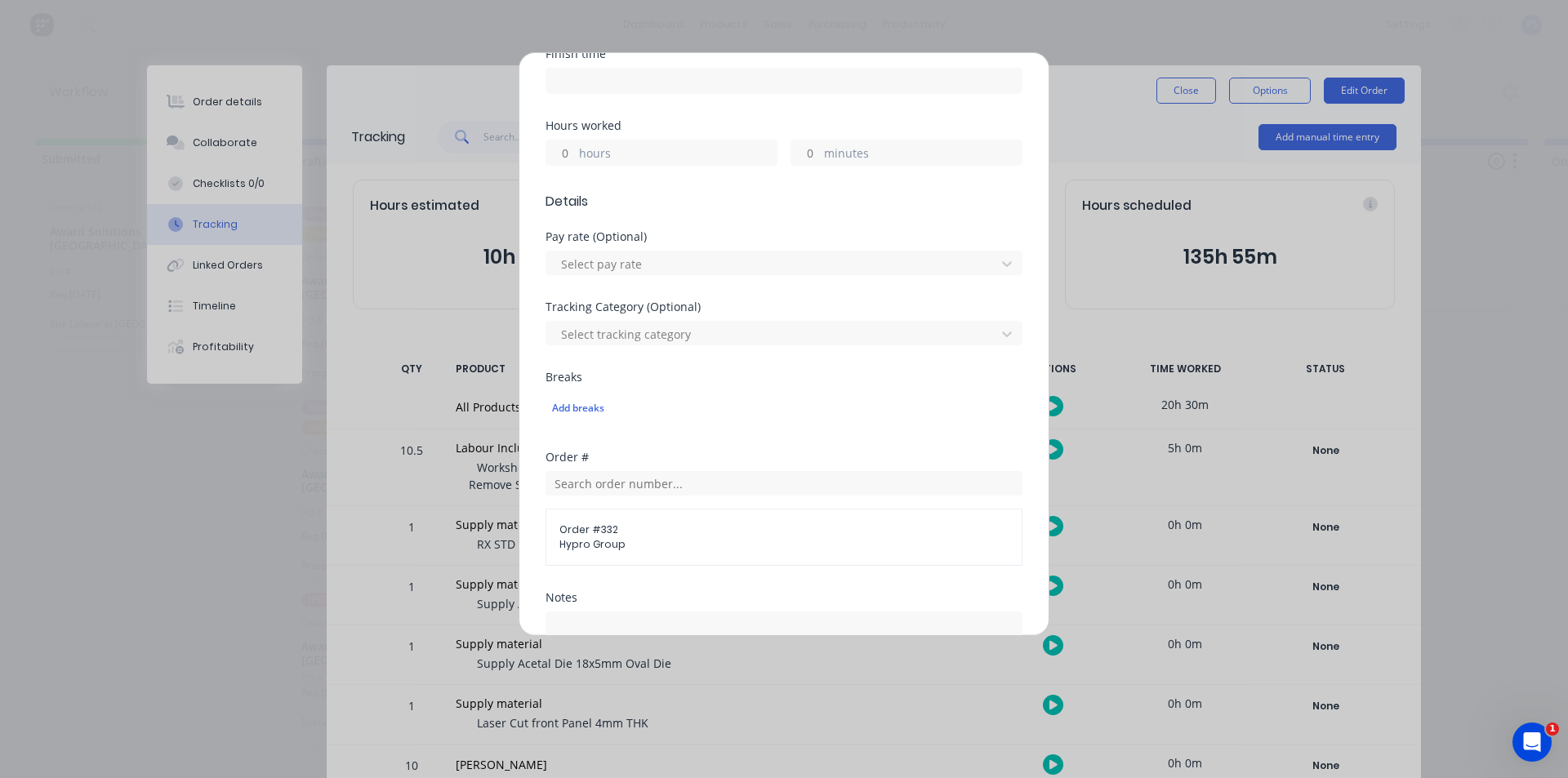
click at [565, 146] on input "hours" at bounding box center [560, 153] width 29 height 25
type input "1"
click at [751, 208] on span "Details" at bounding box center [784, 202] width 477 height 19
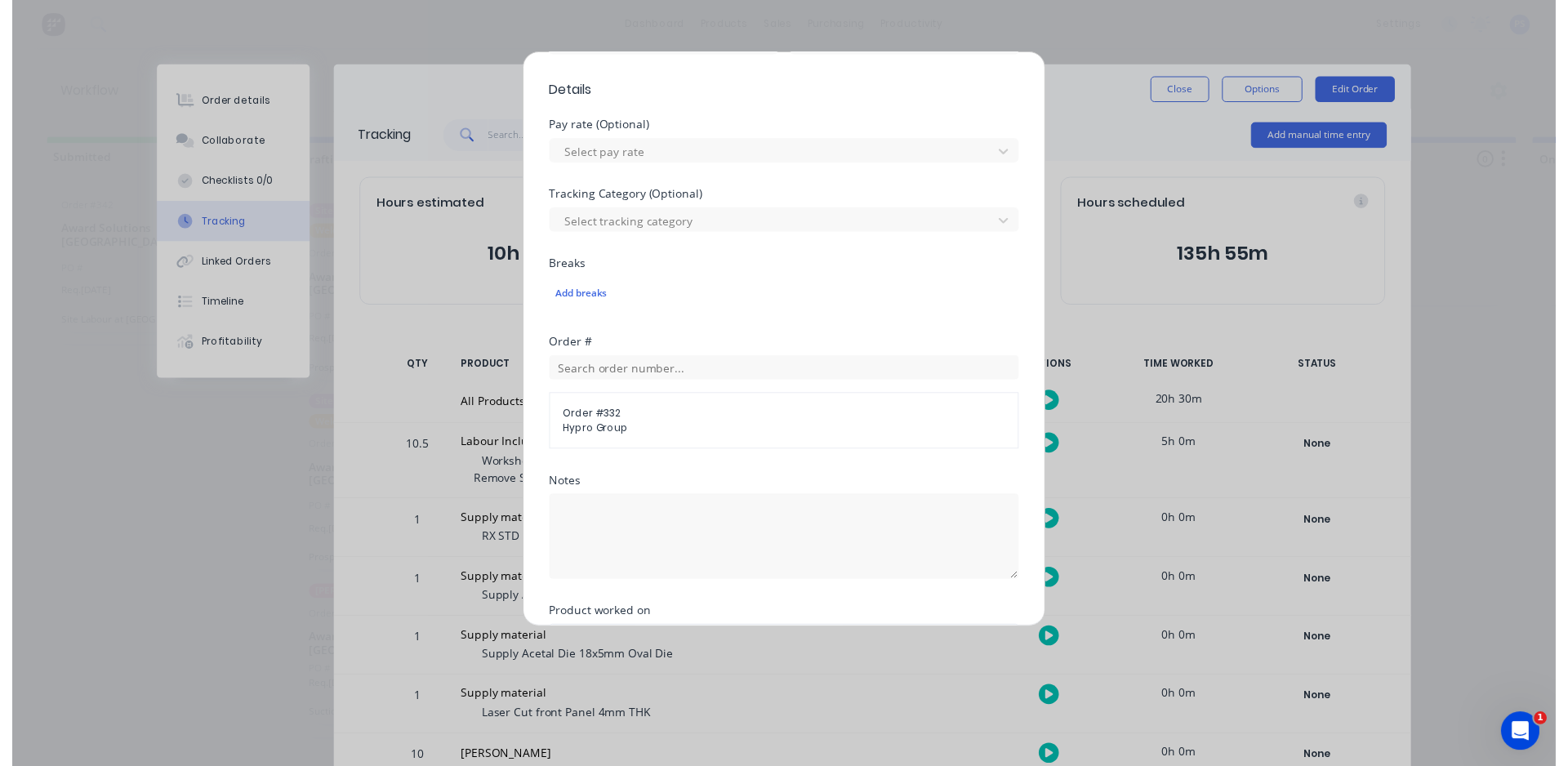
scroll to position [590, 0]
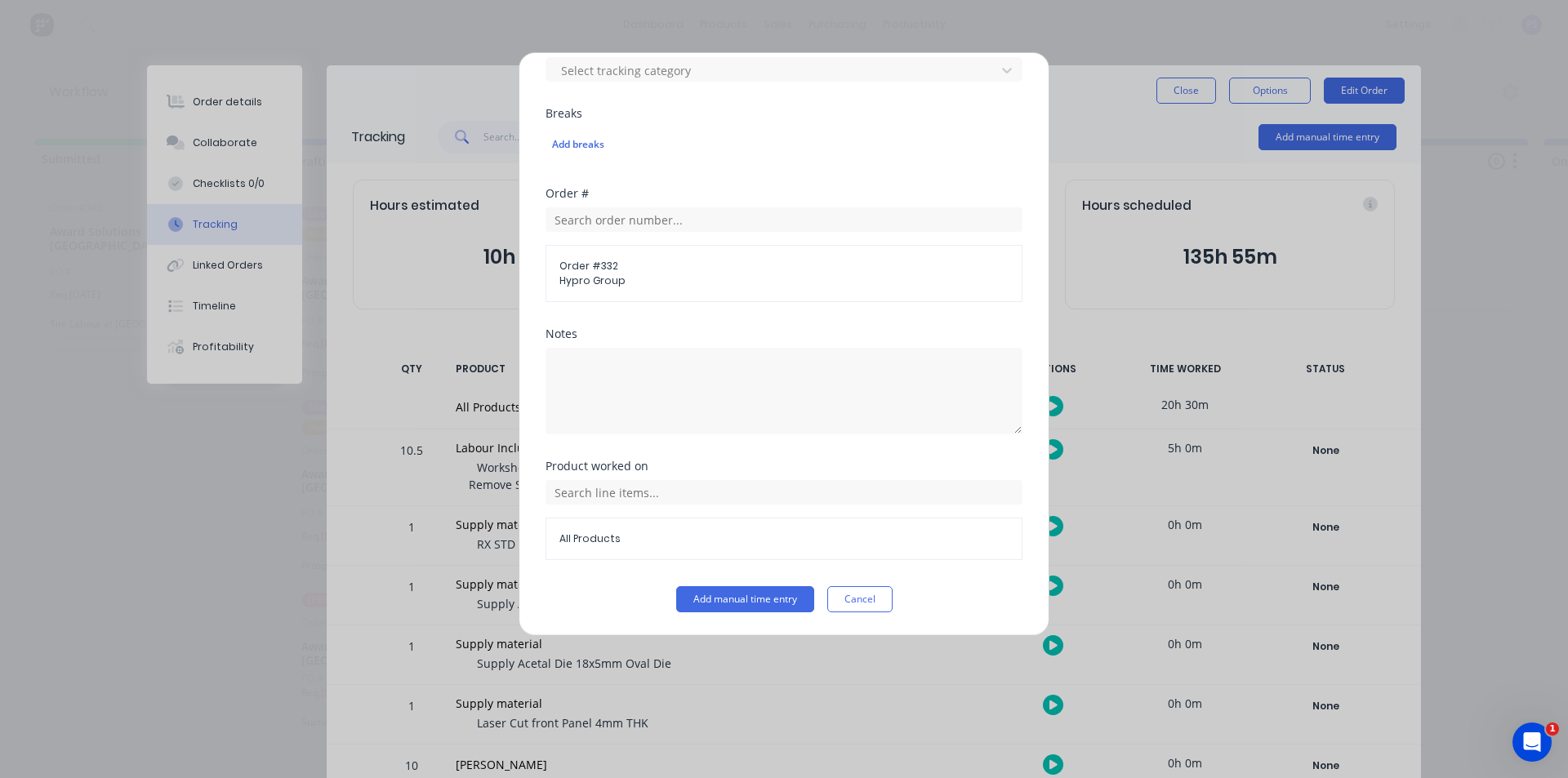
click at [675, 338] on div "Notes" at bounding box center [784, 334] width 477 height 11
click at [681, 351] on textarea at bounding box center [784, 391] width 477 height 87
type textarea "p"
type textarea "O"
type textarea "Pickle"
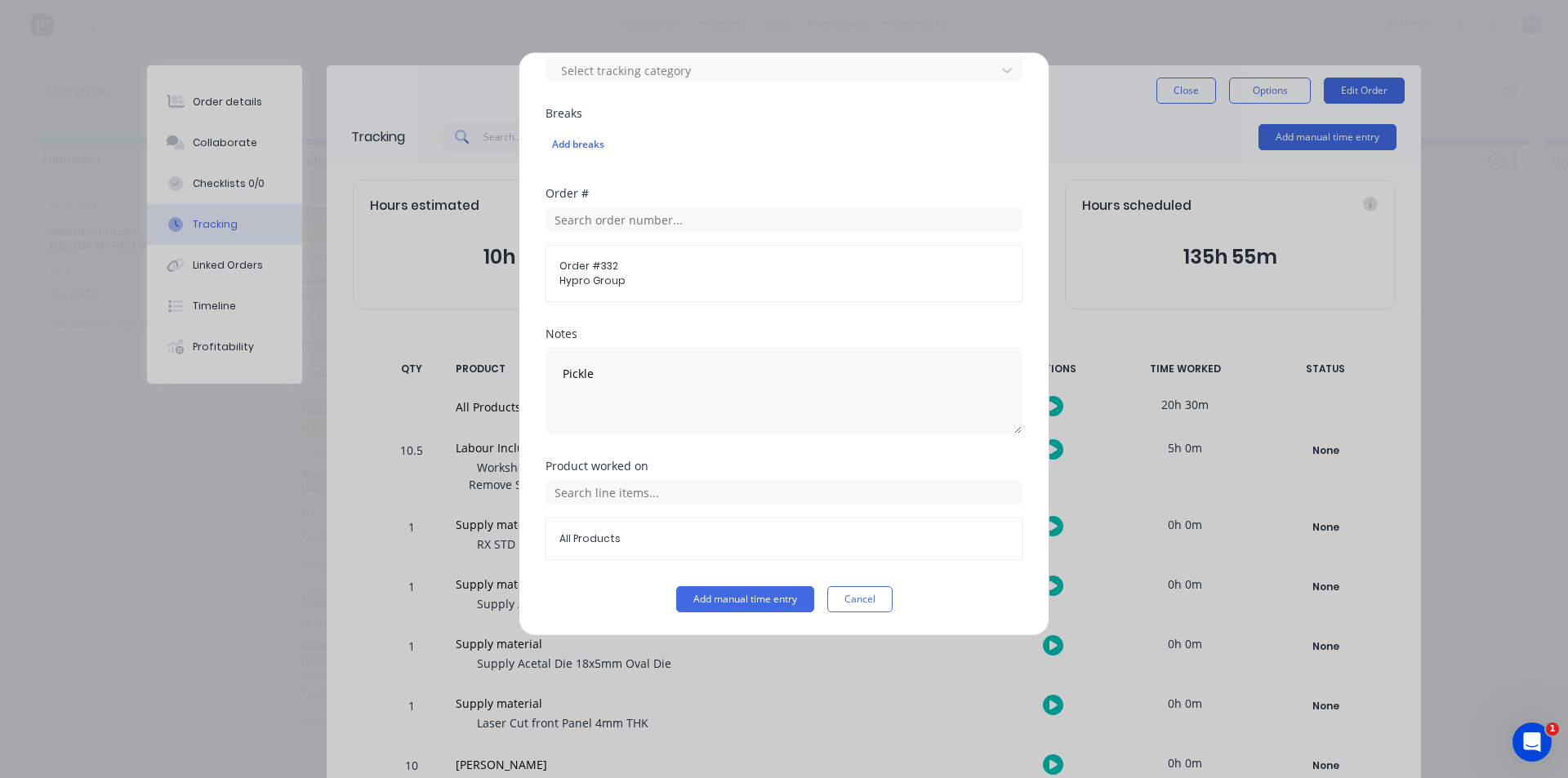
click at [743, 586] on div "Product worked on All Products" at bounding box center [784, 522] width 477 height 126
click at [741, 590] on button "Add manual time entry" at bounding box center [745, 600] width 138 height 26
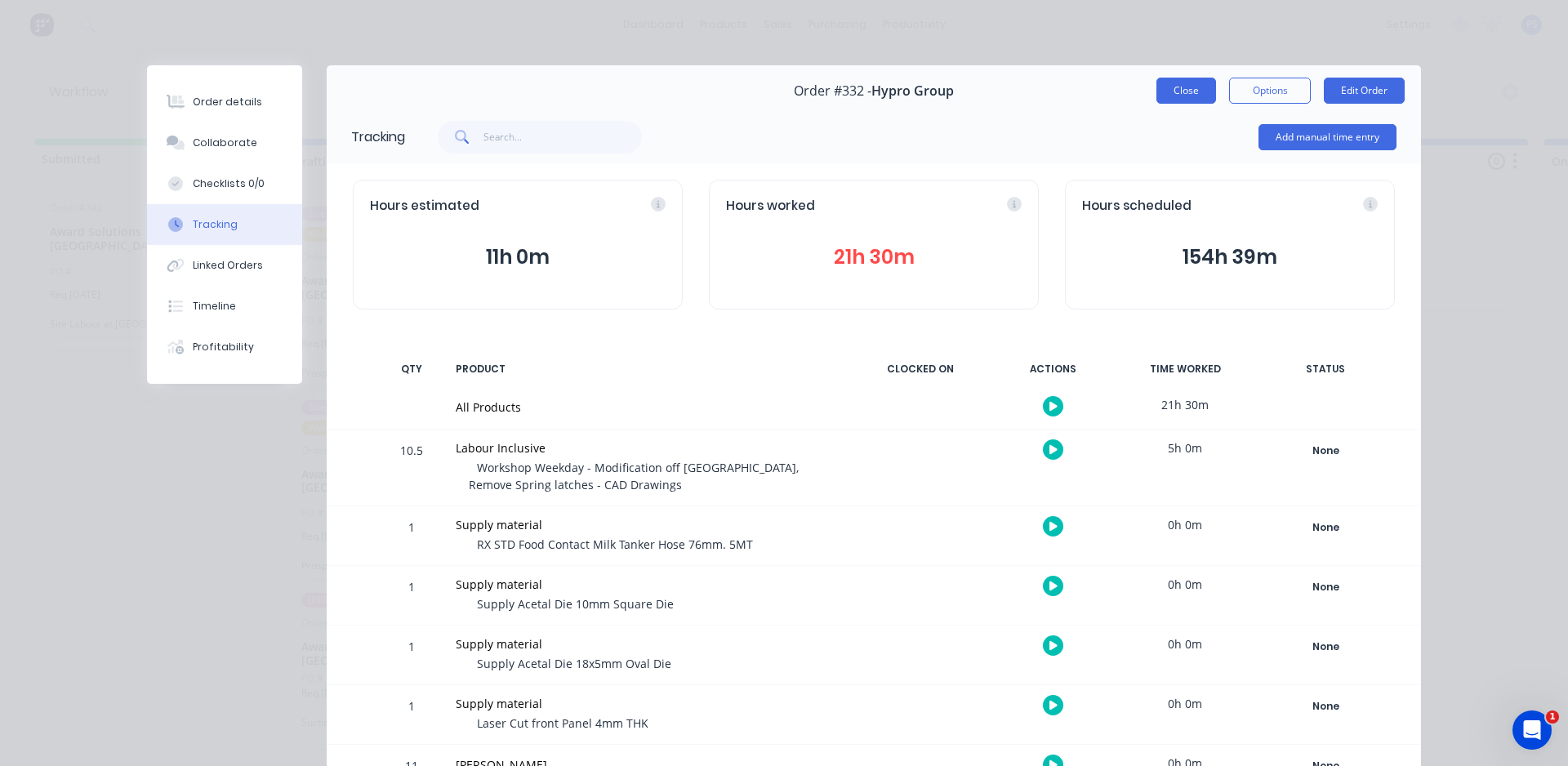
click at [1174, 87] on button "Close" at bounding box center [1187, 90] width 60 height 26
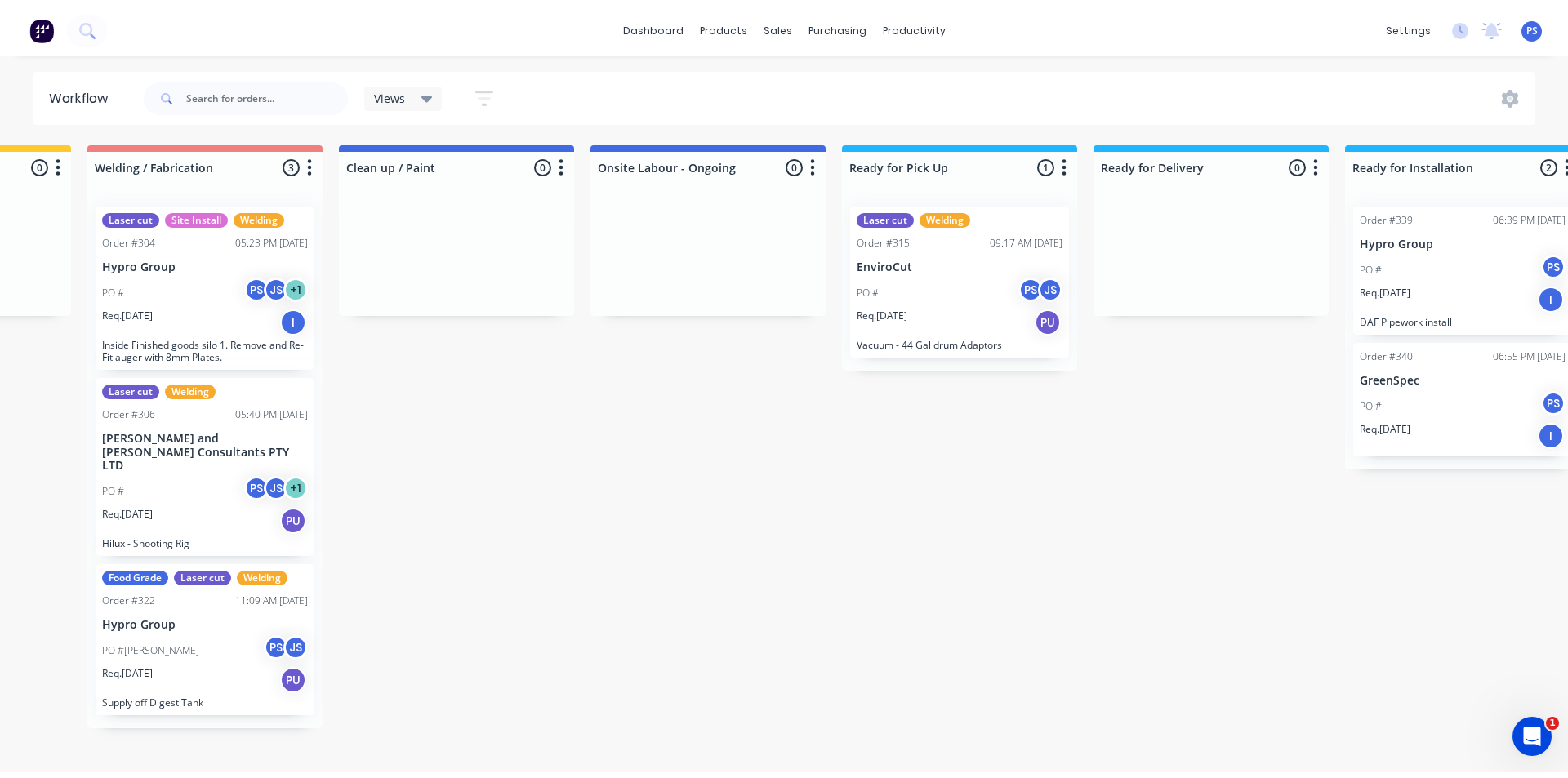
scroll to position [0, 987]
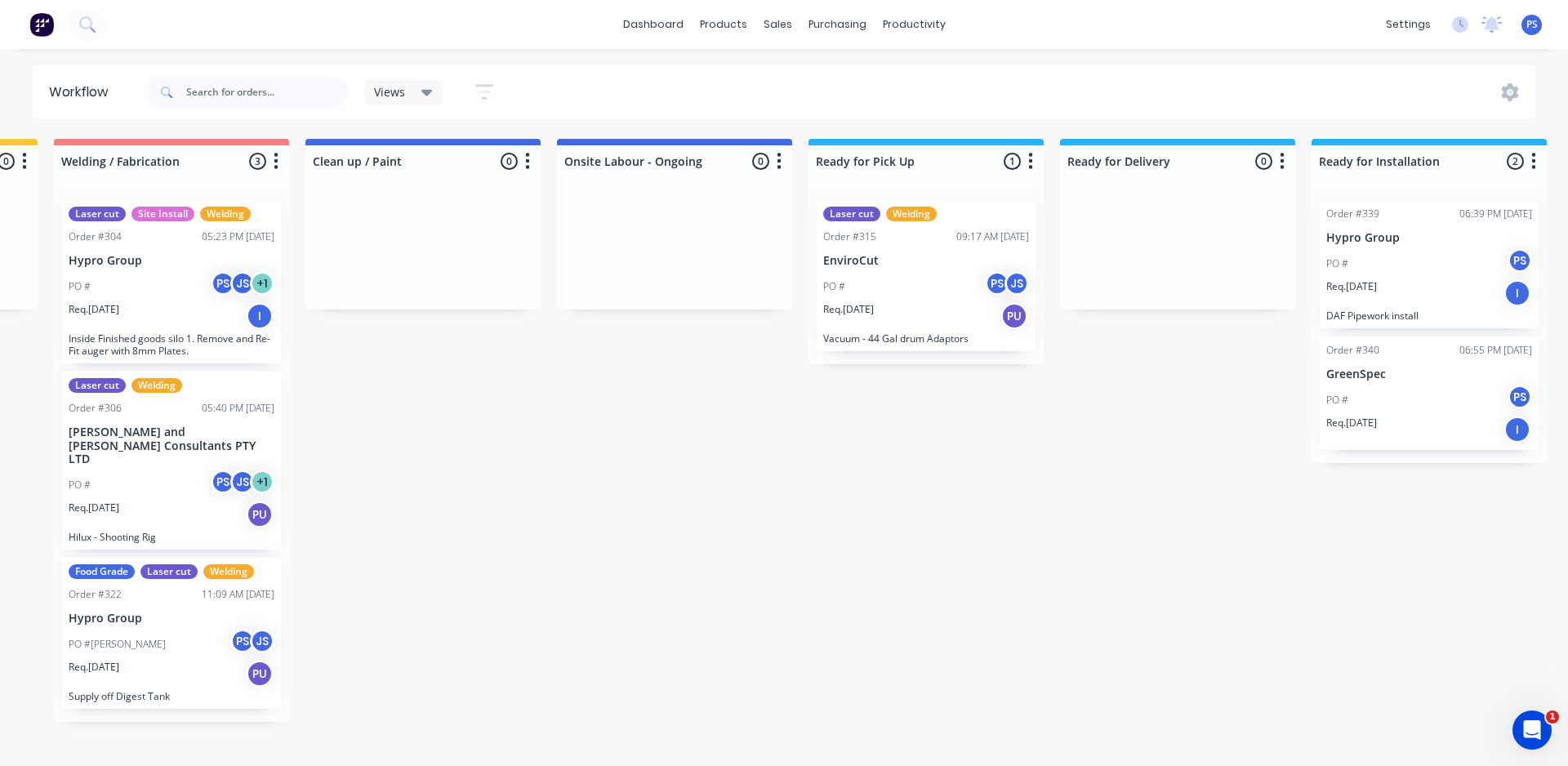
click at [1416, 310] on p "DAF Pipework install" at bounding box center [1429, 315] width 206 height 12
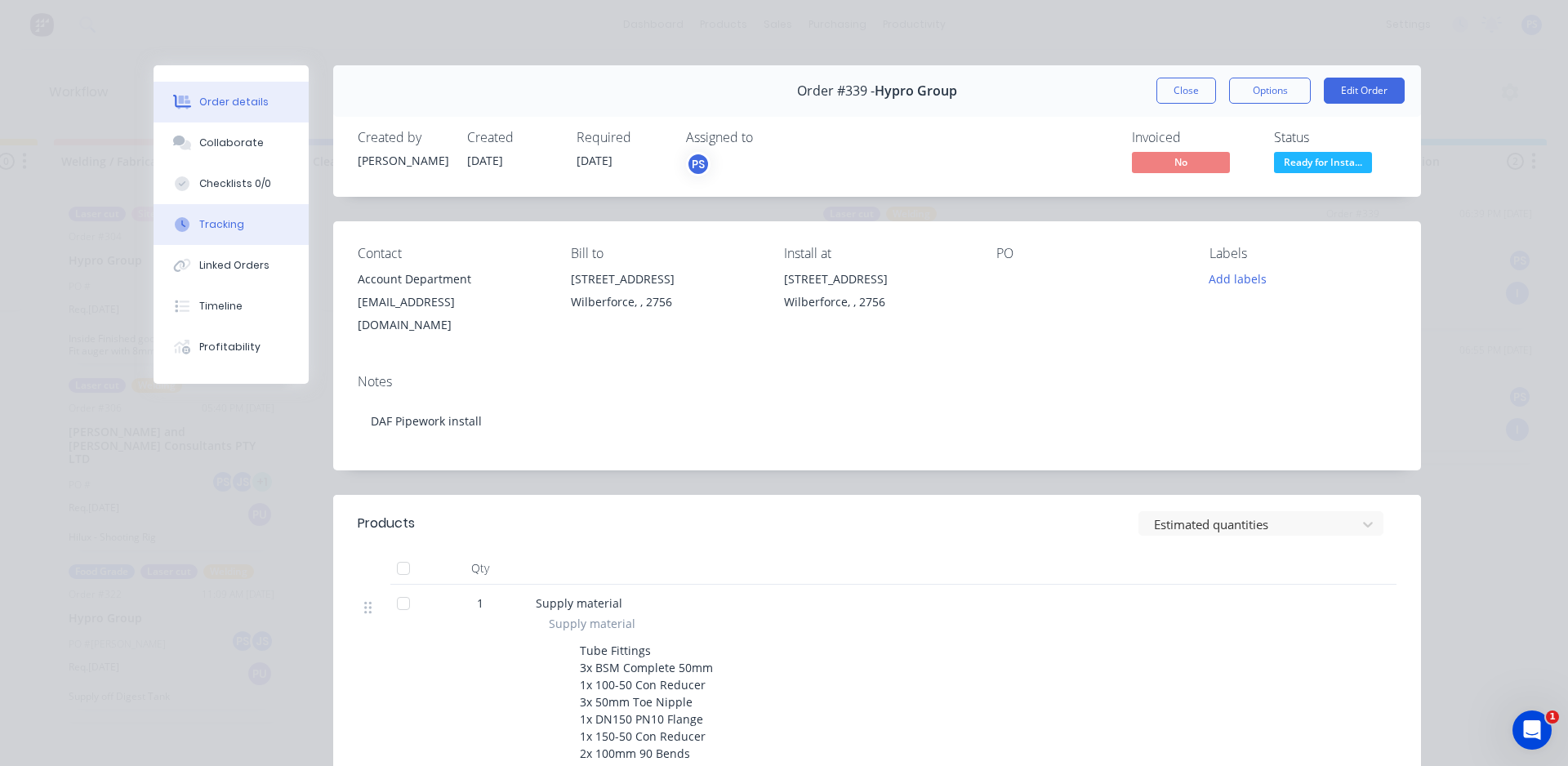
click at [201, 215] on button "Tracking" at bounding box center [231, 224] width 155 height 40
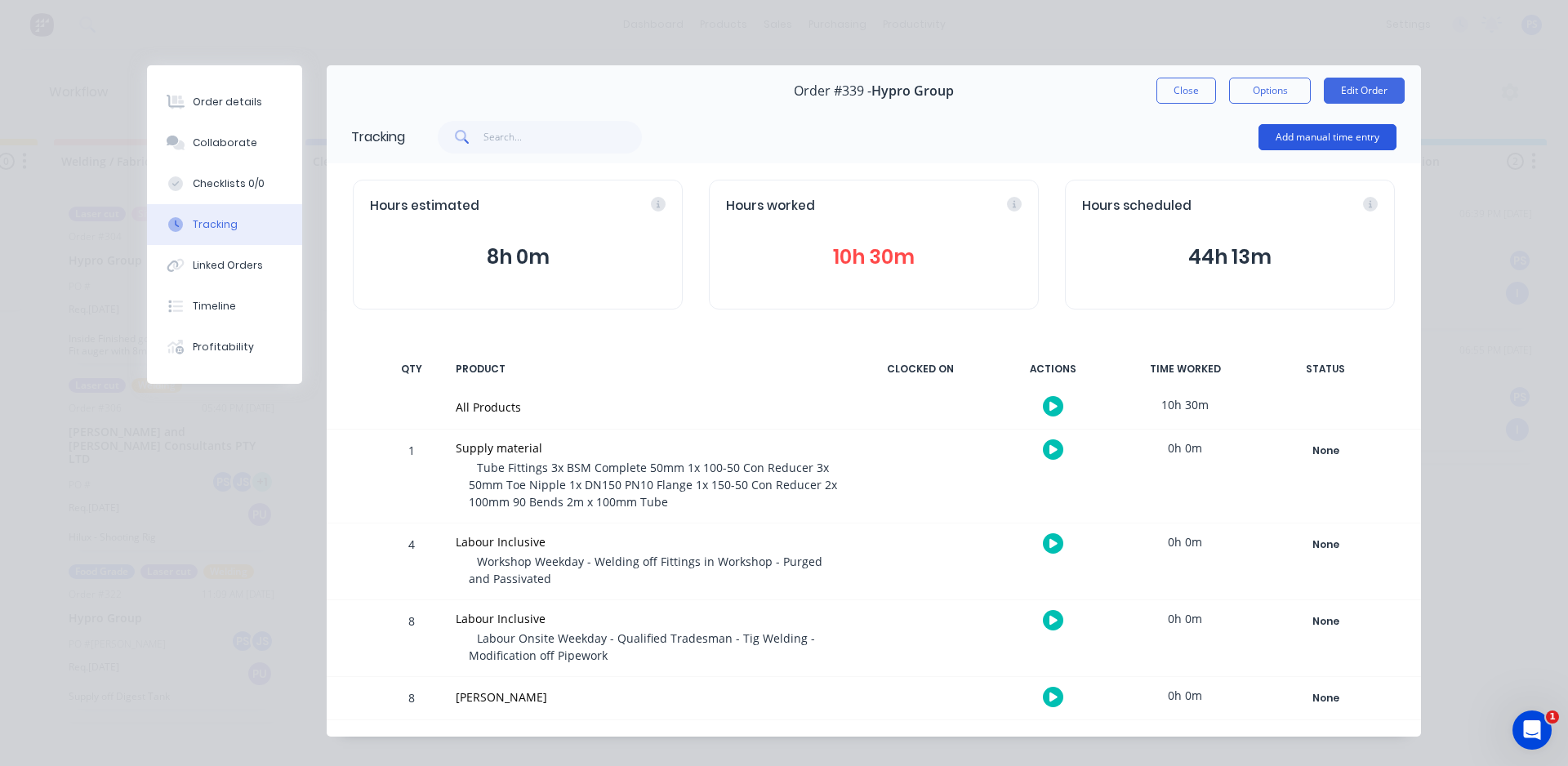
click at [1333, 125] on button "Add manual time entry" at bounding box center [1327, 137] width 138 height 26
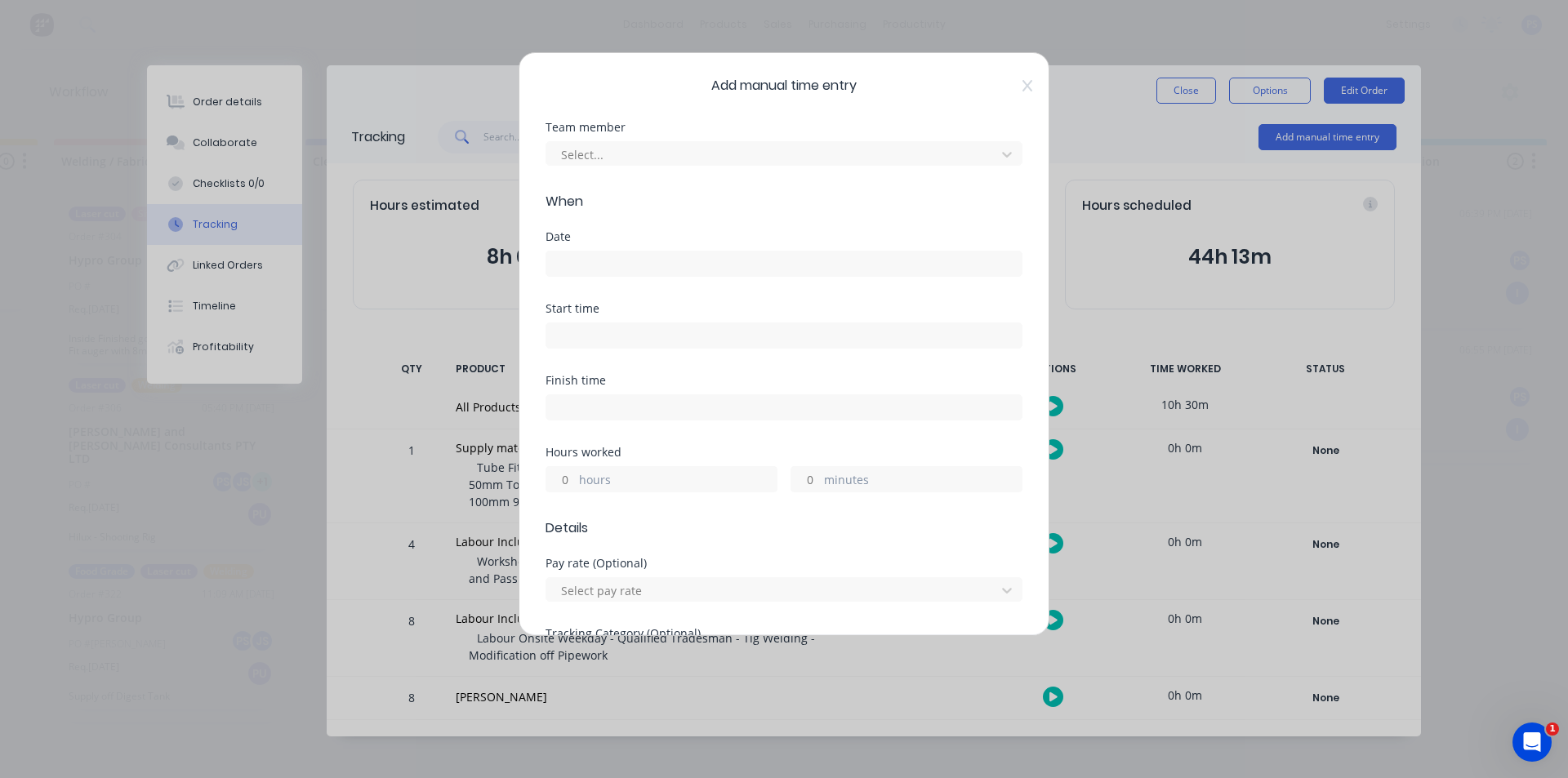
click at [632, 249] on div at bounding box center [784, 262] width 477 height 30
click at [623, 270] on input at bounding box center [784, 263] width 475 height 25
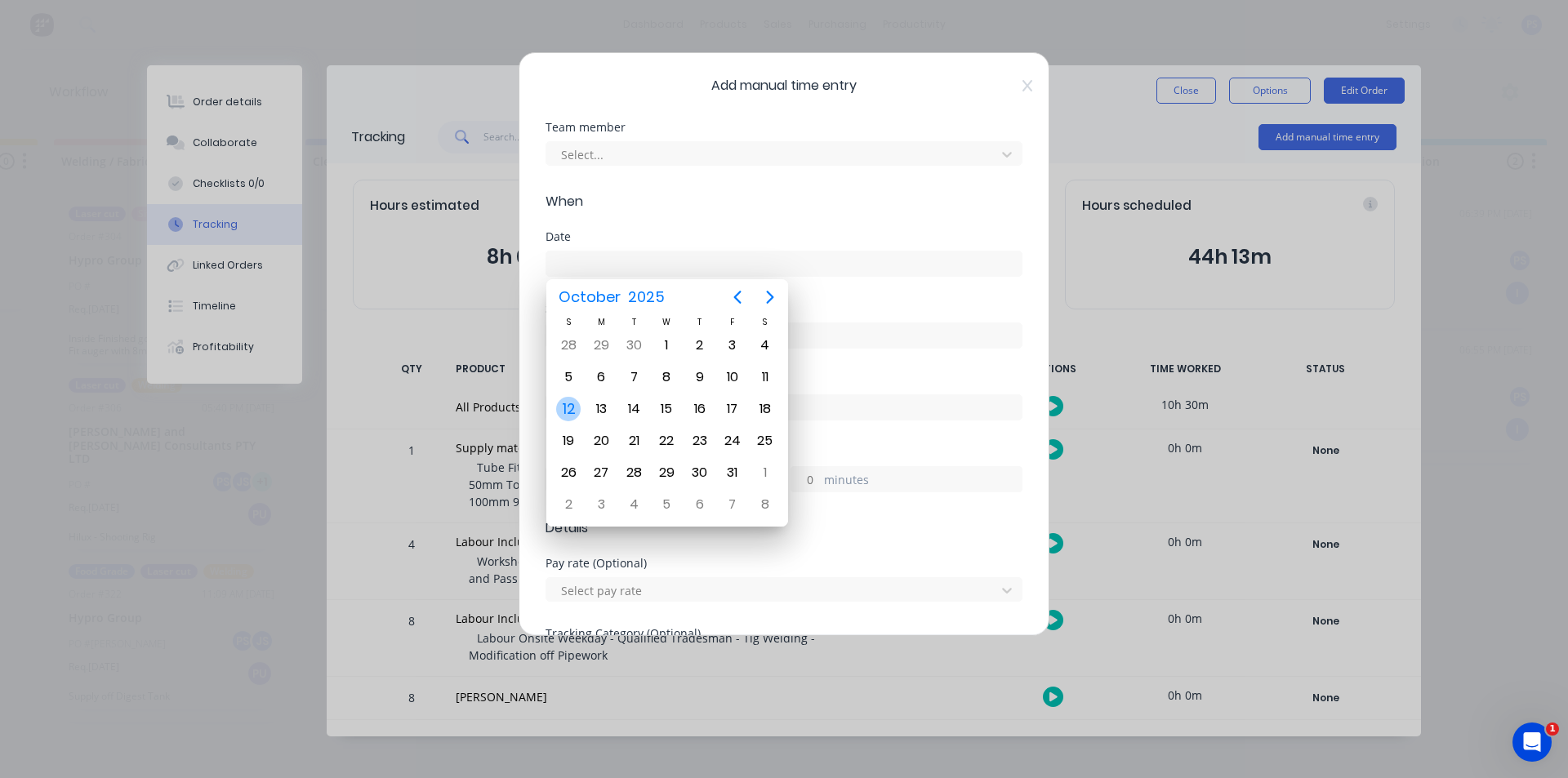
click at [579, 404] on div "12" at bounding box center [568, 409] width 25 height 25
type input "[DATE]"
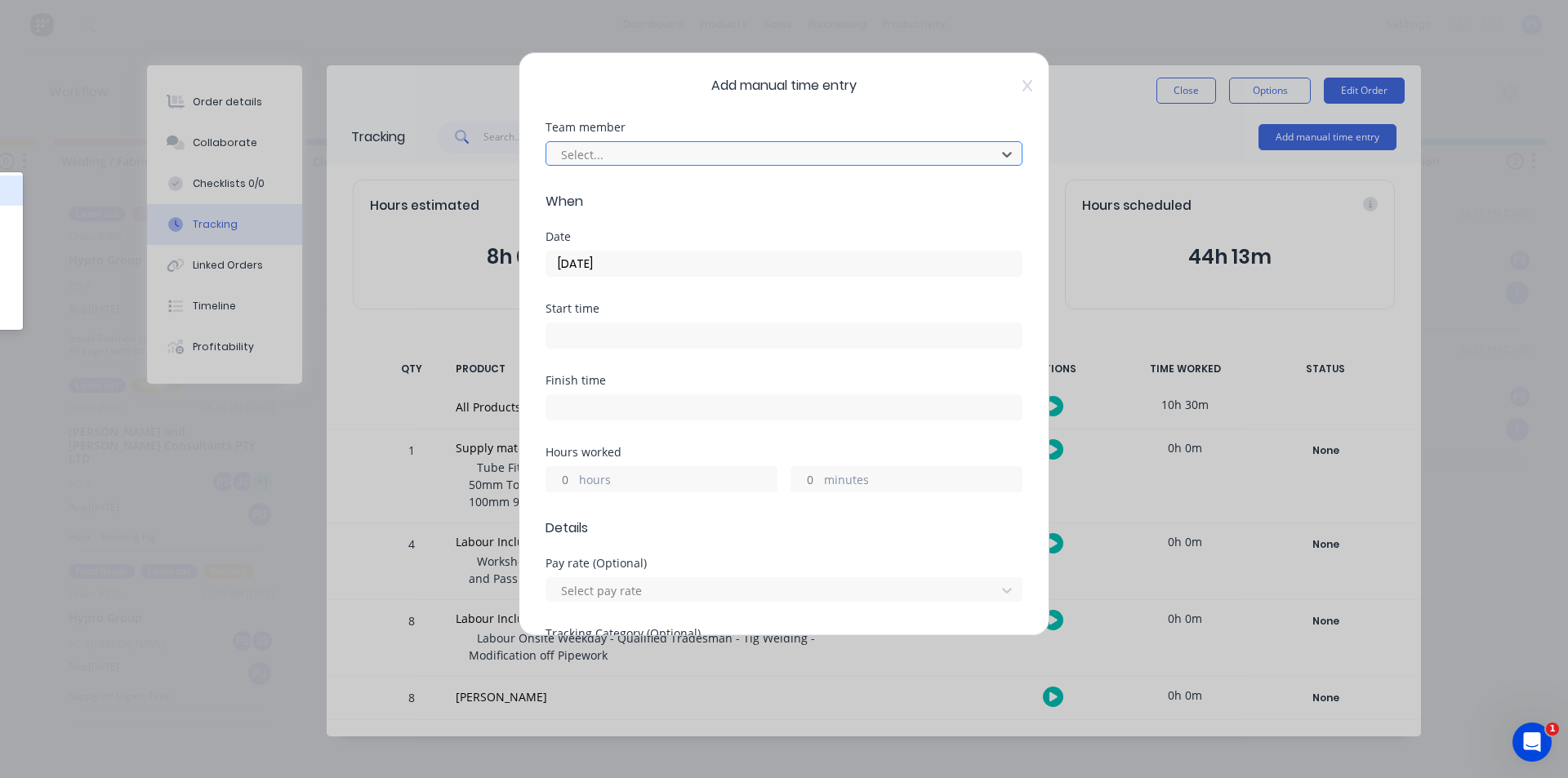
click at [611, 153] on div at bounding box center [773, 155] width 428 height 20
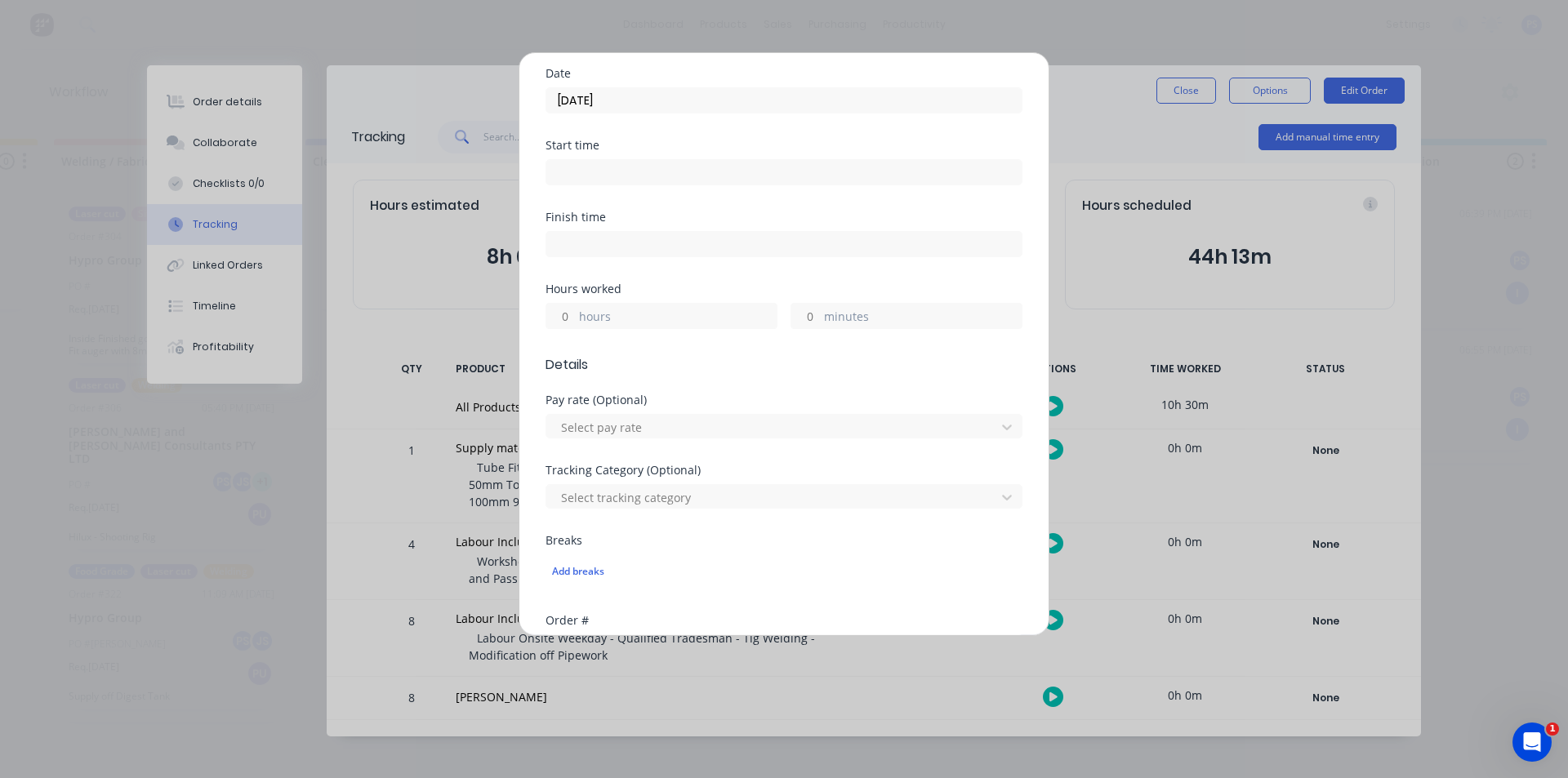
click at [560, 320] on input "hours" at bounding box center [560, 316] width 29 height 25
type input "1"
type input "30"
click at [620, 378] on form "Team member [PERSON_NAME] When Date [DATE] Start time Finish time Hours worked …" at bounding box center [784, 499] width 477 height 1081
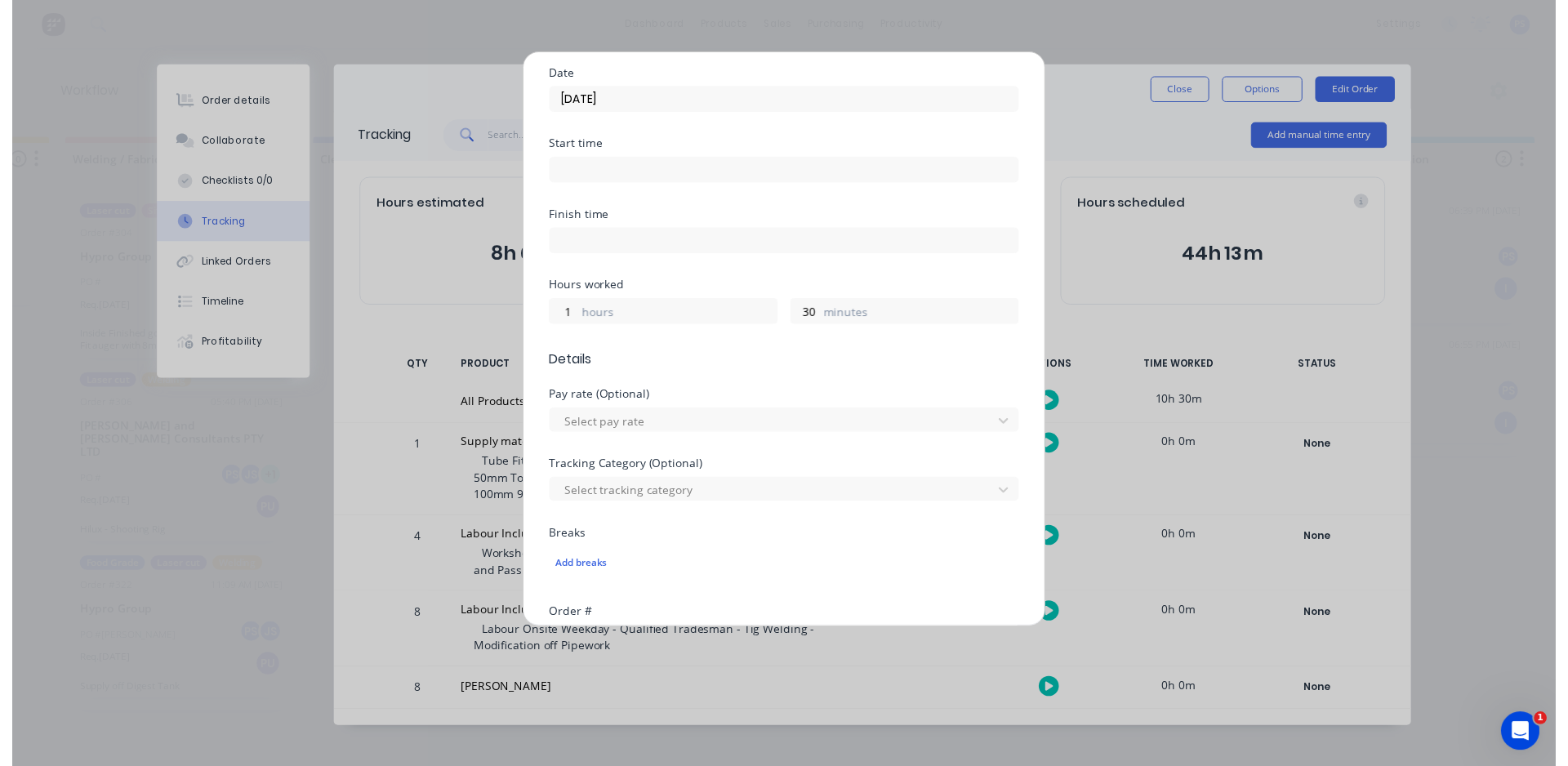
scroll to position [590, 0]
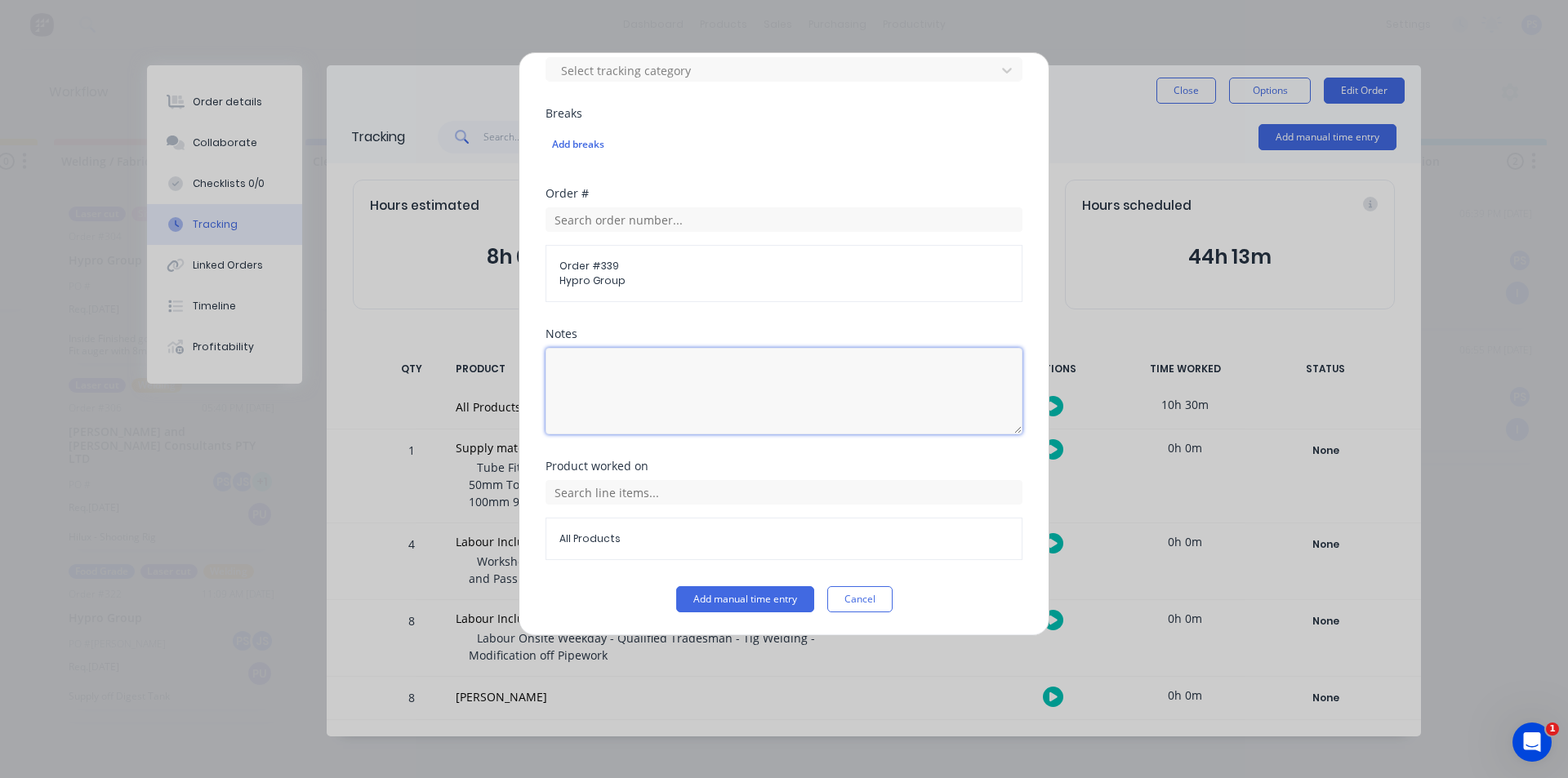
click at [684, 401] on textarea at bounding box center [784, 391] width 477 height 87
type textarea "Pickle and clean"
click at [715, 583] on div "Product worked on All Products" at bounding box center [784, 522] width 477 height 126
click at [717, 589] on button "Add manual time entry" at bounding box center [745, 600] width 138 height 26
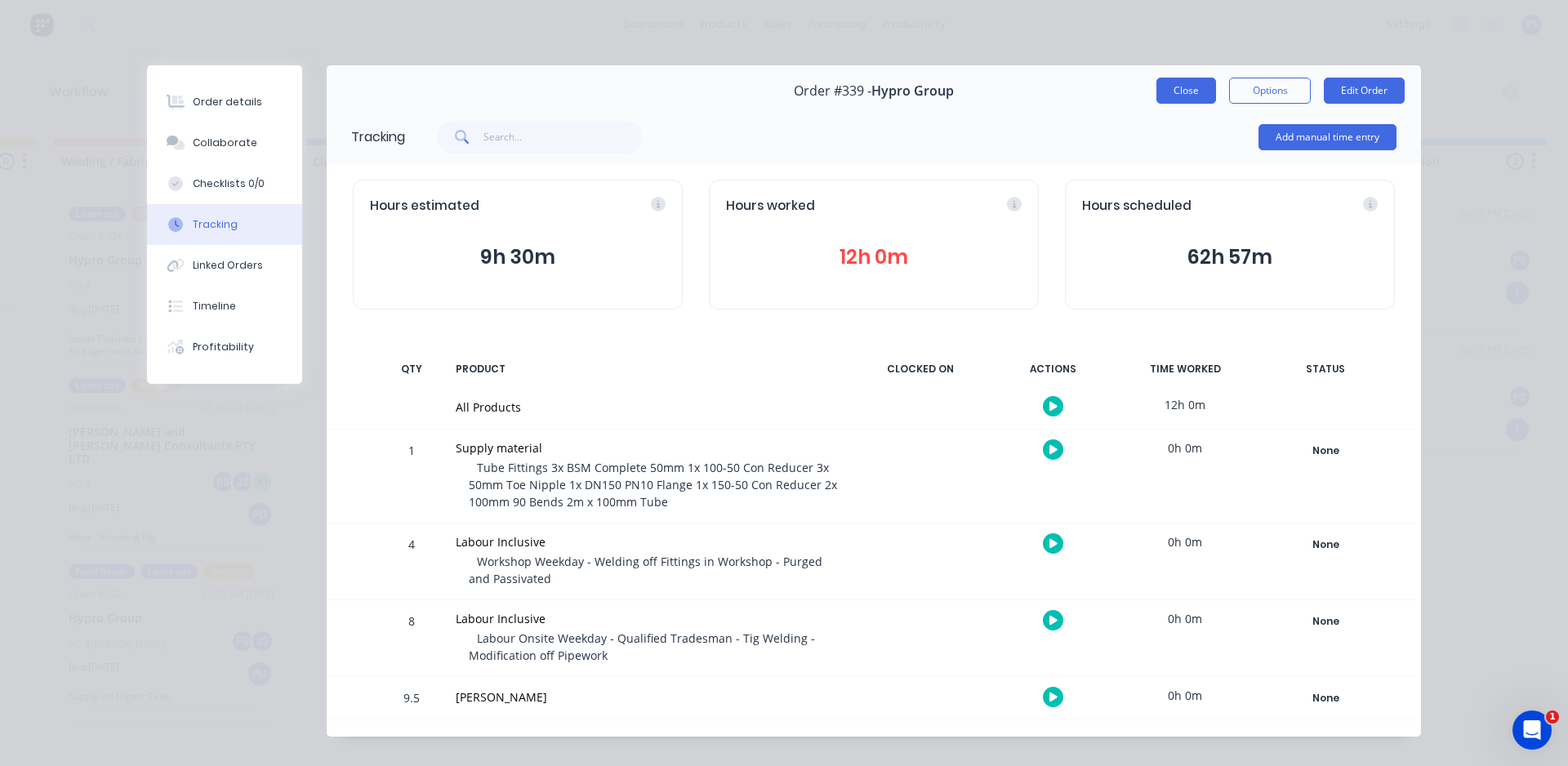
click at [1176, 84] on button "Close" at bounding box center [1187, 90] width 60 height 26
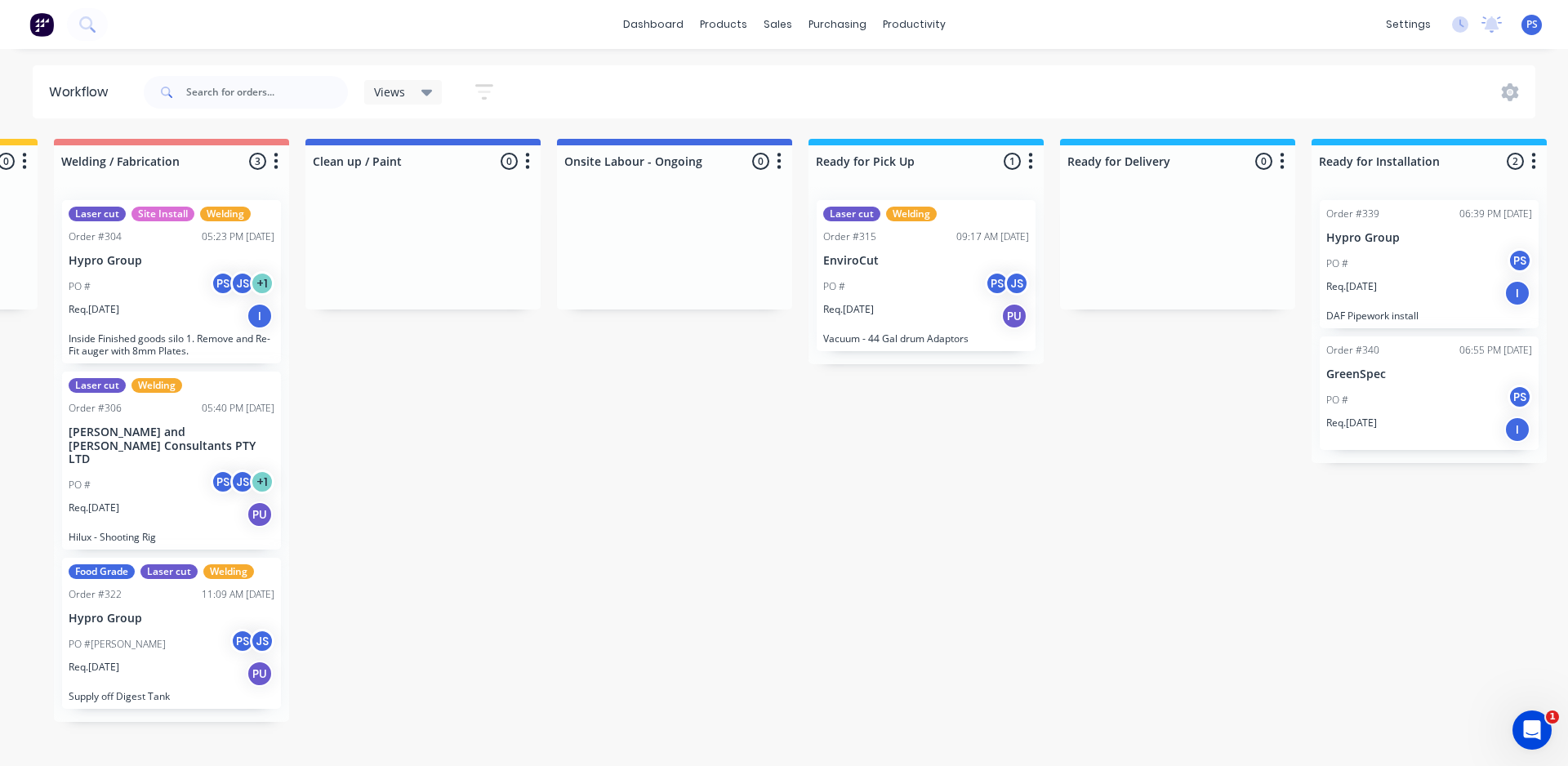
drag, startPoint x: 998, startPoint y: 750, endPoint x: 858, endPoint y: 741, distance: 140.3
drag, startPoint x: 841, startPoint y: 765, endPoint x: 813, endPoint y: 785, distance: 34.4
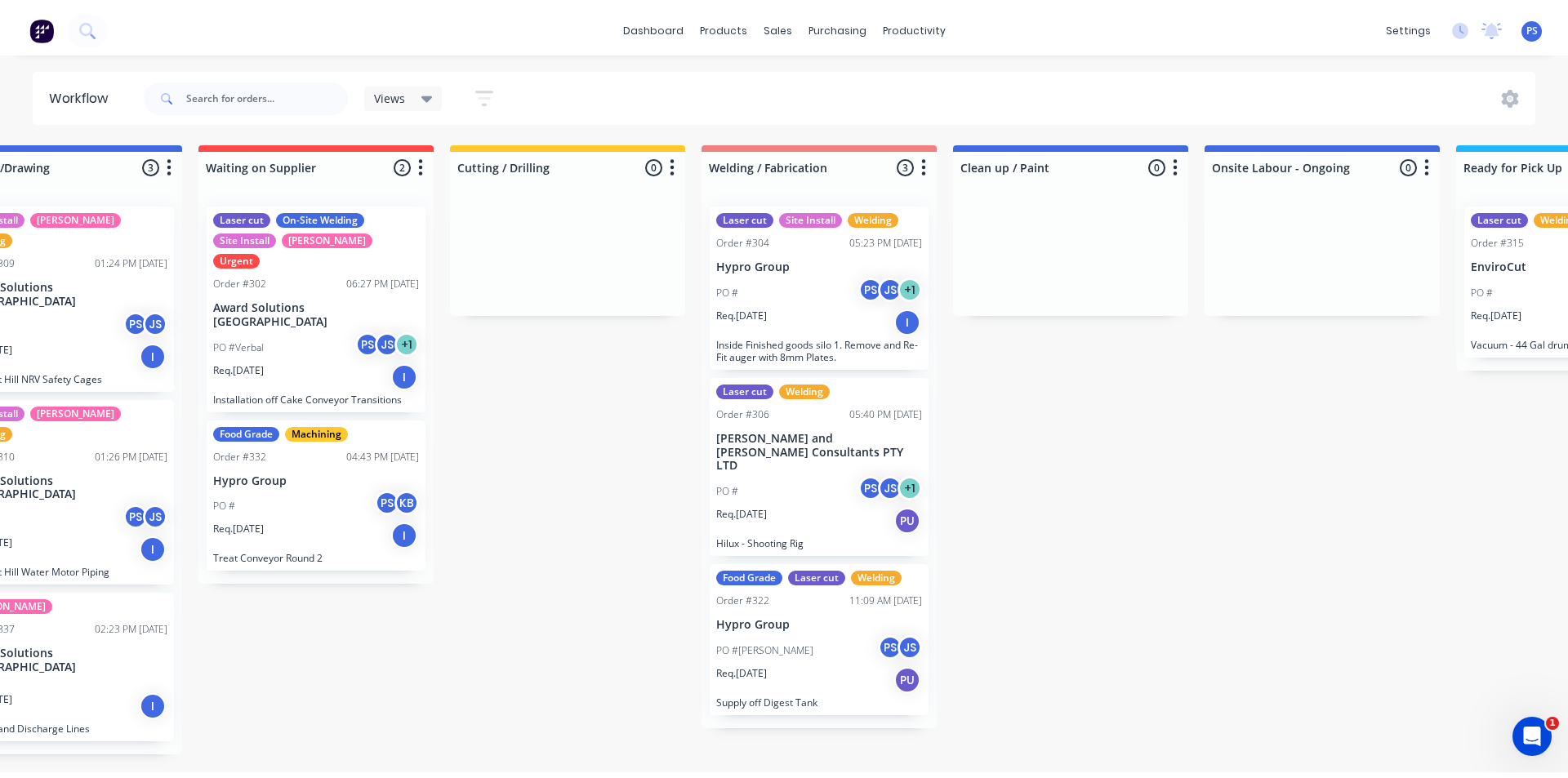
scroll to position [0, 335]
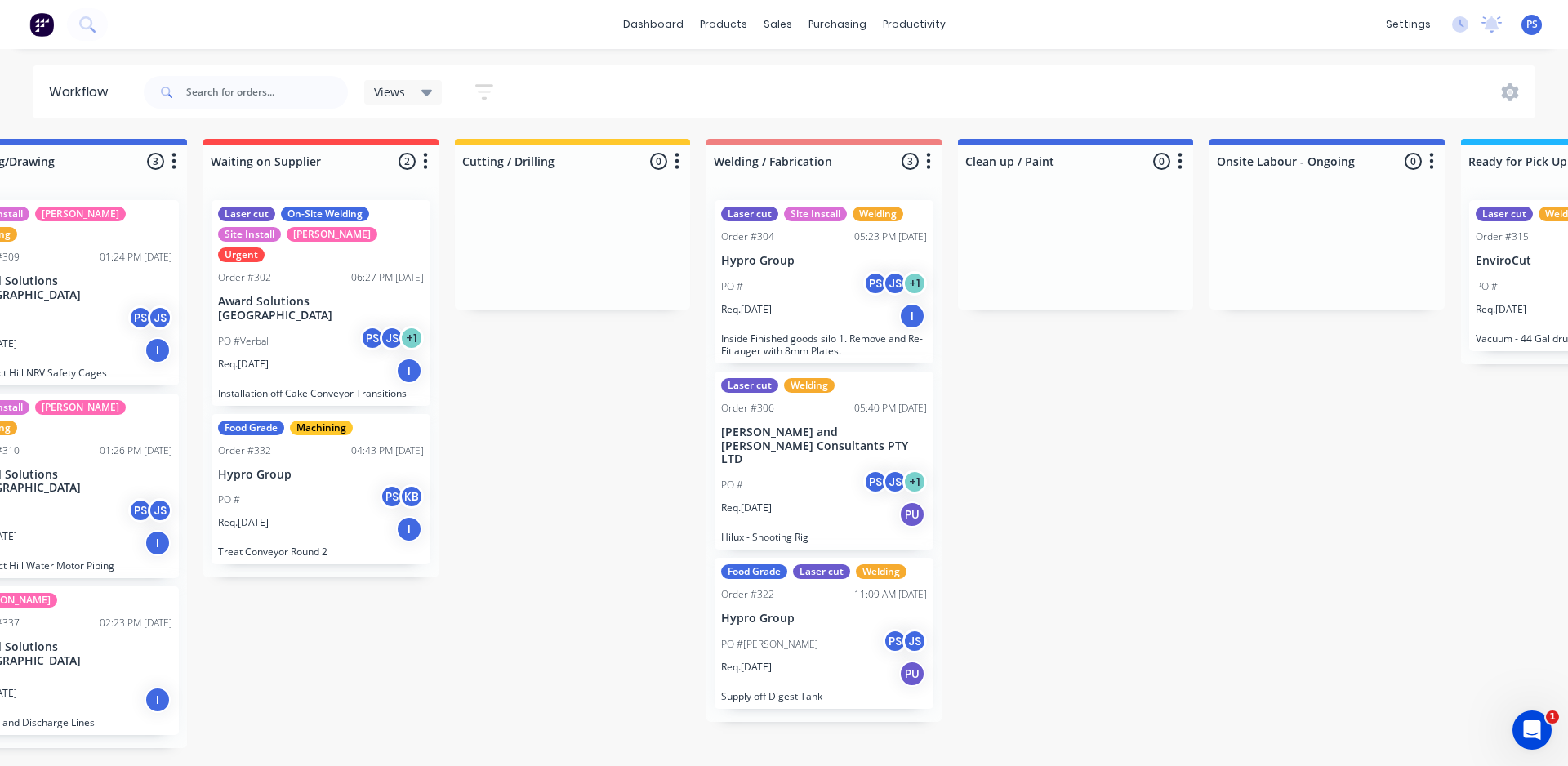
click at [834, 660] on div "Req. [DATE] PU" at bounding box center [824, 674] width 206 height 28
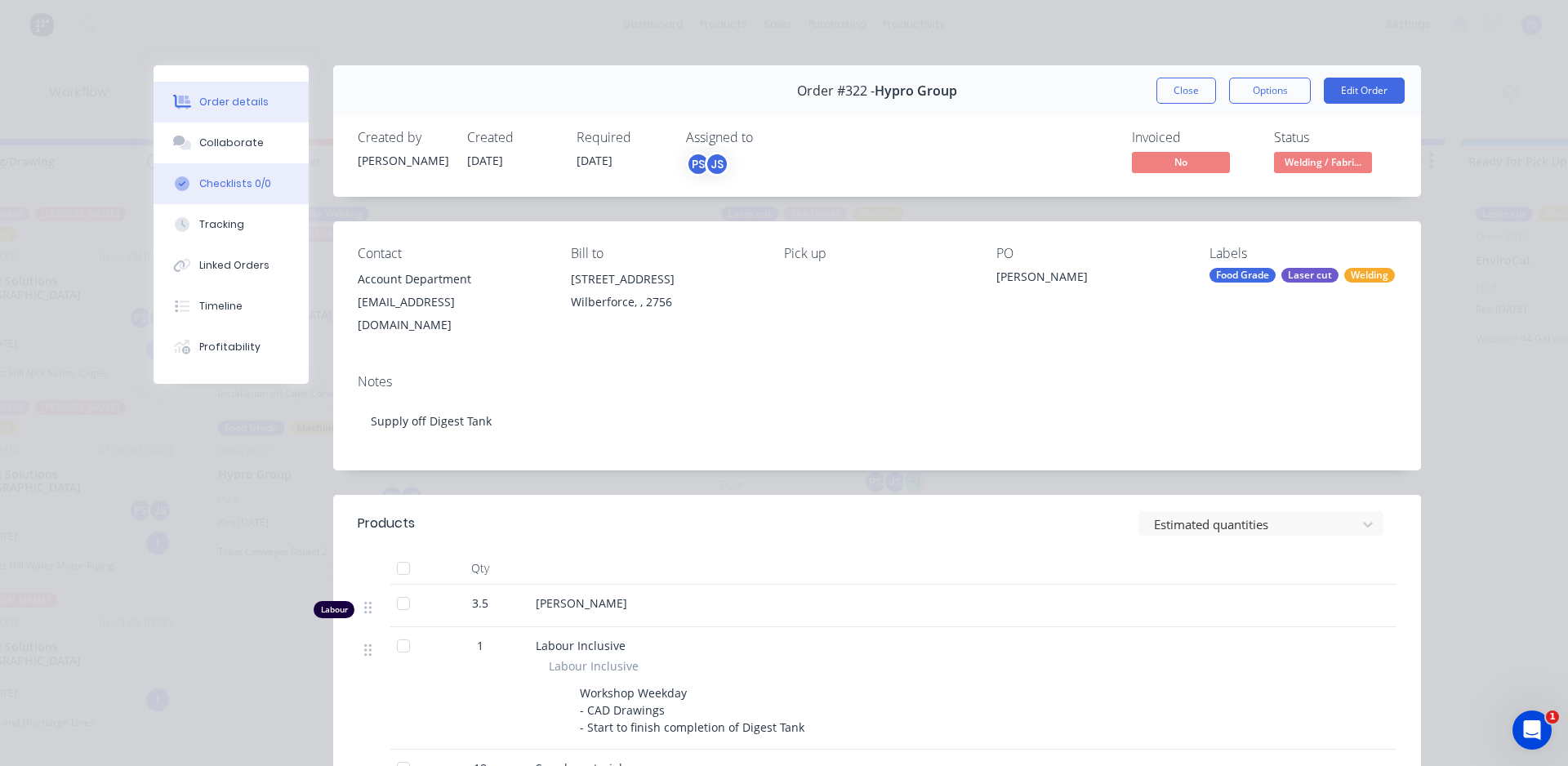
click at [203, 180] on div "Checklists 0/0" at bounding box center [235, 184] width 72 height 15
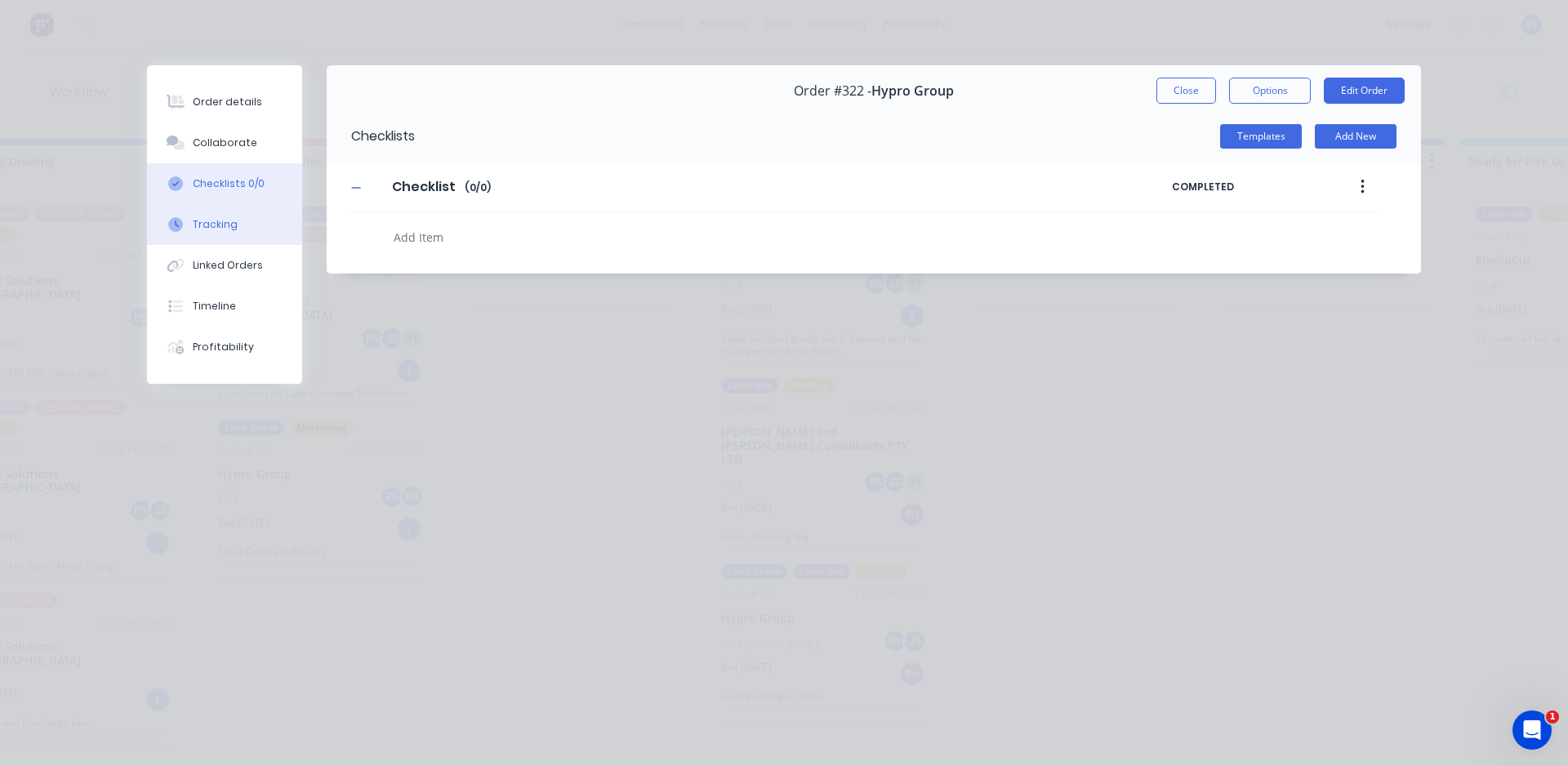
click at [206, 213] on button "Tracking" at bounding box center [224, 224] width 155 height 40
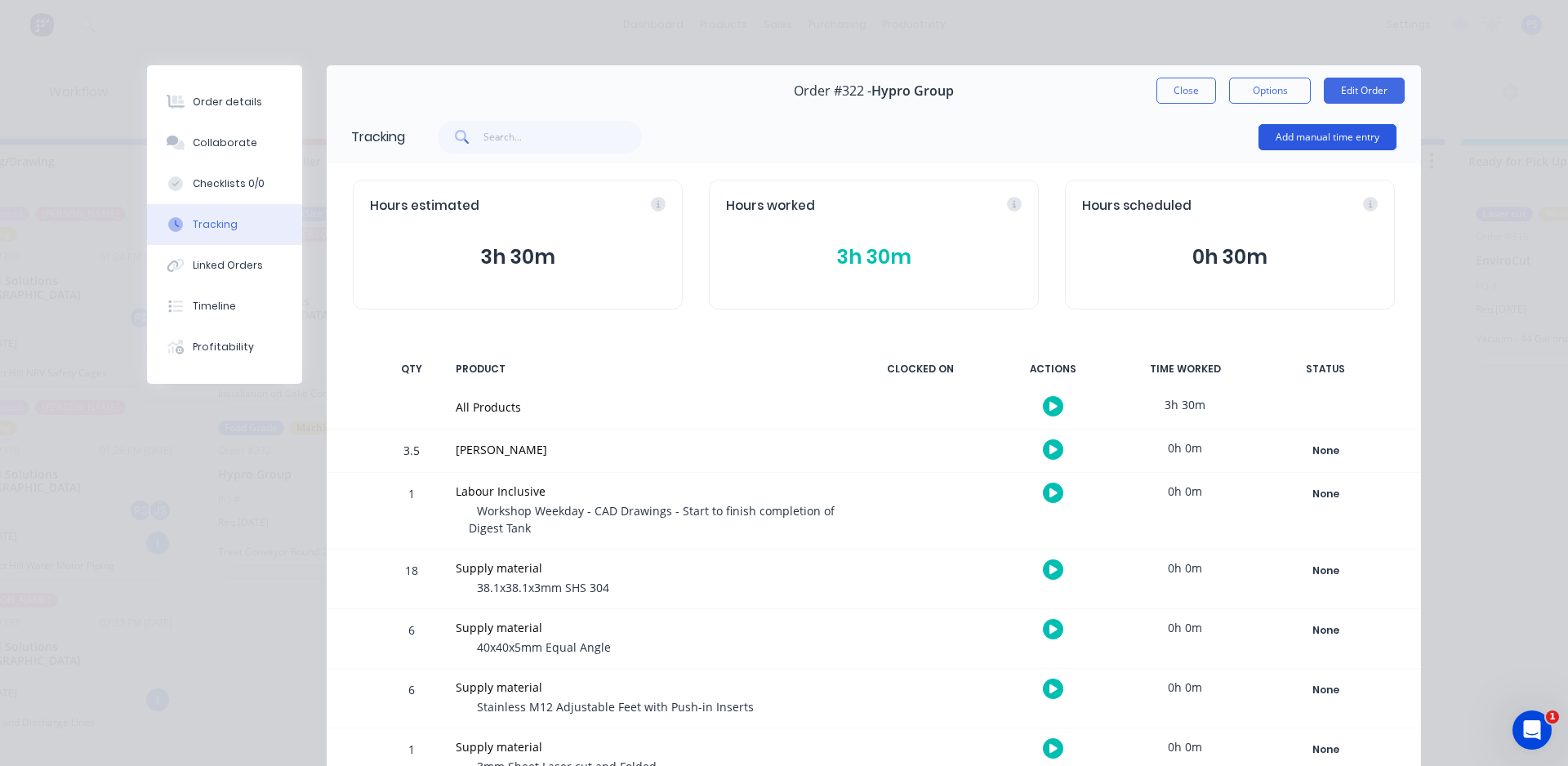
click at [1316, 125] on button "Add manual time entry" at bounding box center [1327, 137] width 138 height 26
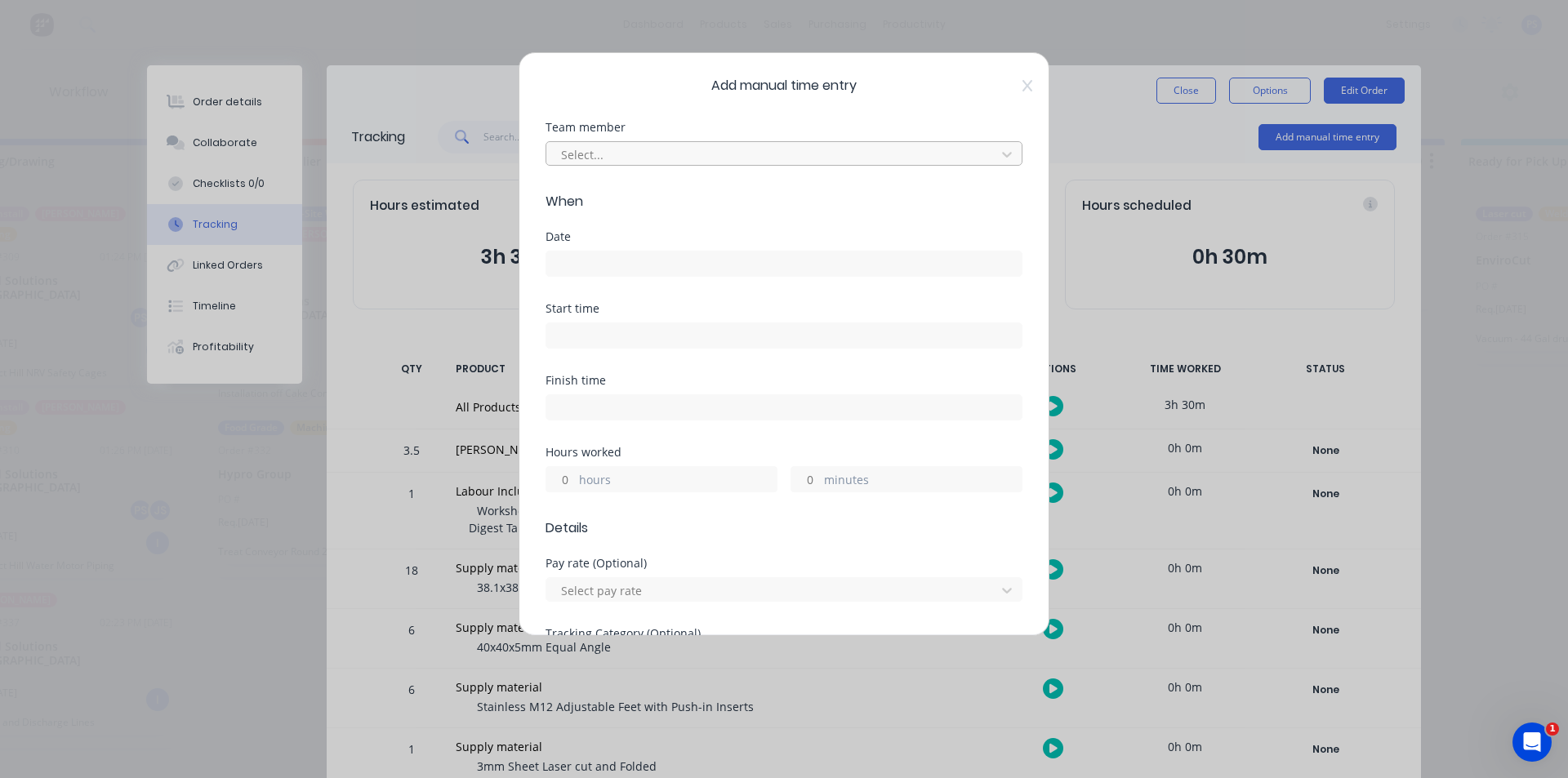
click at [717, 142] on div "Select..." at bounding box center [773, 155] width 437 height 25
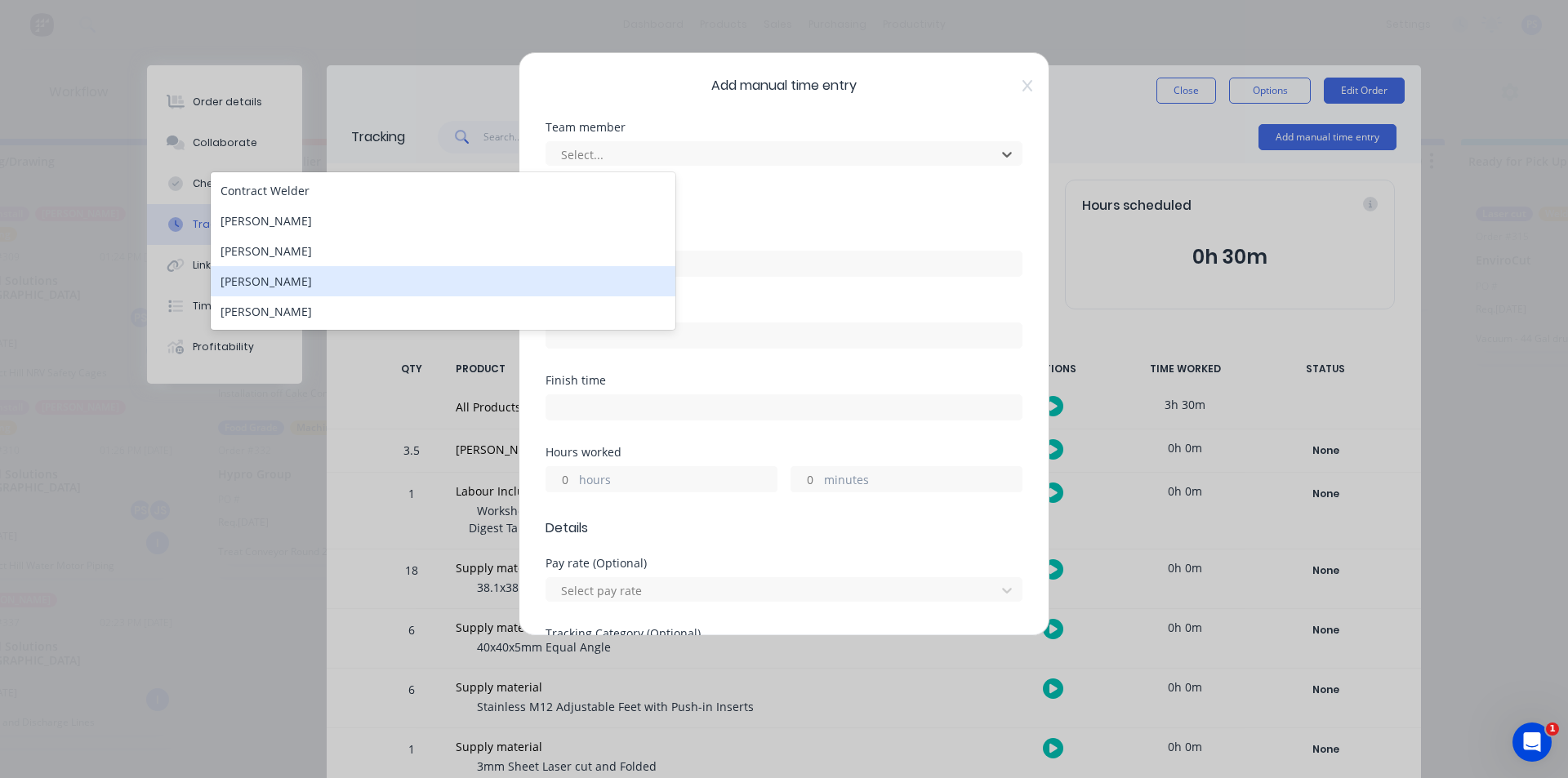
click at [456, 277] on div "[PERSON_NAME]" at bounding box center [443, 281] width 465 height 30
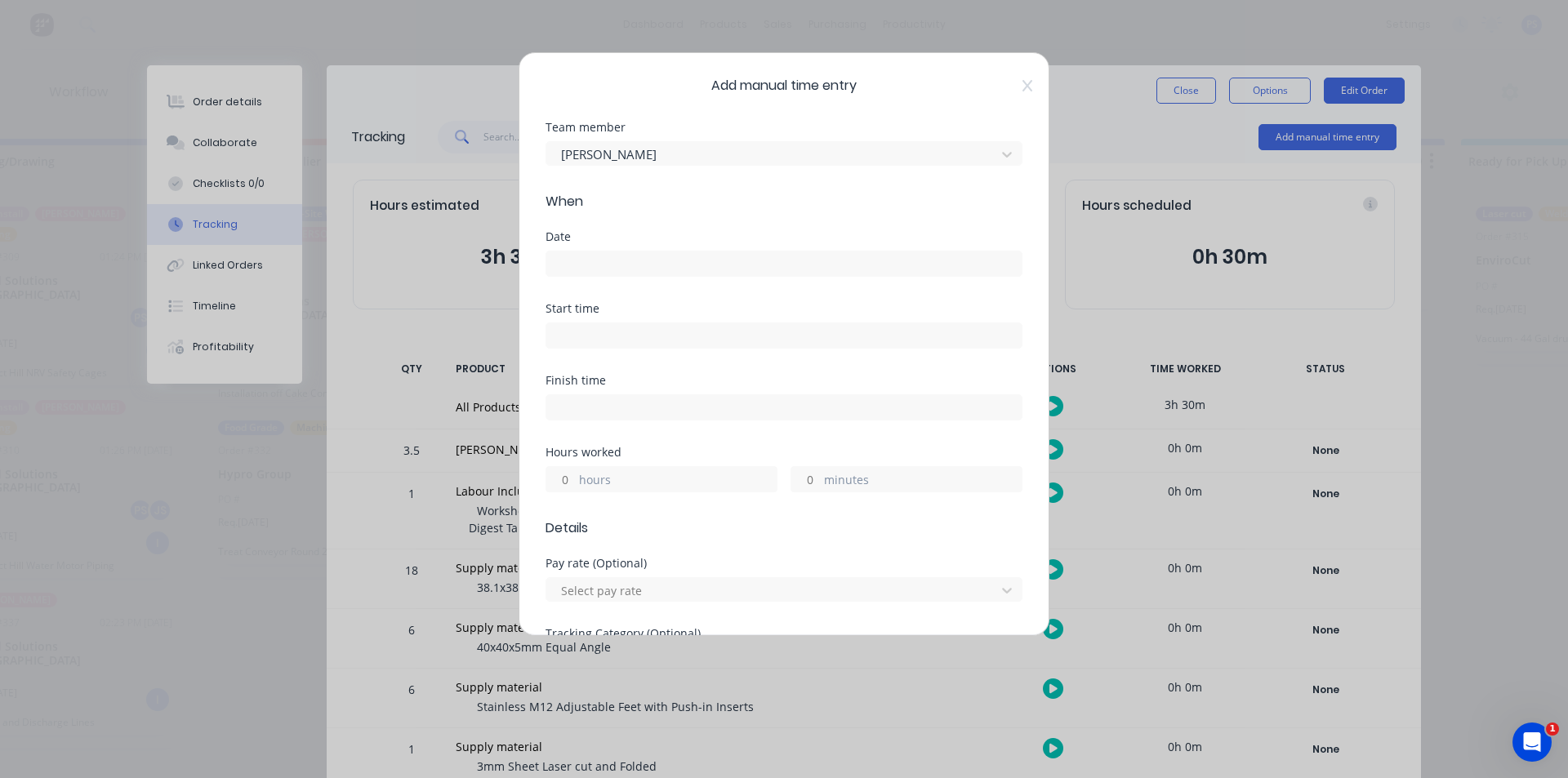
click at [600, 277] on div "Date" at bounding box center [784, 267] width 477 height 72
click at [603, 274] on input at bounding box center [784, 263] width 475 height 25
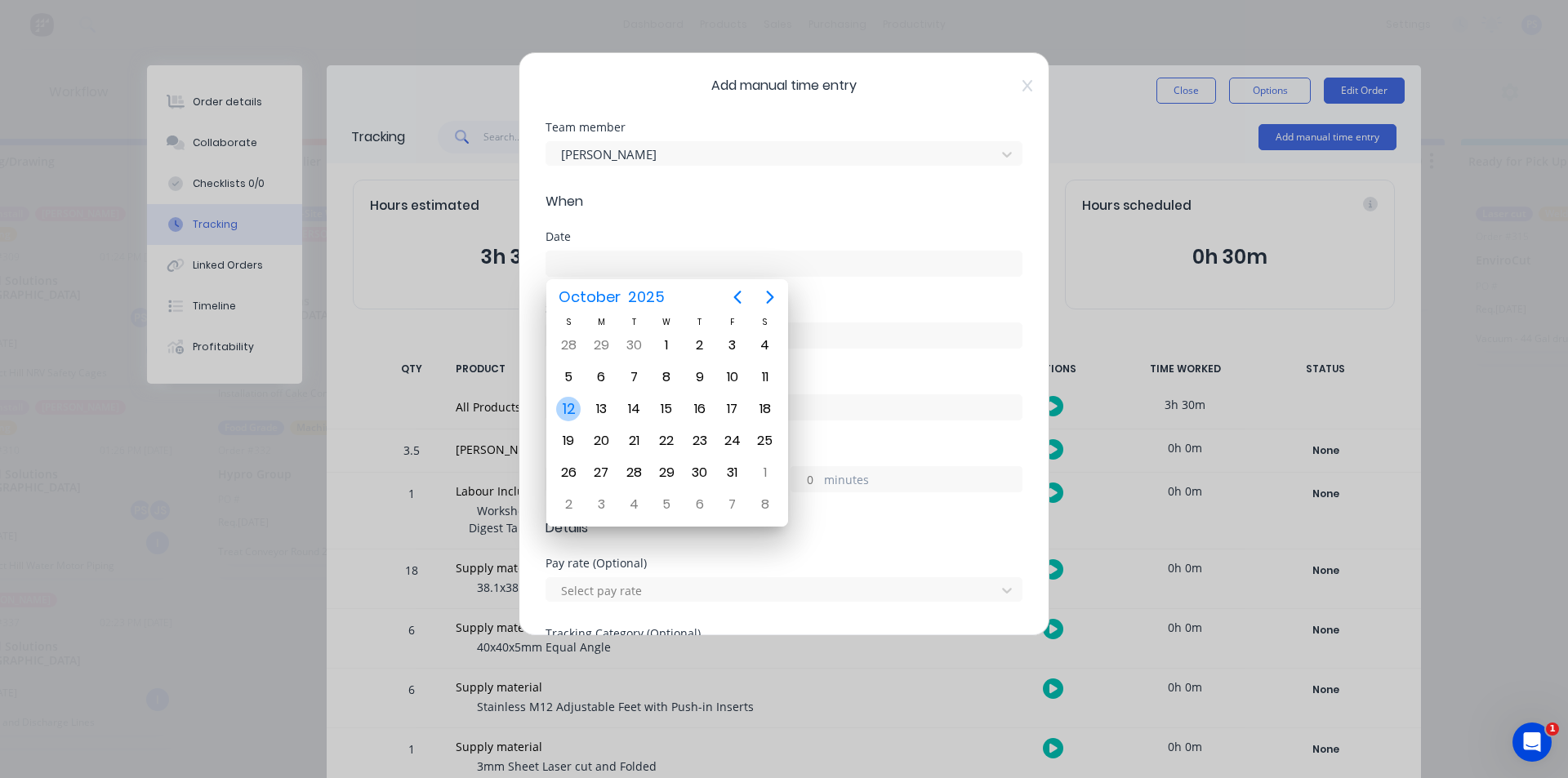
click at [576, 410] on div "12" at bounding box center [568, 409] width 25 height 25
type input "[DATE]"
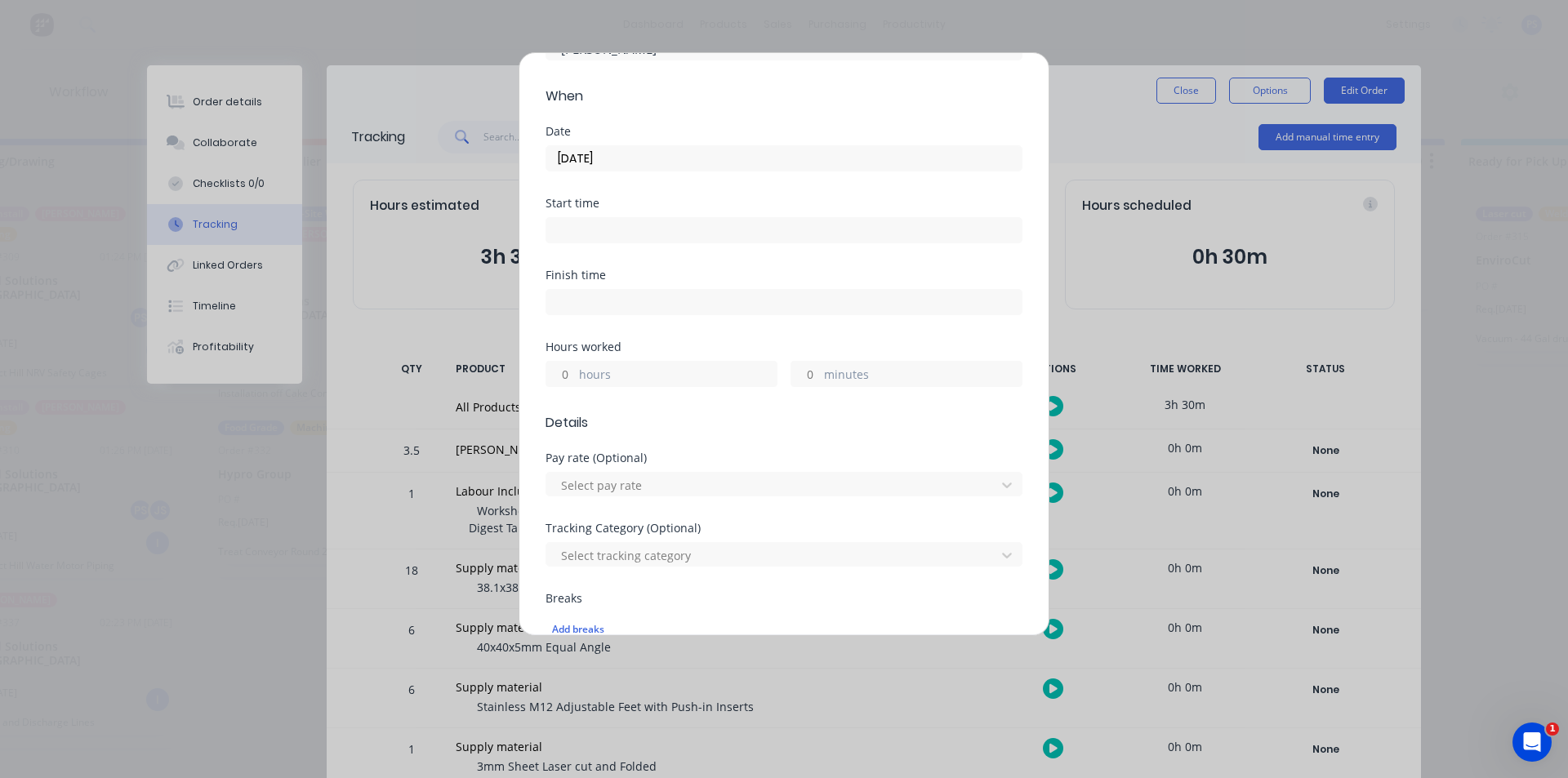
scroll to position [572, 0]
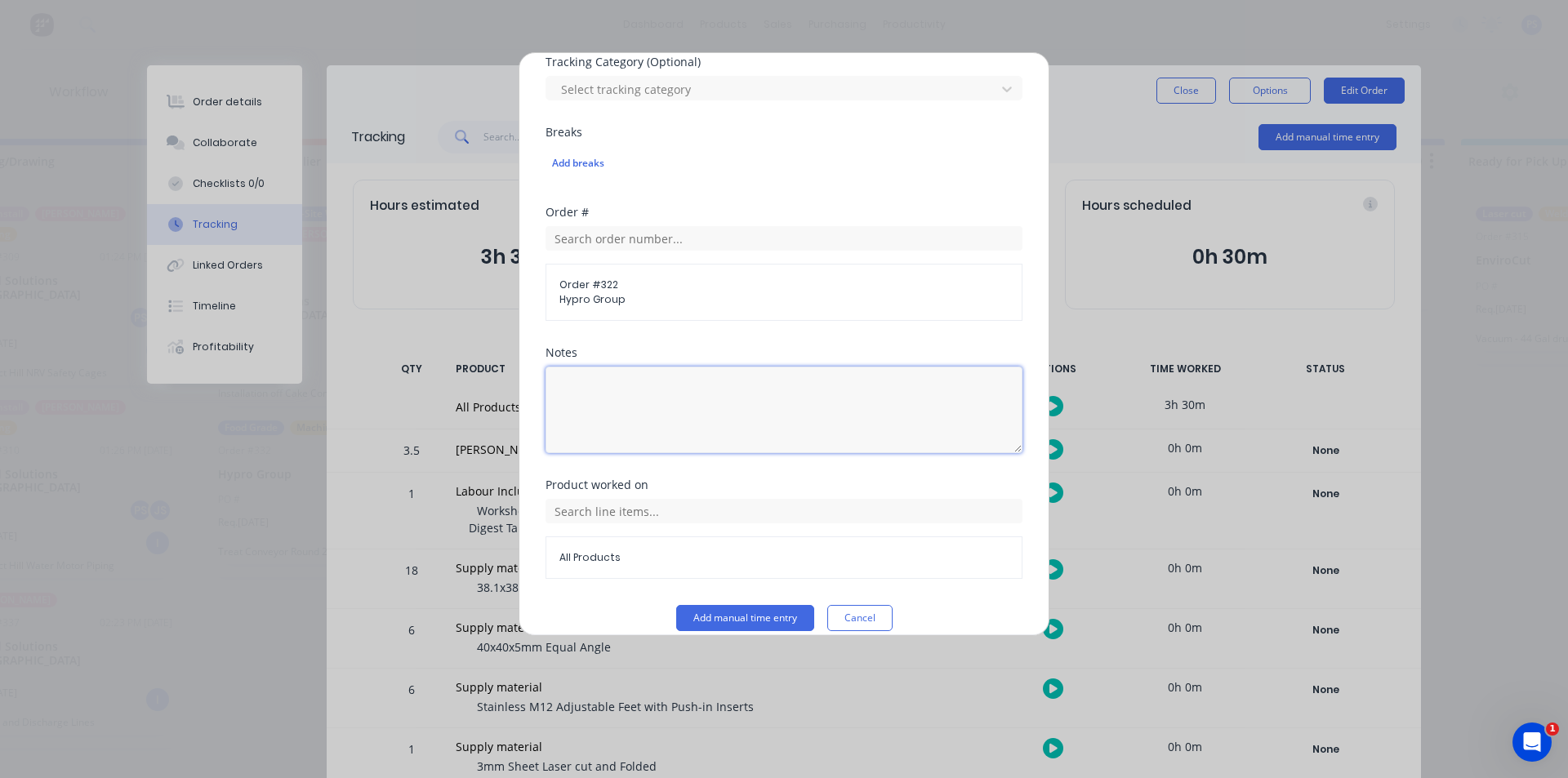
click at [603, 387] on textarea at bounding box center [784, 410] width 477 height 87
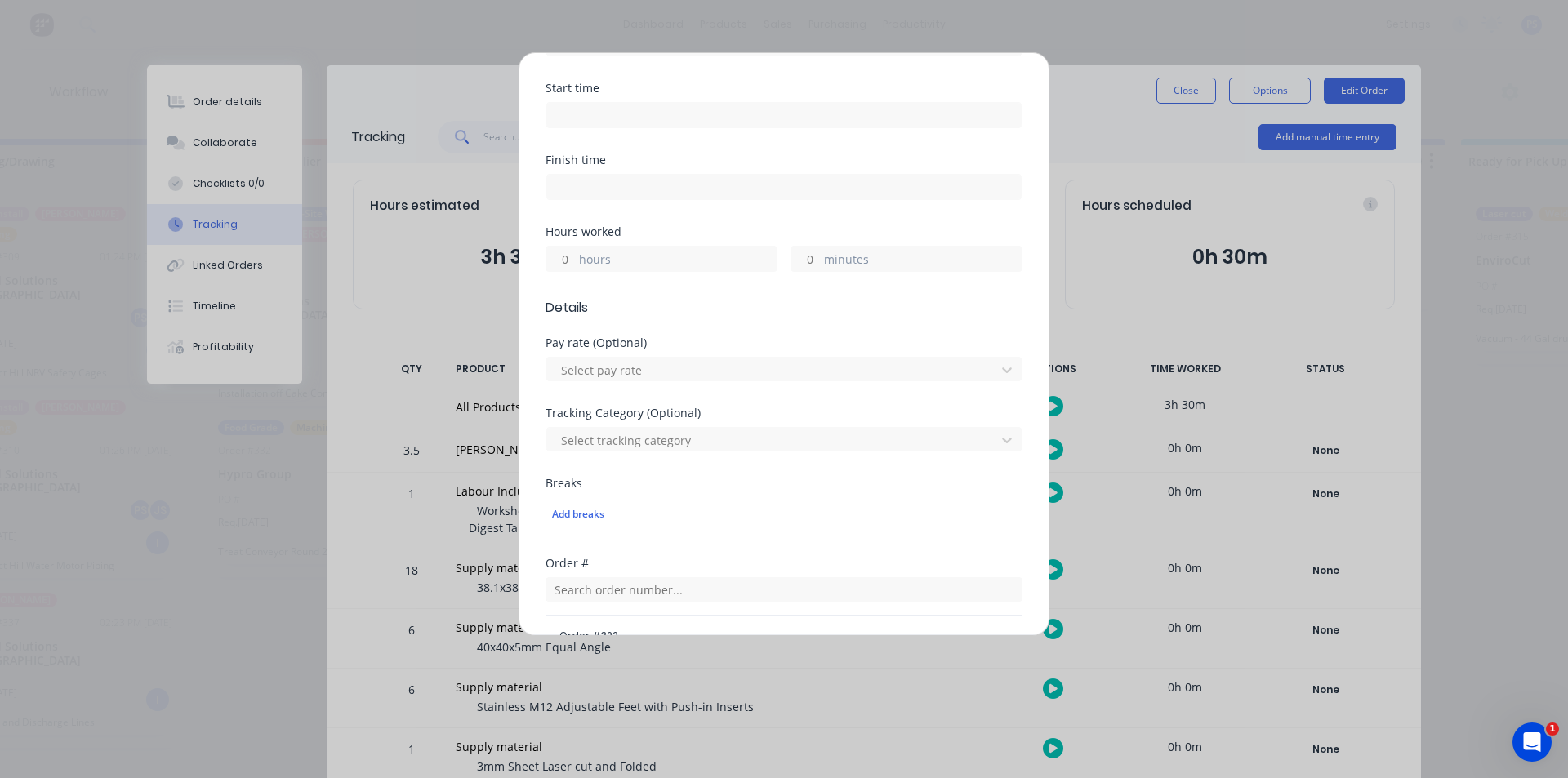
scroll to position [163, 0]
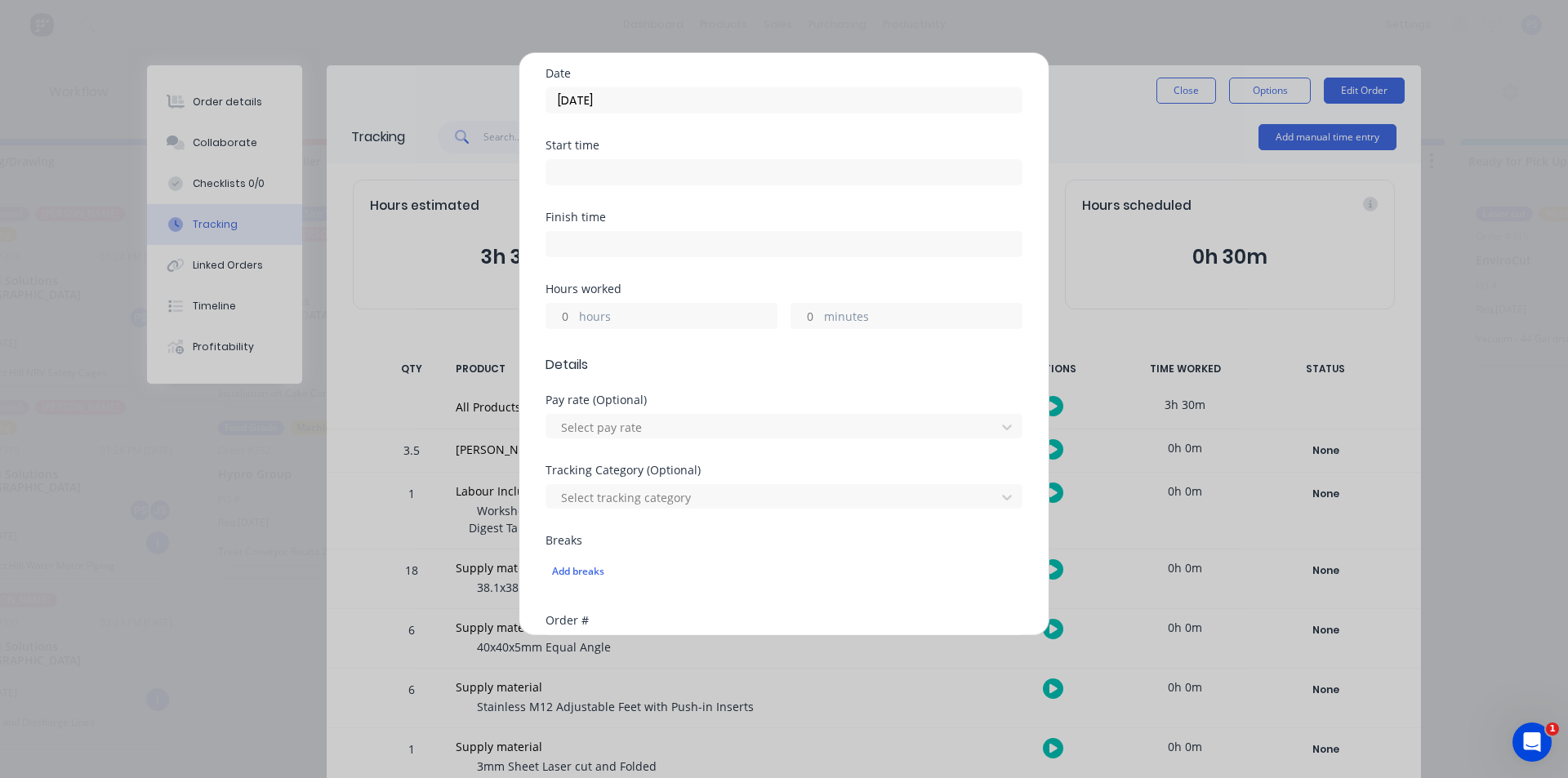
type textarea "Design Isolator Bracket"
click at [571, 313] on input "hours" at bounding box center [560, 316] width 29 height 25
type input "2"
click at [742, 333] on div "Hours worked 2 hours minutes" at bounding box center [784, 320] width 477 height 72
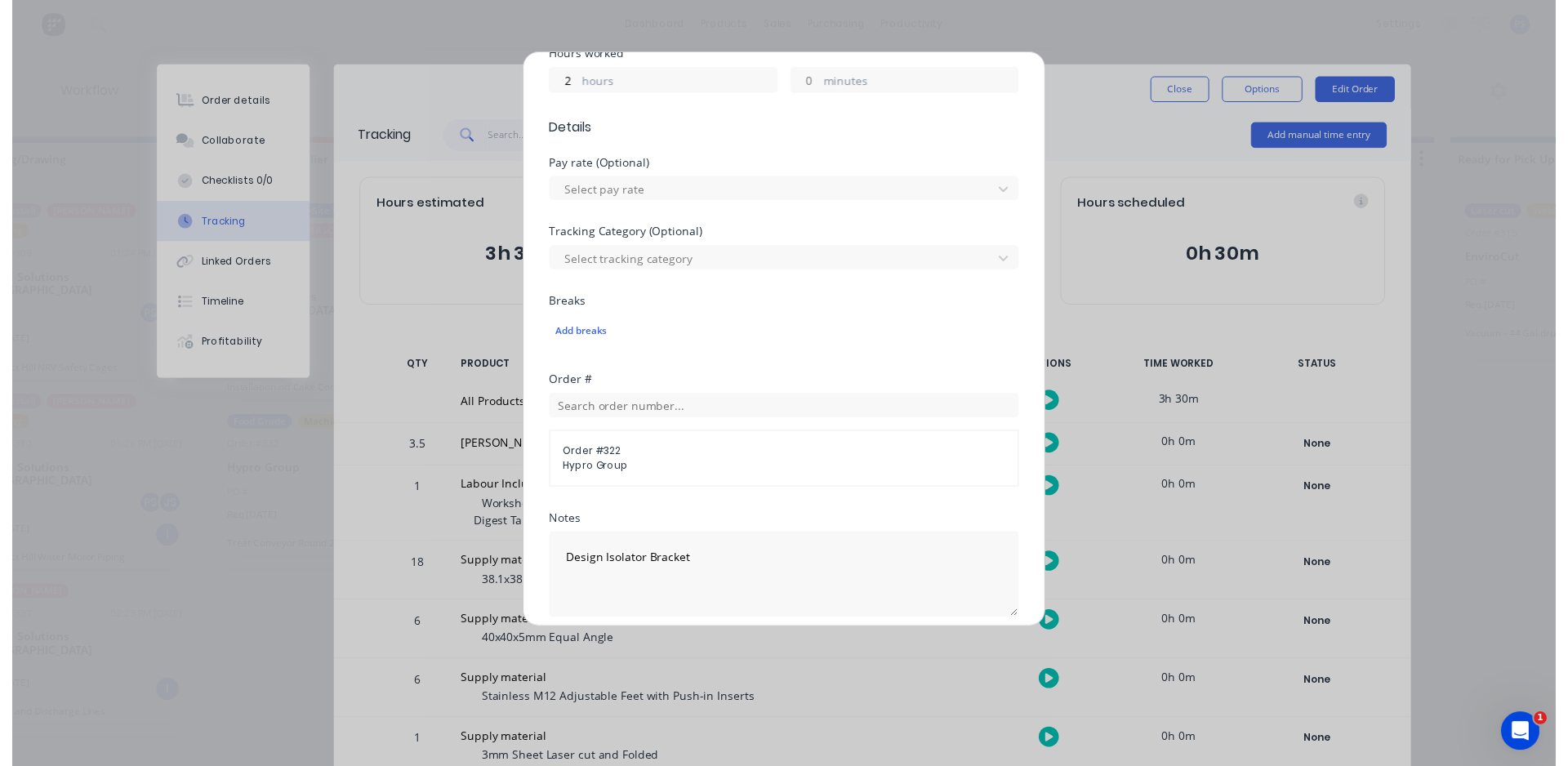
scroll to position [590, 0]
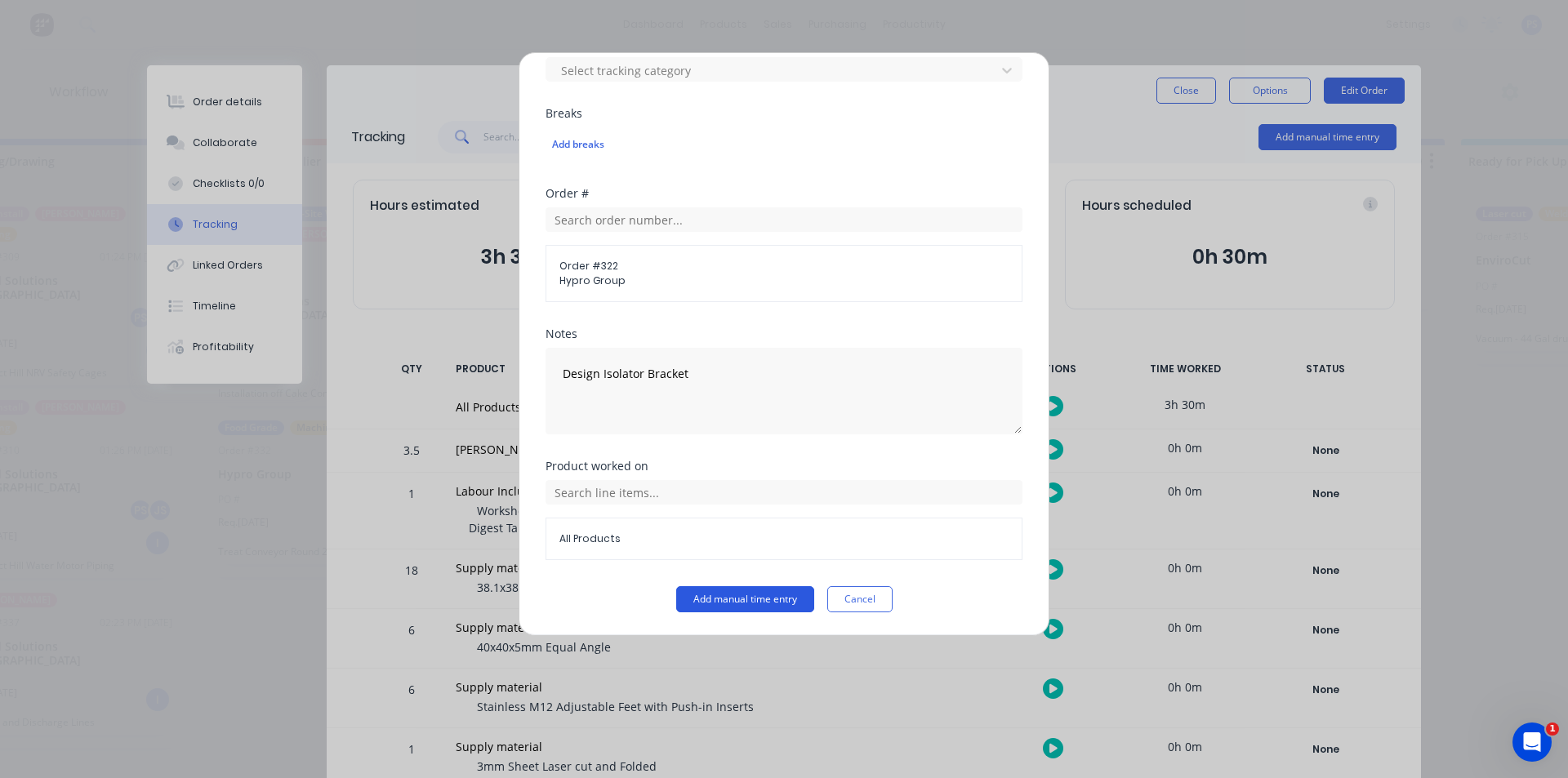
click at [750, 587] on button "Add manual time entry" at bounding box center [745, 600] width 138 height 26
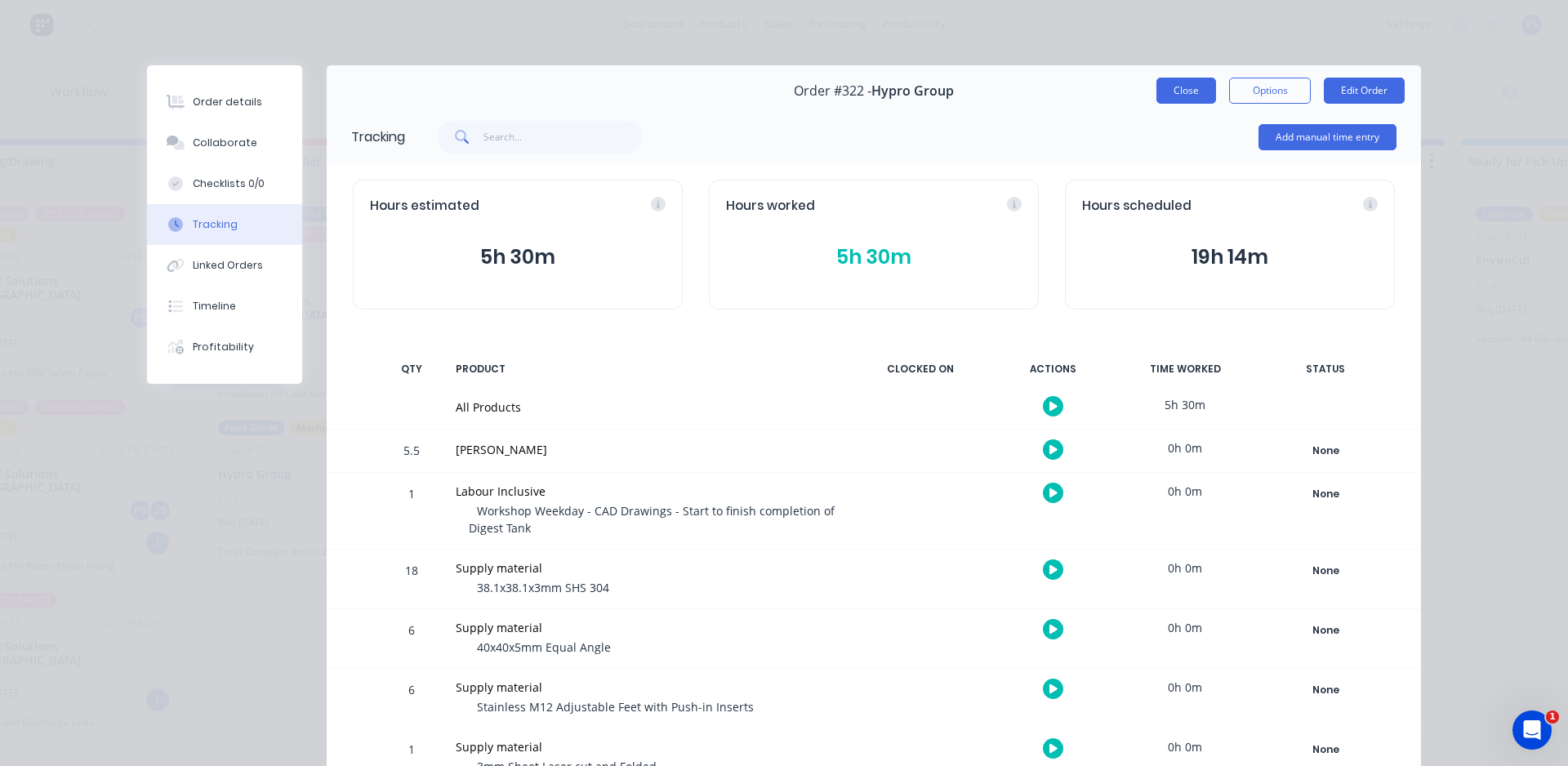
click at [1204, 81] on button "Close" at bounding box center [1187, 90] width 60 height 26
